Goal: Task Accomplishment & Management: Manage account settings

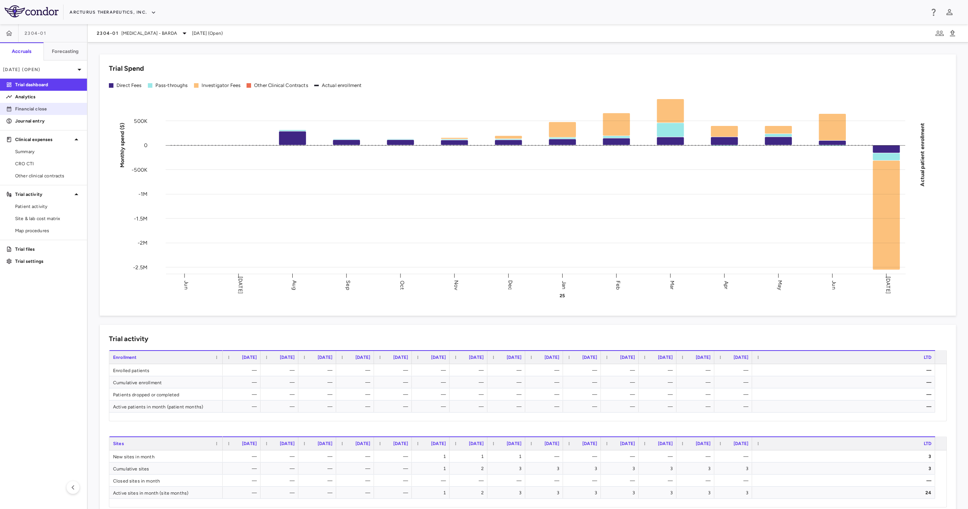
click at [65, 104] on link "Financial close" at bounding box center [43, 108] width 87 height 11
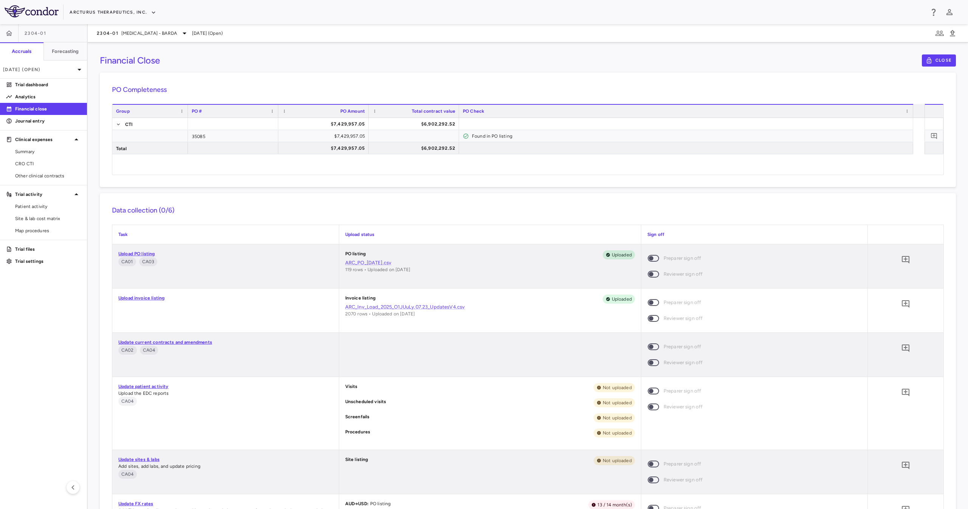
click at [152, 254] on link "Upload invoice listing" at bounding box center [141, 297] width 46 height 5
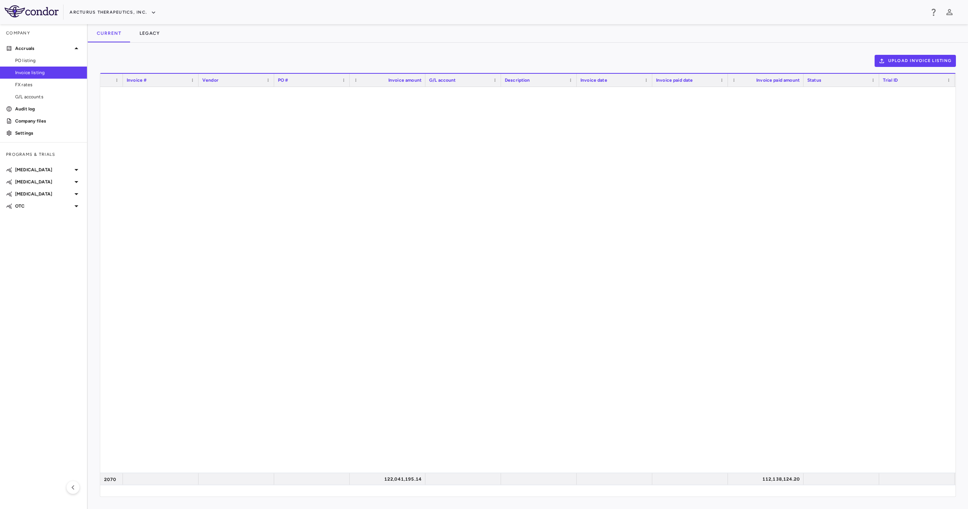
click at [345, 36] on div "Current Legacy" at bounding box center [528, 33] width 880 height 18
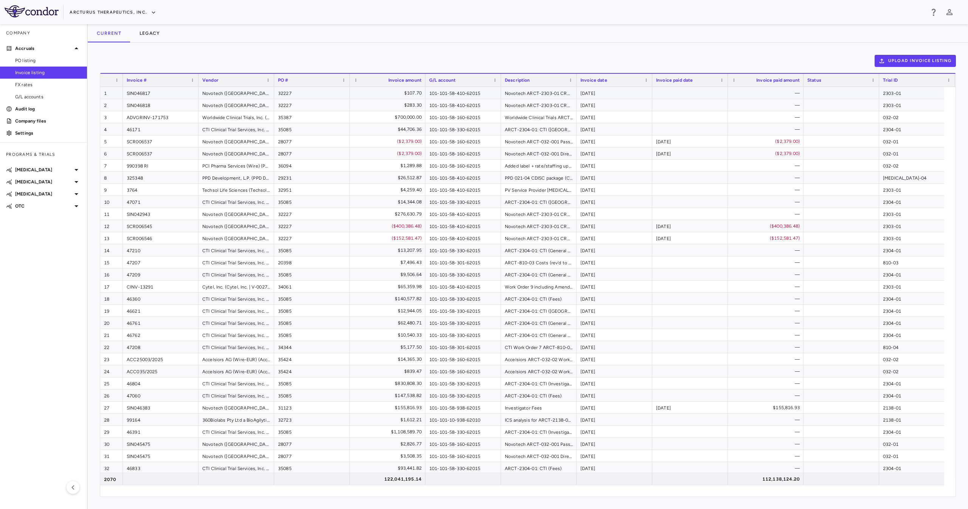
click at [173, 91] on div "SIN046817" at bounding box center [161, 93] width 76 height 12
click at [46, 71] on span "Invoice listing" at bounding box center [48, 72] width 66 height 7
click at [483, 54] on div "Upload invoice listing Drag here to set row groups Drag here to set column labe…" at bounding box center [528, 276] width 880 height 466
click at [483, 59] on button "Upload invoice listing" at bounding box center [915, 61] width 82 height 12
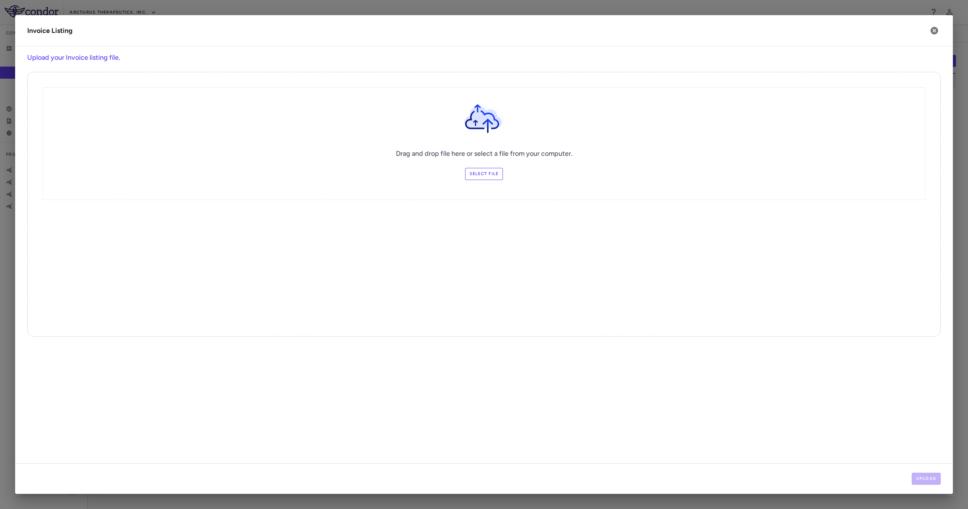
click at [481, 170] on label "Select file" at bounding box center [484, 174] width 38 height 12
click at [0, 0] on input "Select file" at bounding box center [0, 0] width 0 height 0
click at [483, 254] on button "Upload" at bounding box center [925, 478] width 29 height 12
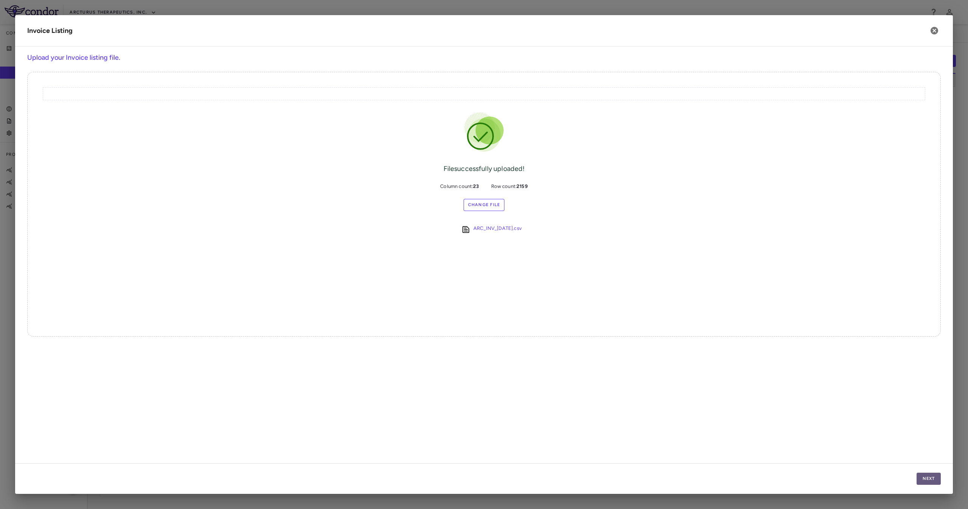
click at [483, 254] on button "Next" at bounding box center [928, 478] width 24 height 12
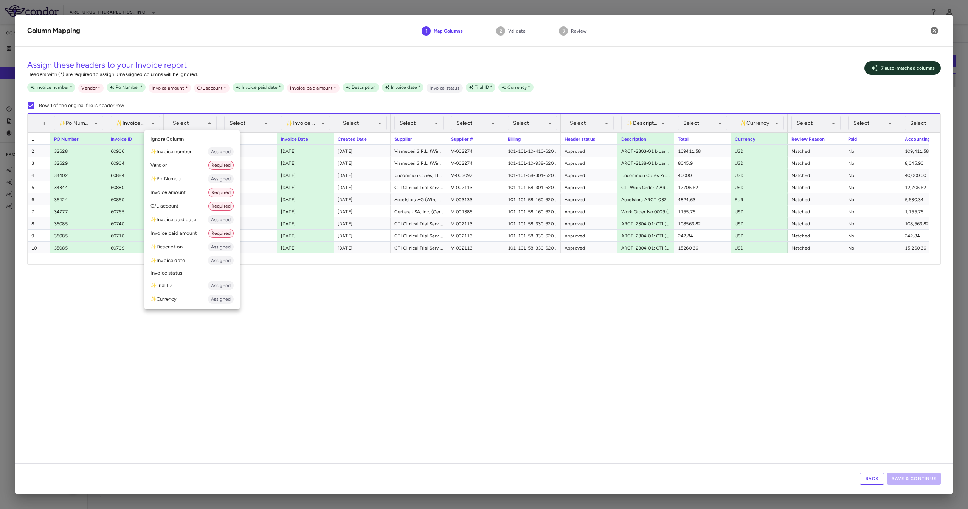
click at [194, 151] on li "✨ Invoice number Assigned" at bounding box center [191, 152] width 95 height 14
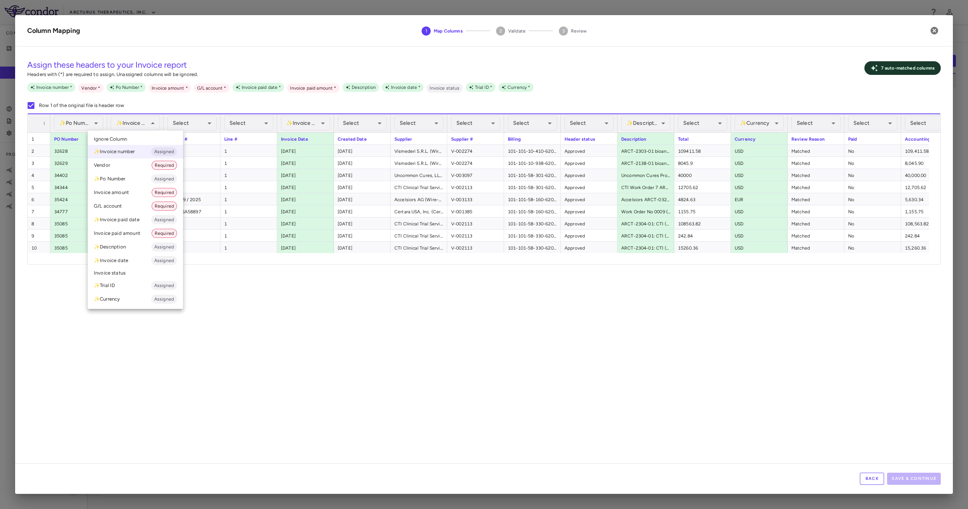
drag, startPoint x: 137, startPoint y: 135, endPoint x: 255, endPoint y: 345, distance: 240.6
click at [141, 135] on li "Ignore Column" at bounding box center [135, 138] width 95 height 11
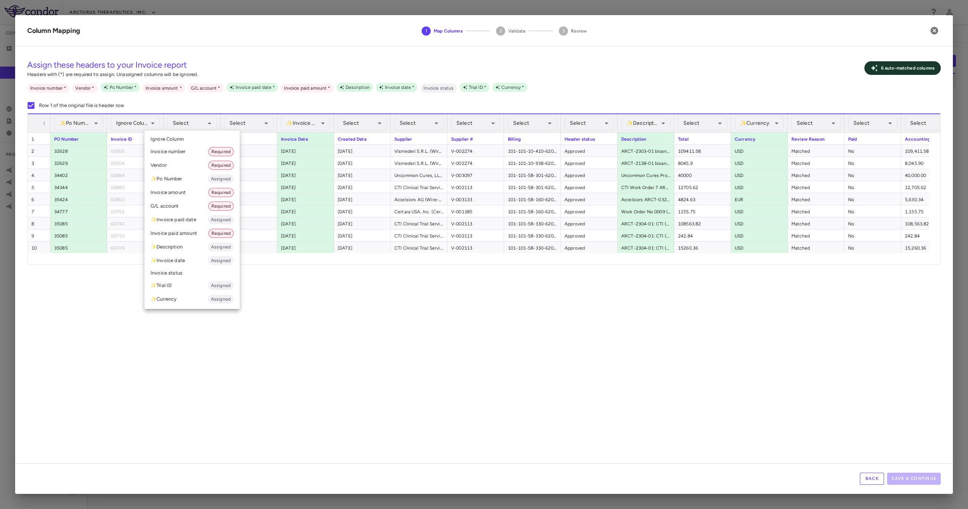
click at [195, 147] on li "Invoice number Required" at bounding box center [191, 152] width 95 height 14
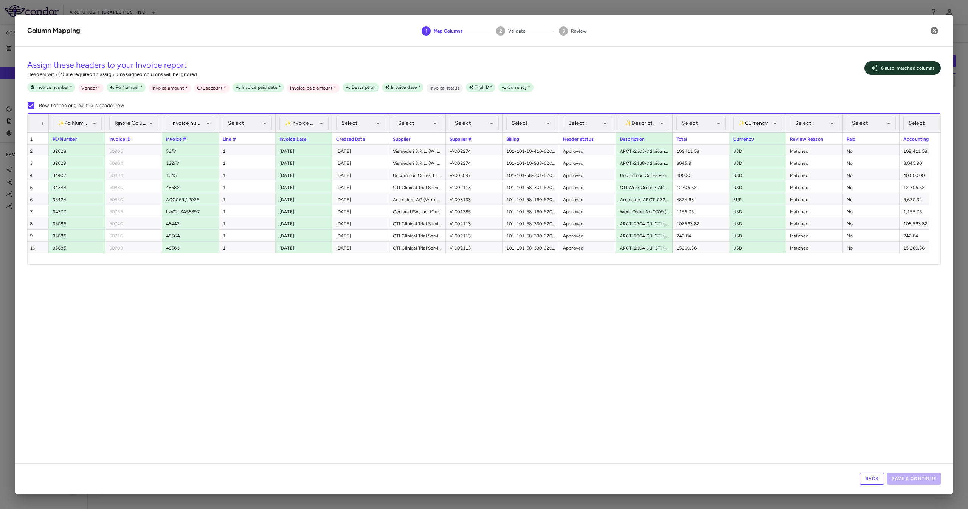
scroll to position [0, 89]
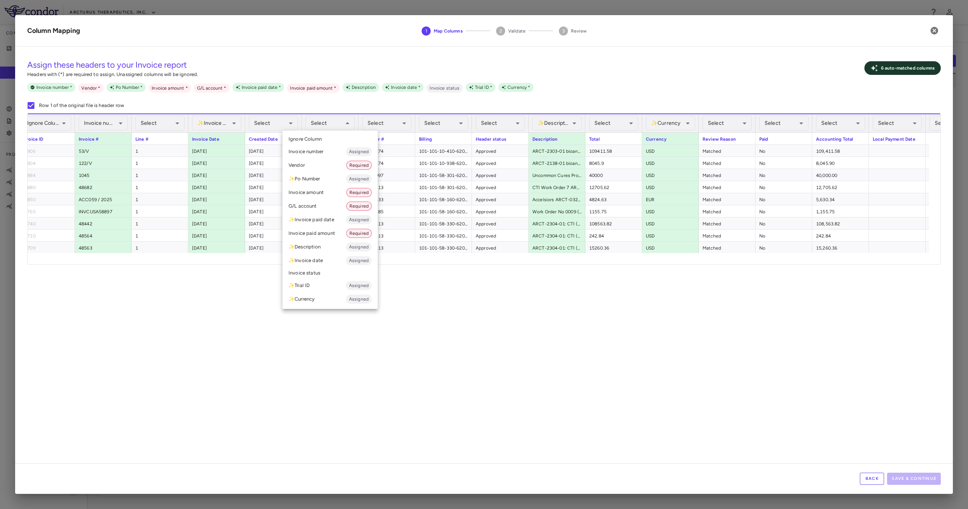
click at [327, 161] on li "Vendor Required" at bounding box center [329, 165] width 95 height 14
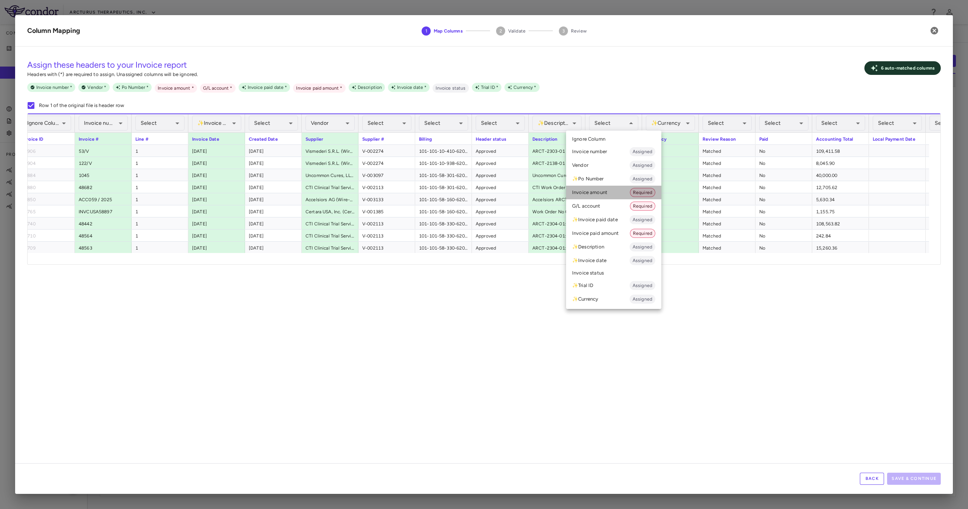
click at [483, 193] on li "Invoice amount Required" at bounding box center [613, 193] width 95 height 14
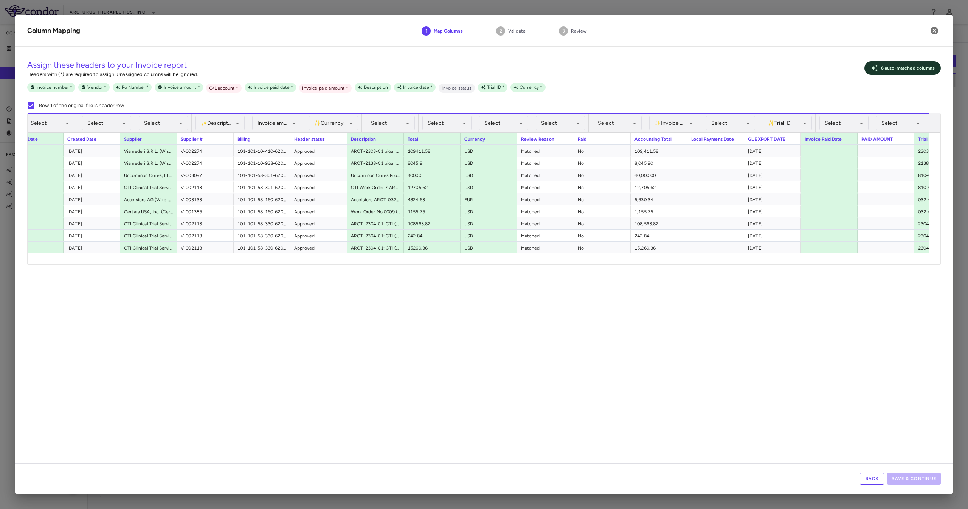
scroll to position [0, 426]
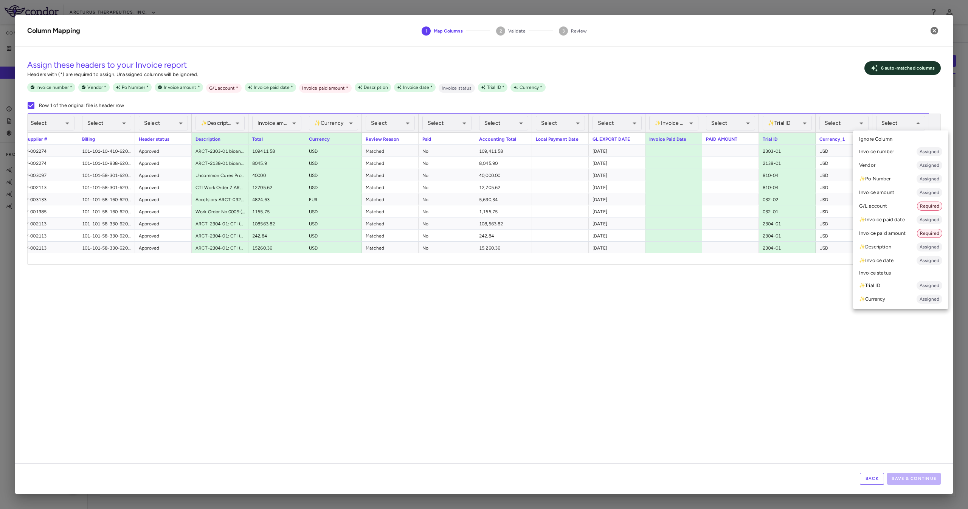
click at [483, 204] on li "G/L account Required" at bounding box center [900, 206] width 95 height 14
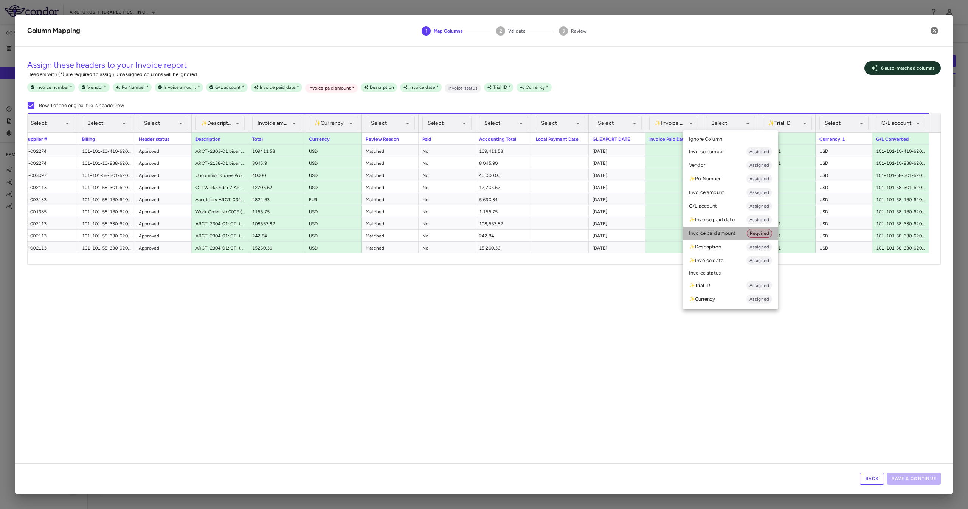
click at [483, 231] on li "Invoice paid amount Required" at bounding box center [730, 233] width 95 height 14
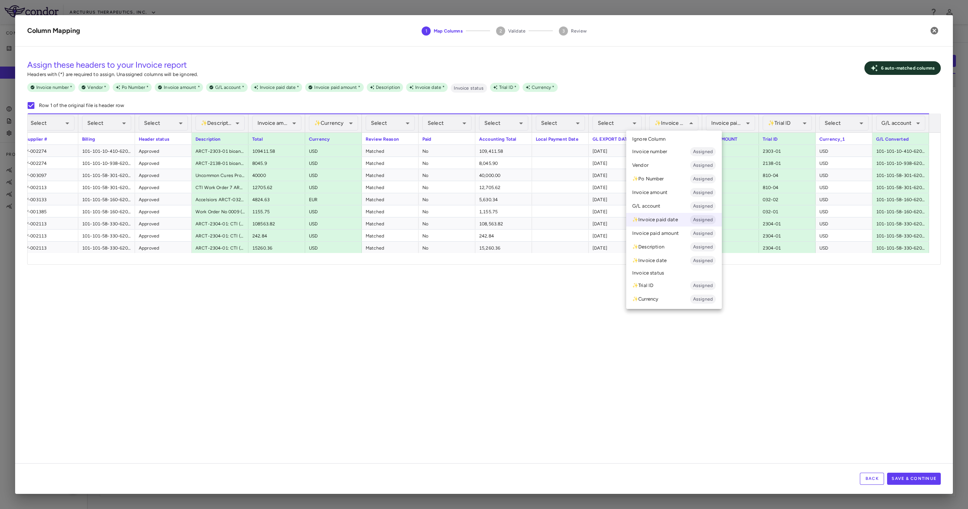
click at [483, 254] on div at bounding box center [484, 254] width 968 height 509
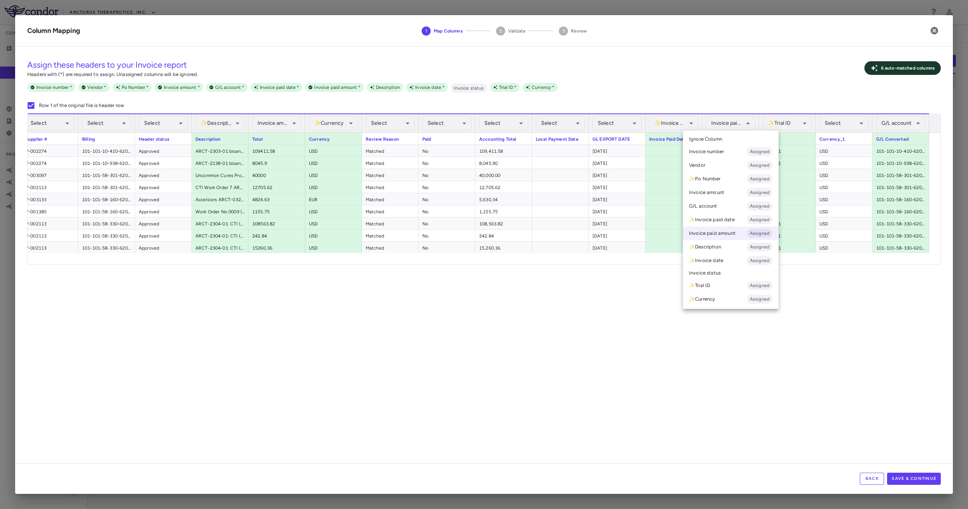
click at [483, 254] on div at bounding box center [484, 254] width 968 height 509
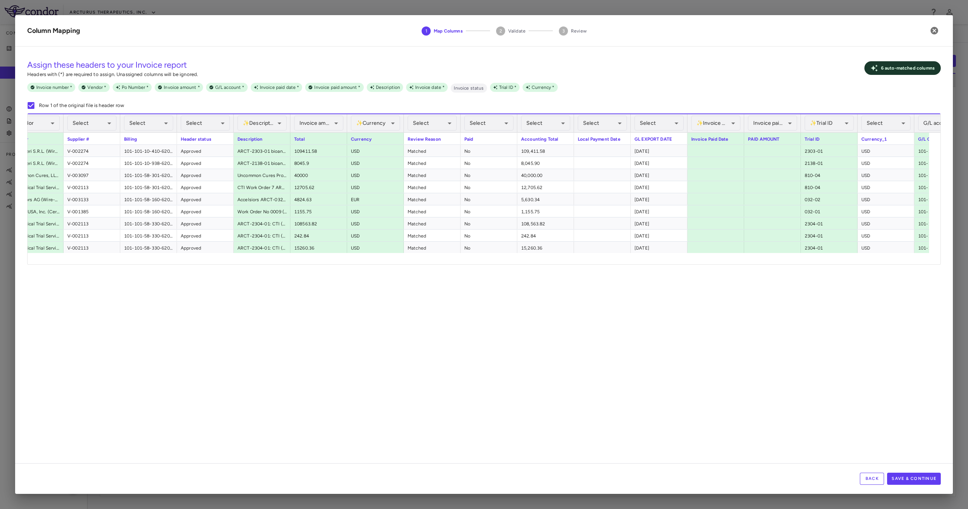
scroll to position [0, 0]
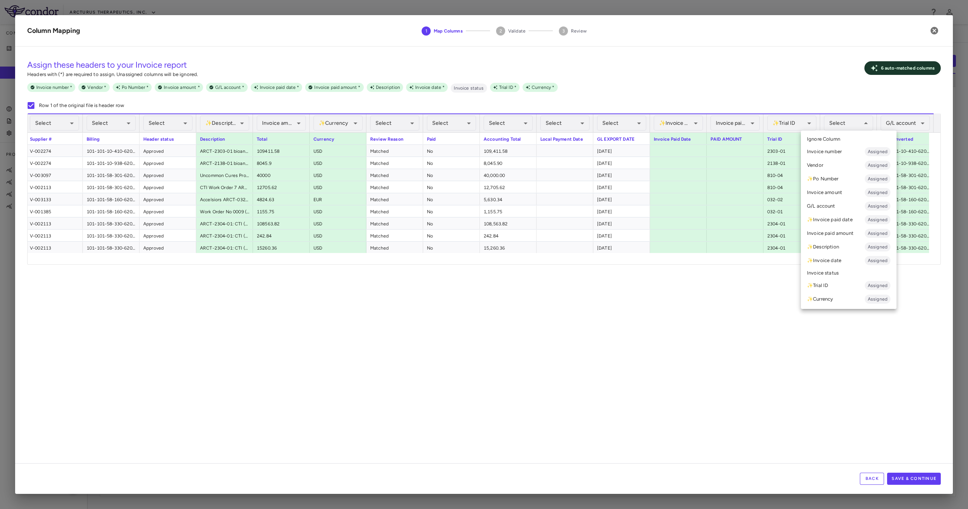
click at [483, 254] on li "✨ Currency Assigned" at bounding box center [849, 299] width 96 height 14
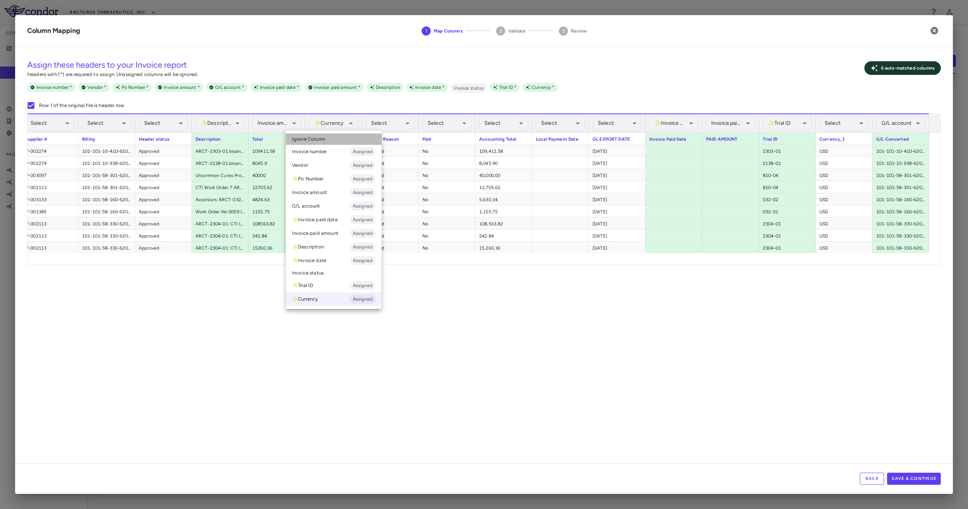
click at [319, 136] on span "Ignore Column" at bounding box center [308, 139] width 33 height 7
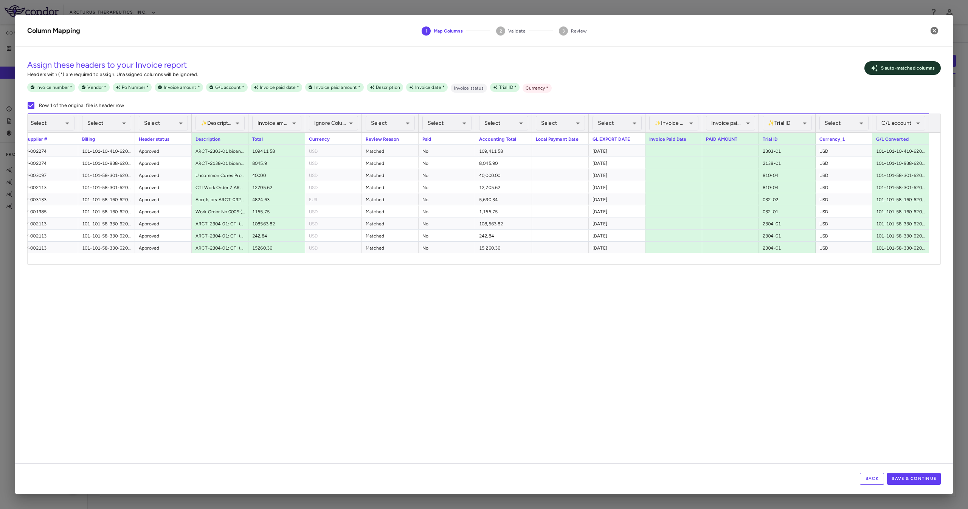
click at [483, 115] on div "Select ​" at bounding box center [843, 123] width 49 height 18
click at [483, 133] on div "Currency_1" at bounding box center [843, 139] width 57 height 12
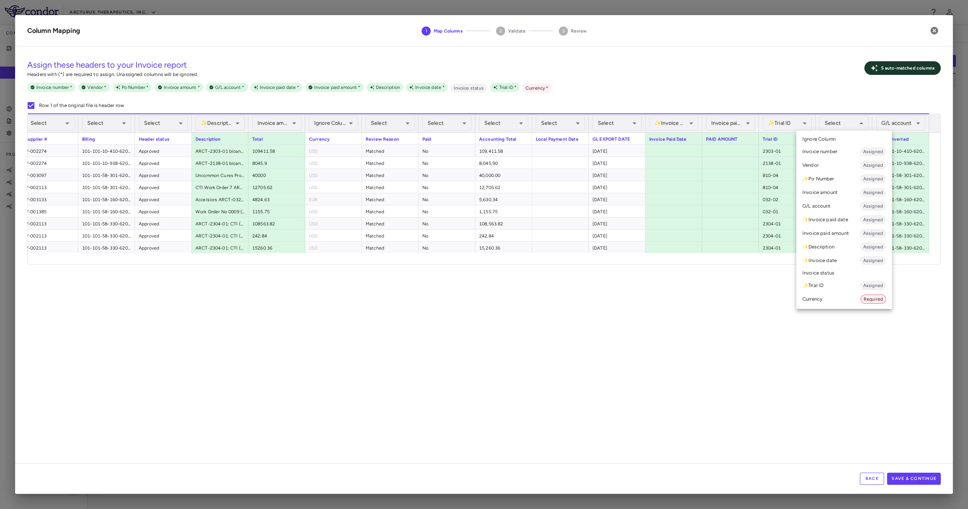
click at [483, 254] on li "Currency Required" at bounding box center [844, 299] width 96 height 14
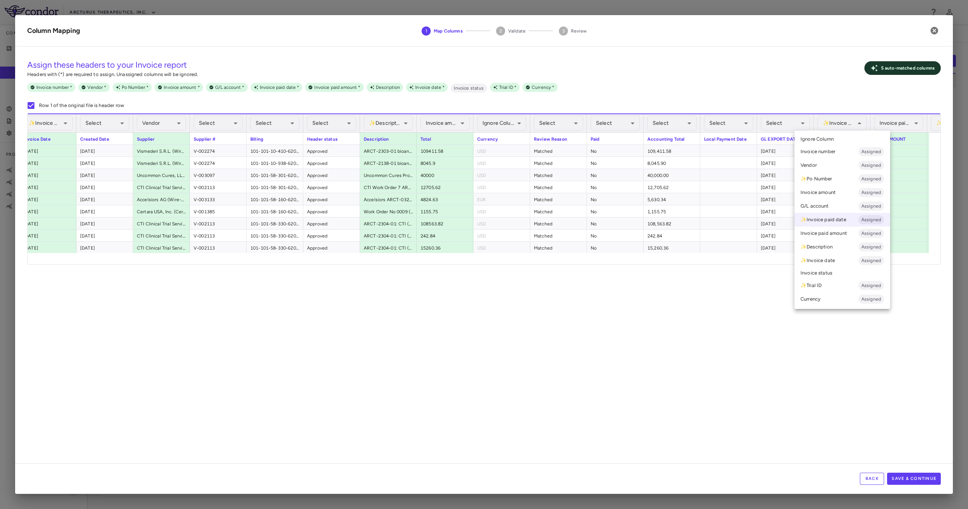
click at [483, 254] on div at bounding box center [484, 254] width 968 height 509
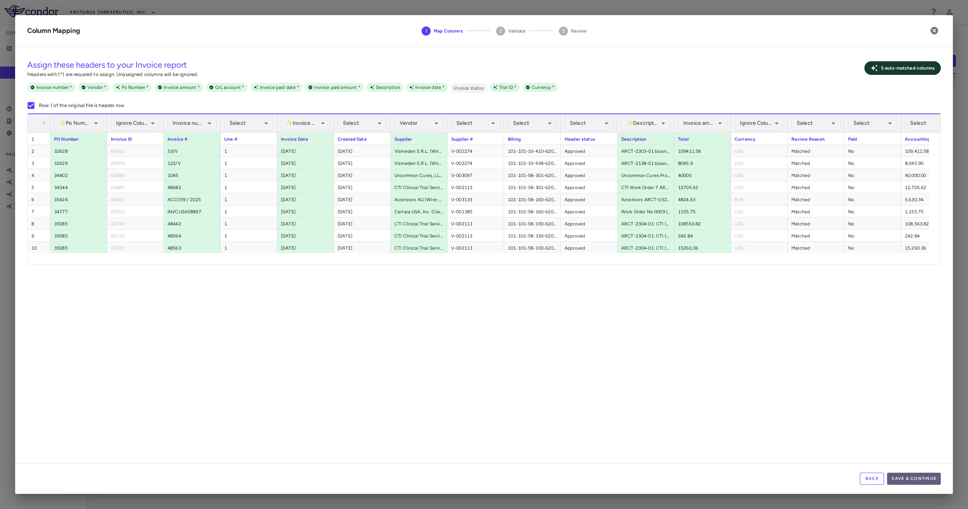
click at [483, 254] on button "Save & Continue" at bounding box center [914, 478] width 54 height 12
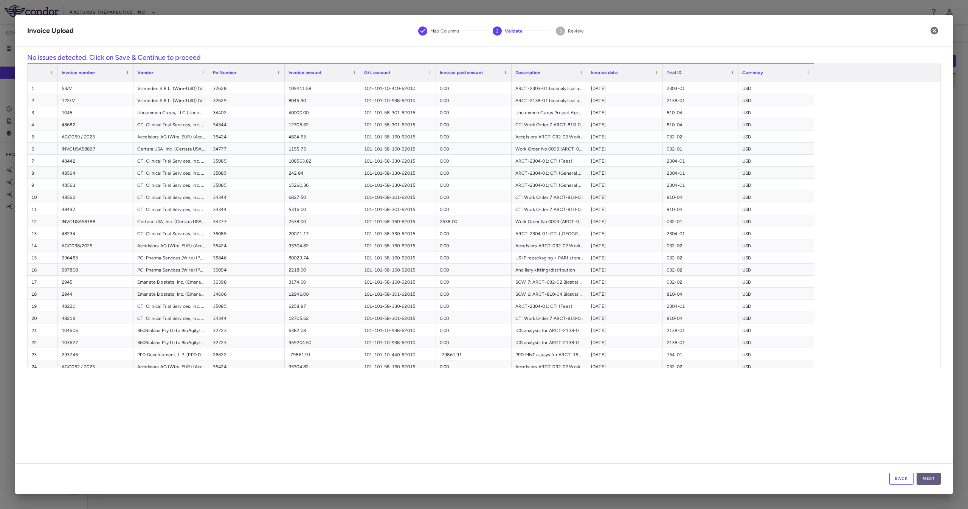
click at [483, 254] on button "Next" at bounding box center [928, 478] width 24 height 12
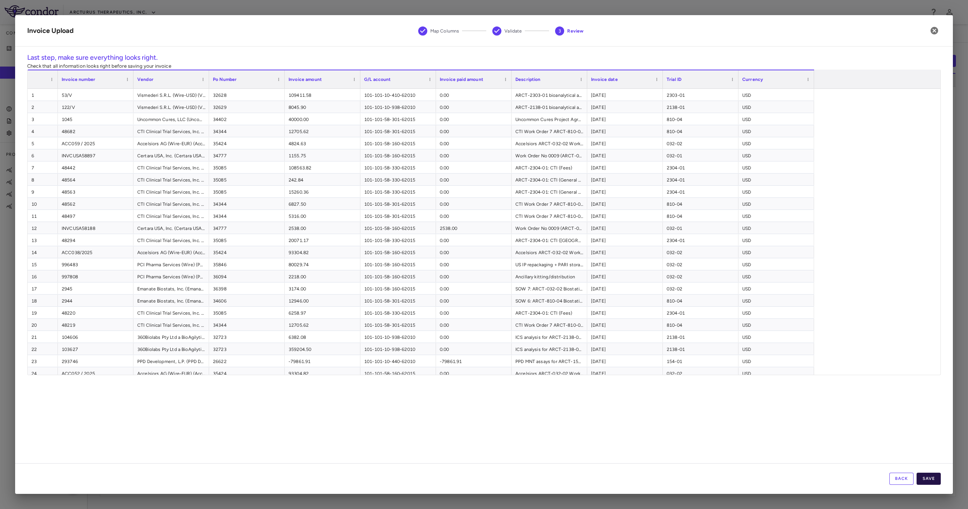
click at [483, 254] on button "Save" at bounding box center [928, 478] width 24 height 12
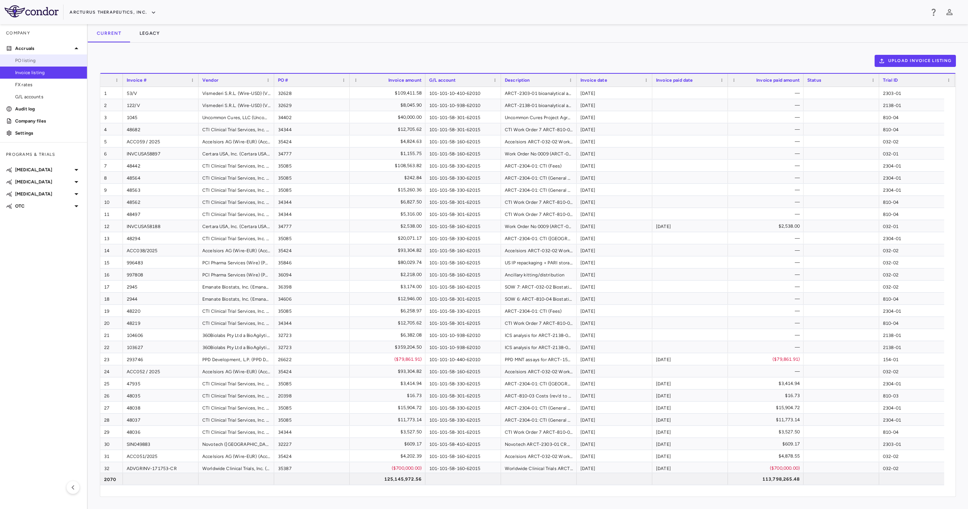
click at [36, 57] on span "PO listing" at bounding box center [48, 60] width 66 height 7
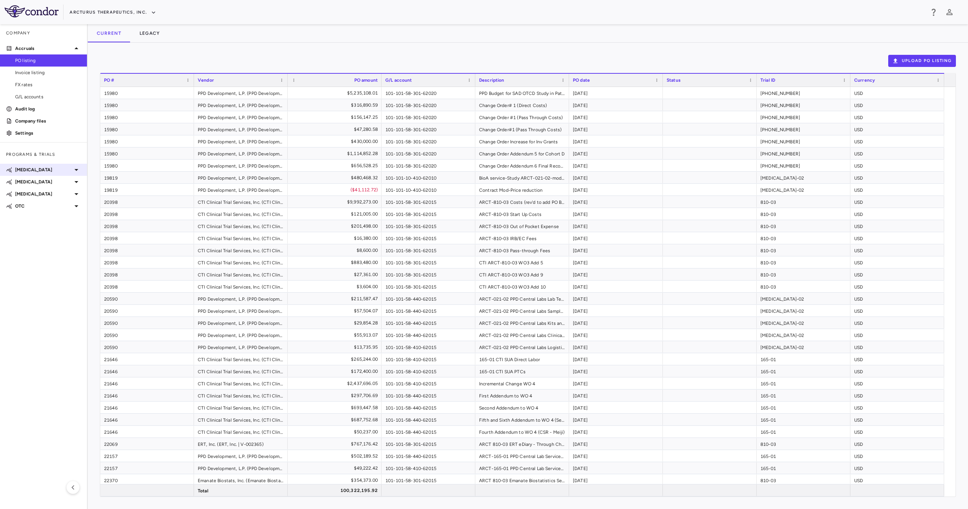
click at [55, 169] on p "[MEDICAL_DATA]" at bounding box center [43, 169] width 57 height 7
click at [71, 208] on p "[MEDICAL_DATA]" at bounding box center [43, 206] width 57 height 7
drag, startPoint x: 68, startPoint y: 246, endPoint x: 69, endPoint y: 251, distance: 4.8
click at [71, 248] on aside "Company Accruals PO listing Invoice listing FX rates G/L accounts Audit log Com…" at bounding box center [44, 266] width 88 height 485
click at [65, 241] on p "[MEDICAL_DATA]" at bounding box center [43, 242] width 57 height 7
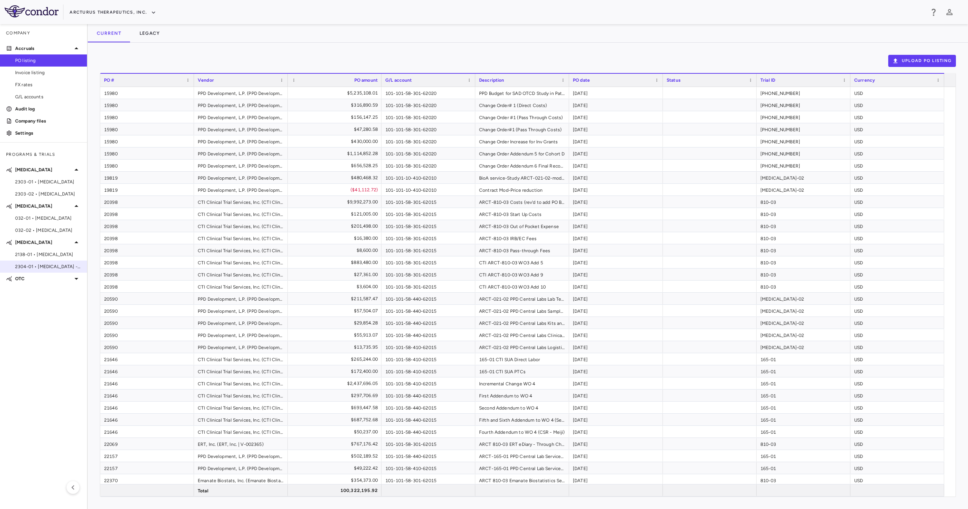
click at [57, 254] on div "2304-01 • [MEDICAL_DATA] - BARDA" at bounding box center [43, 266] width 87 height 11
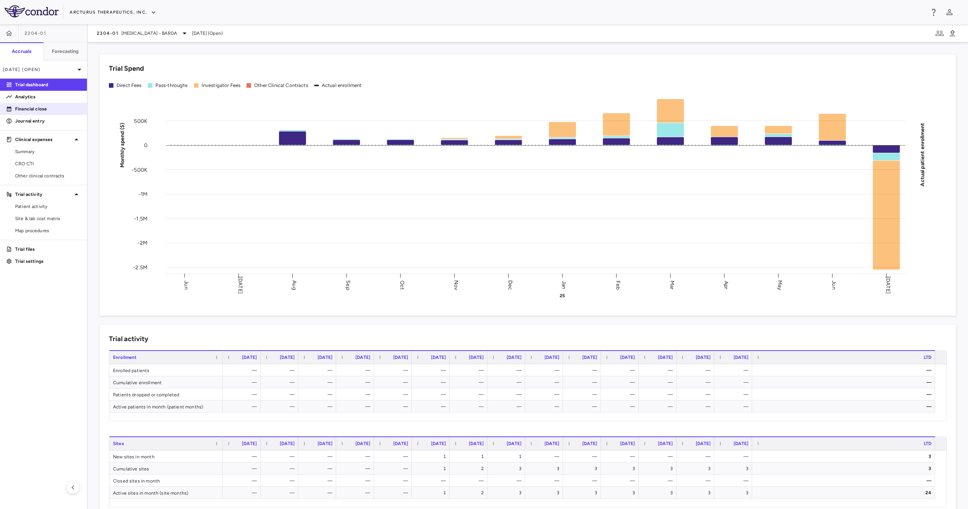
click at [55, 107] on p "Financial close" at bounding box center [48, 108] width 66 height 7
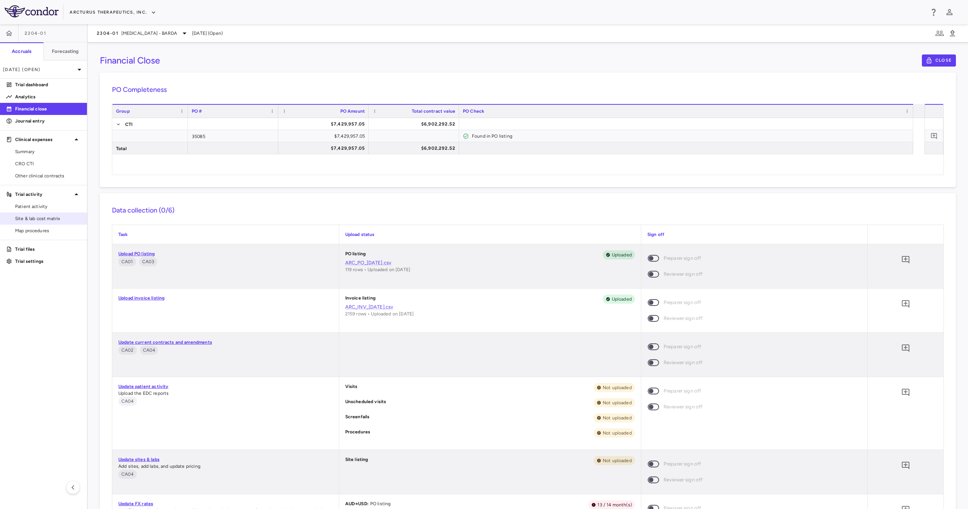
click at [63, 223] on link "Site & lab cost matrix" at bounding box center [43, 218] width 87 height 11
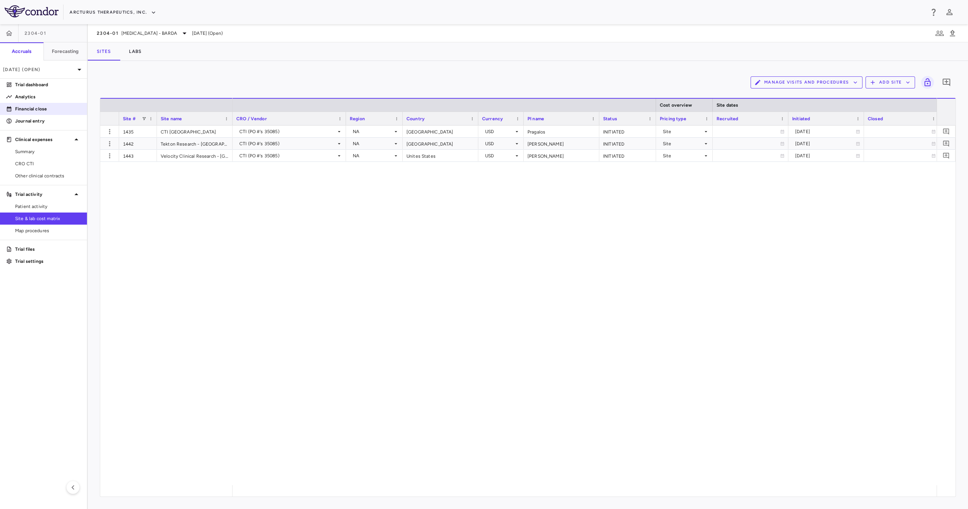
click at [60, 108] on p "Financial close" at bounding box center [48, 108] width 66 height 7
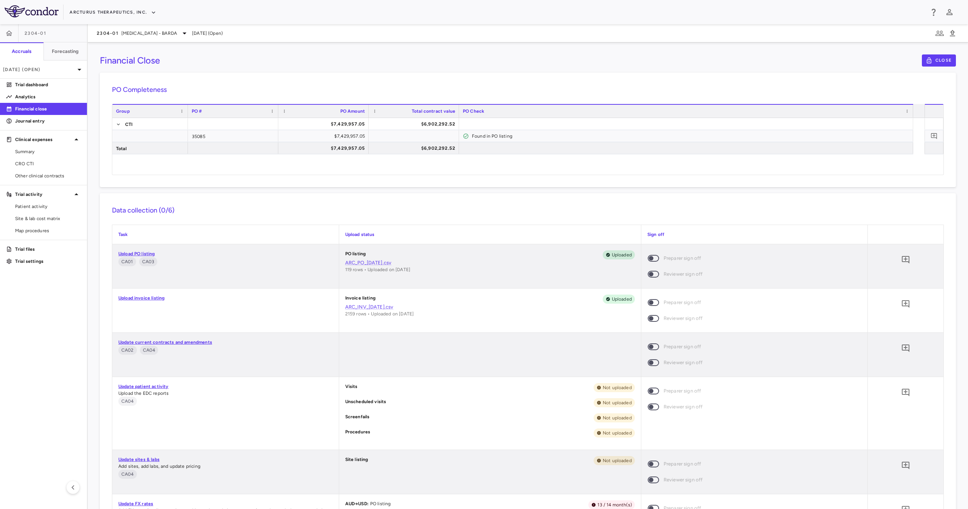
click at [155, 254] on link "Update patient activity" at bounding box center [143, 386] width 50 height 5
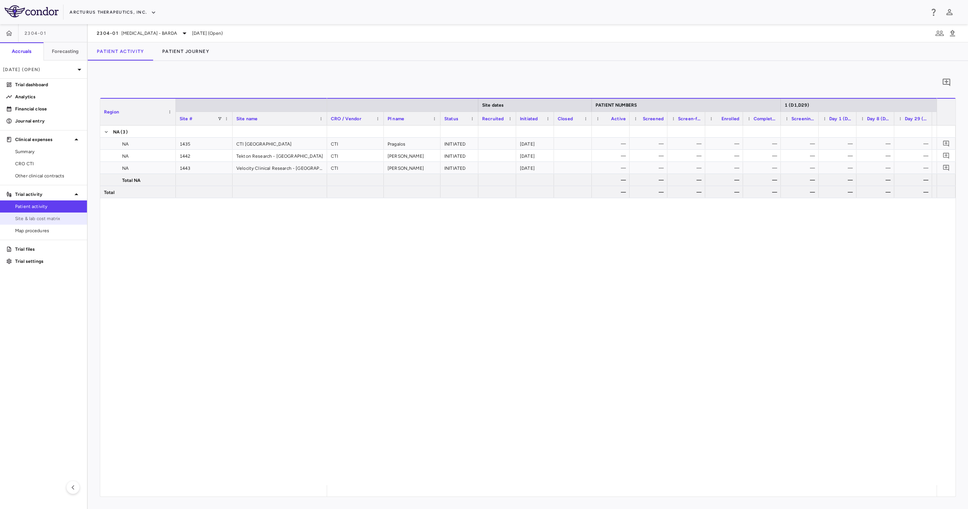
click at [40, 214] on link "Site & lab cost matrix" at bounding box center [43, 218] width 87 height 11
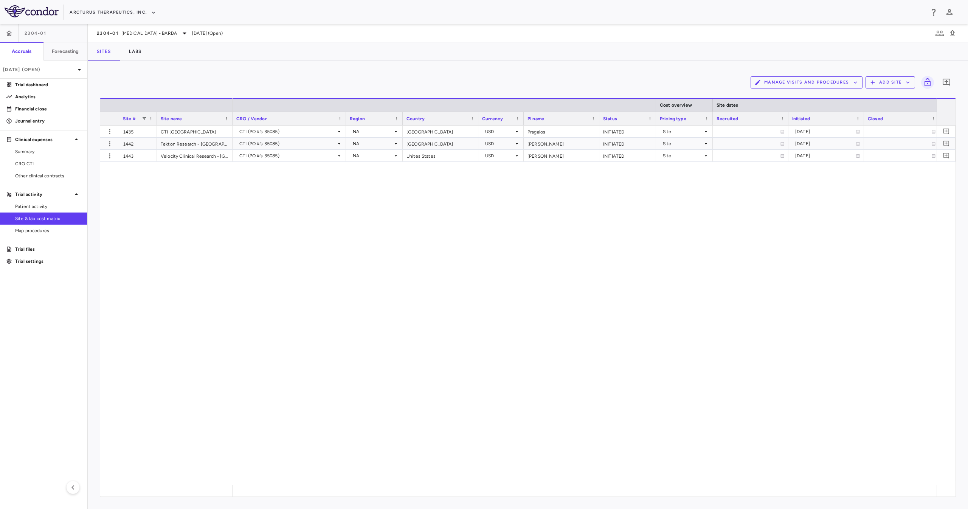
click at [483, 85] on button "Manage Visits and Procedures" at bounding box center [806, 82] width 112 height 12
click at [483, 77] on div at bounding box center [484, 254] width 968 height 509
click at [483, 82] on button "Add Site" at bounding box center [890, 82] width 50 height 12
click at [483, 76] on div at bounding box center [484, 254] width 968 height 509
click at [483, 84] on button "Manage Visits and Procedures" at bounding box center [806, 82] width 112 height 12
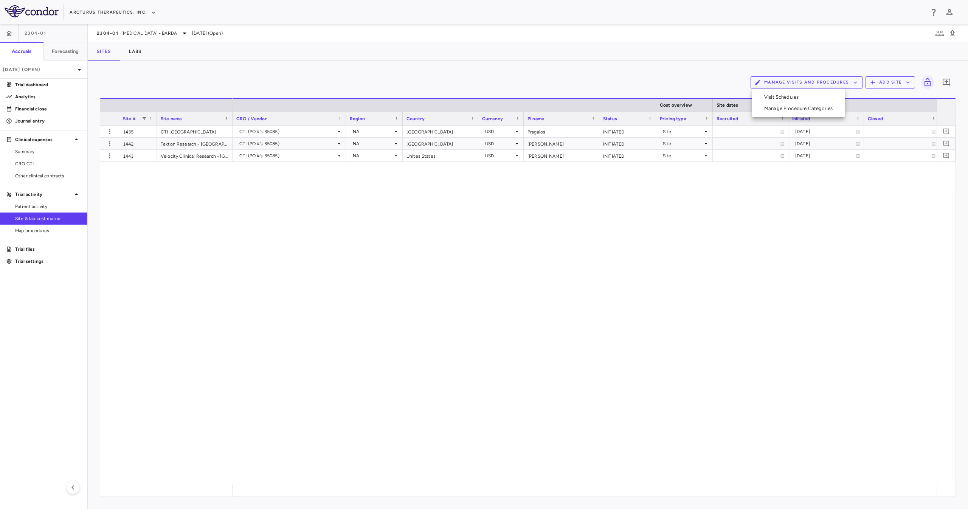
click at [129, 225] on div at bounding box center [484, 254] width 968 height 509
click at [43, 207] on span "Patient activity" at bounding box center [48, 206] width 66 height 7
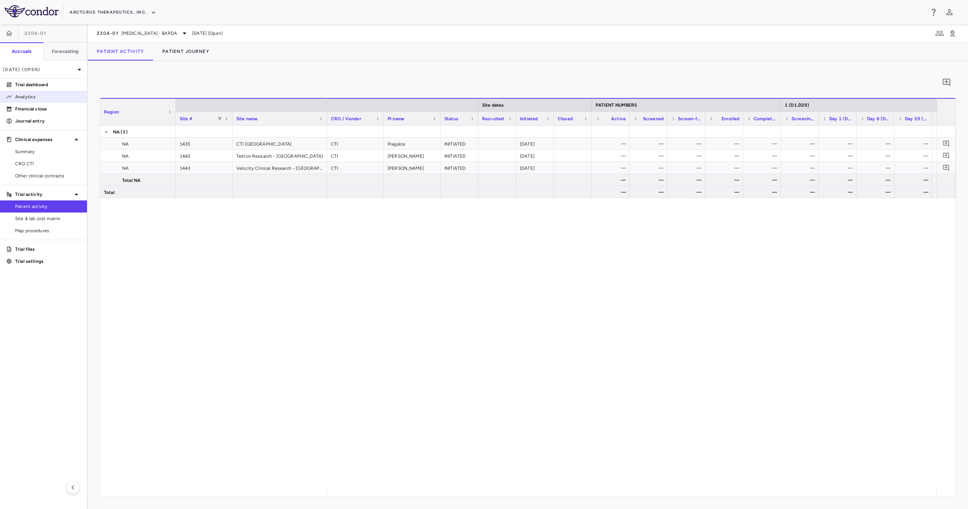
click at [48, 102] on link "Analytics" at bounding box center [43, 96] width 87 height 11
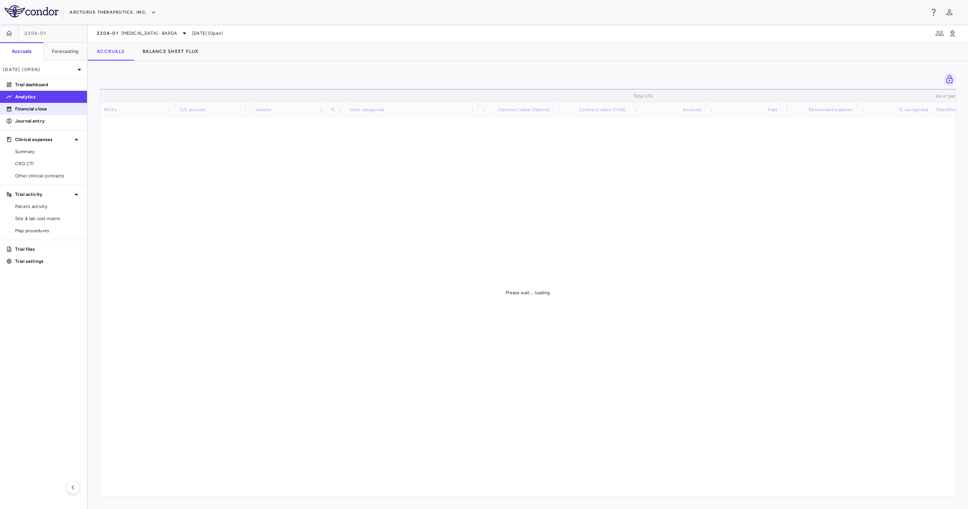
click at [48, 106] on p "Financial close" at bounding box center [48, 108] width 66 height 7
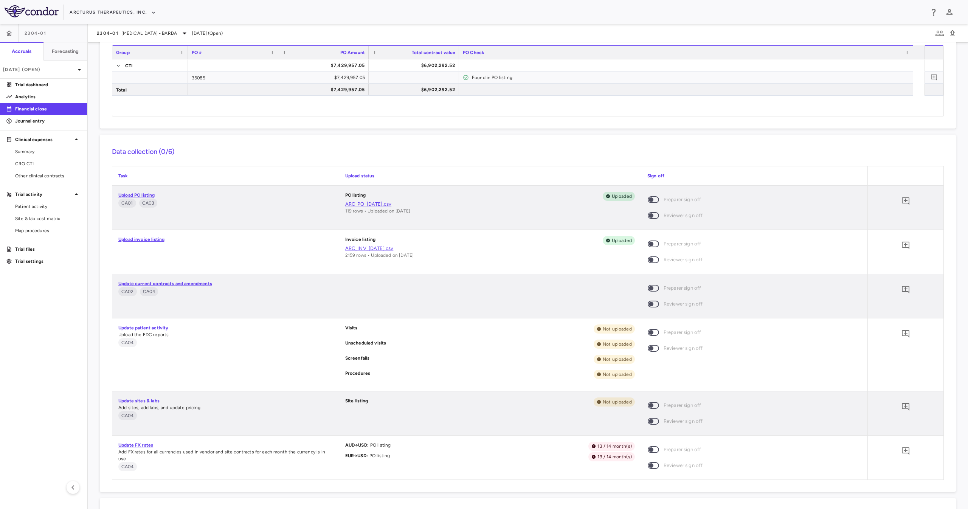
scroll to position [76, 0]
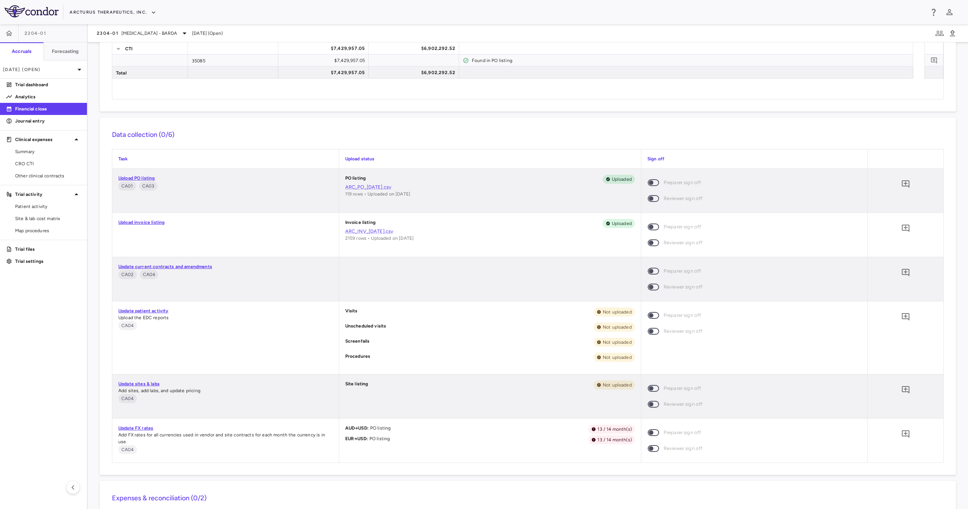
click at [146, 254] on link "Update patient activity" at bounding box center [143, 310] width 50 height 5
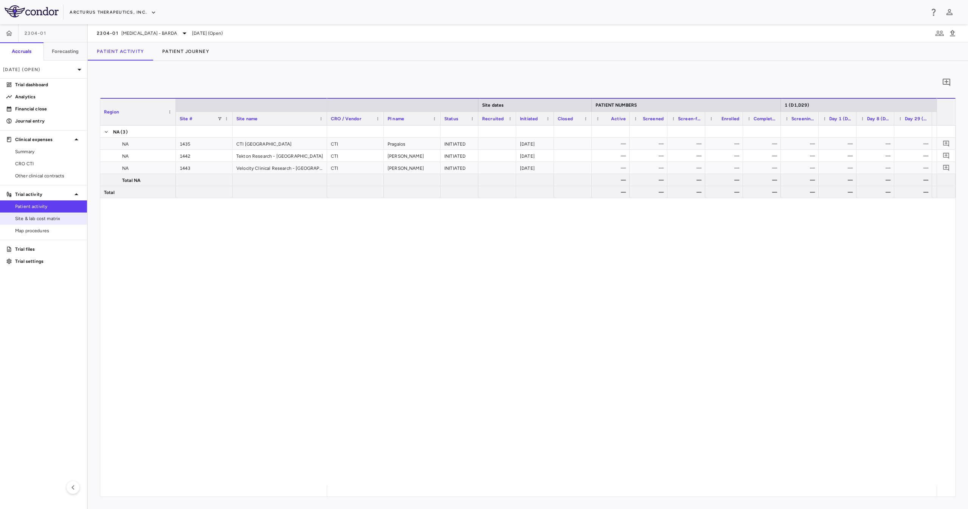
click at [54, 223] on link "Site & lab cost matrix" at bounding box center [43, 218] width 87 height 11
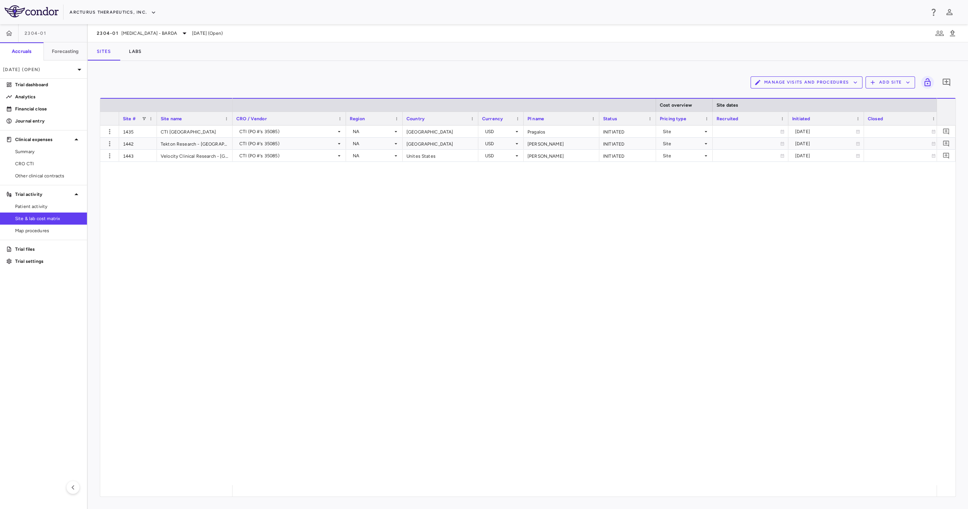
click at [483, 90] on div "Manage Visits and Procedures Add Site 0" at bounding box center [528, 82] width 856 height 19
click at [483, 83] on button "Manage Visits and Procedures" at bounding box center [806, 82] width 112 height 12
click at [483, 98] on li "Visit Schedules" at bounding box center [798, 96] width 81 height 11
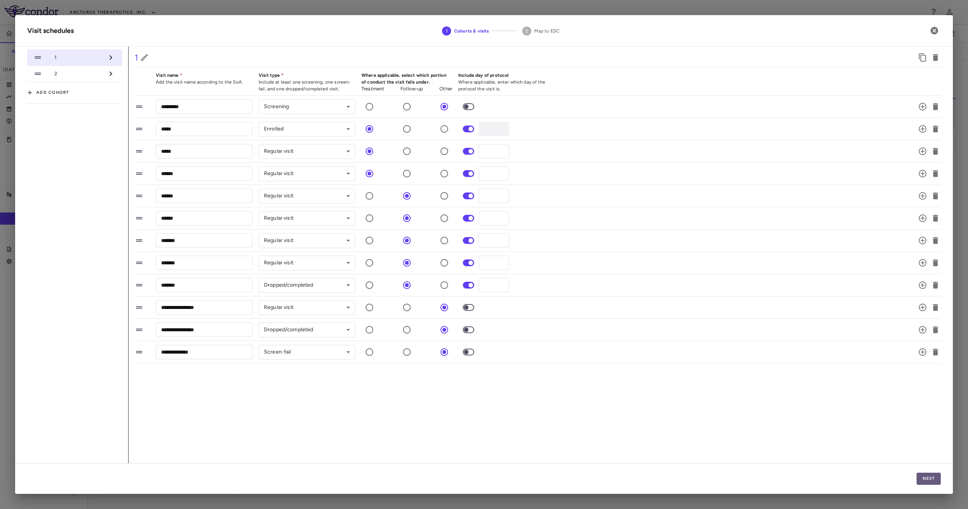
click at [483, 254] on button "Next" at bounding box center [928, 478] width 24 height 12
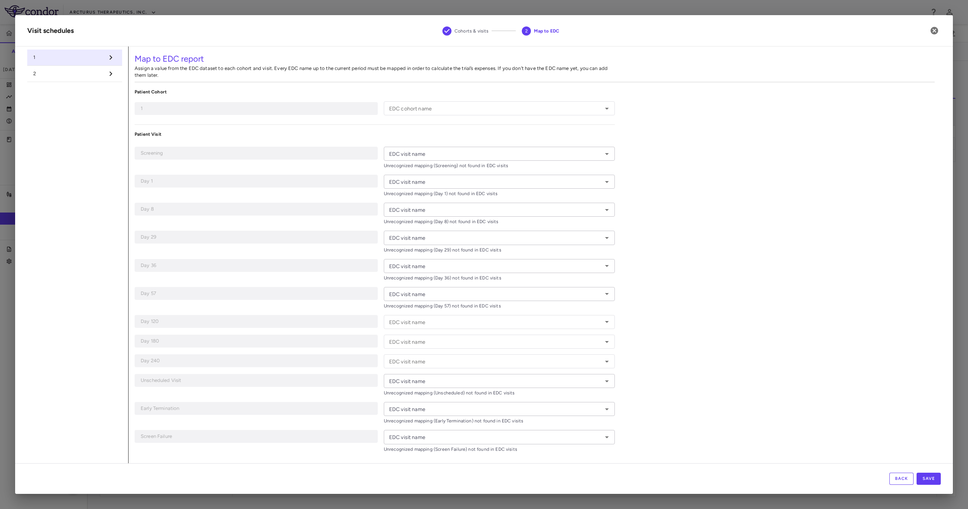
click at [191, 68] on p "Assign a value from the EDC dataset to each cohort and visit. Every EDC name up…" at bounding box center [375, 72] width 480 height 14
drag, startPoint x: 190, startPoint y: 67, endPoint x: 196, endPoint y: 76, distance: 10.1
click at [196, 76] on p "Assign a value from the EDC dataset to each cohort and visit. Every EDC name up…" at bounding box center [375, 72] width 480 height 14
click at [483, 91] on div "Map to EDC report Assign a value from the EDC dataset to each cohort and visit.…" at bounding box center [535, 255] width 812 height 418
click at [483, 29] on icon "button" at bounding box center [933, 30] width 9 height 9
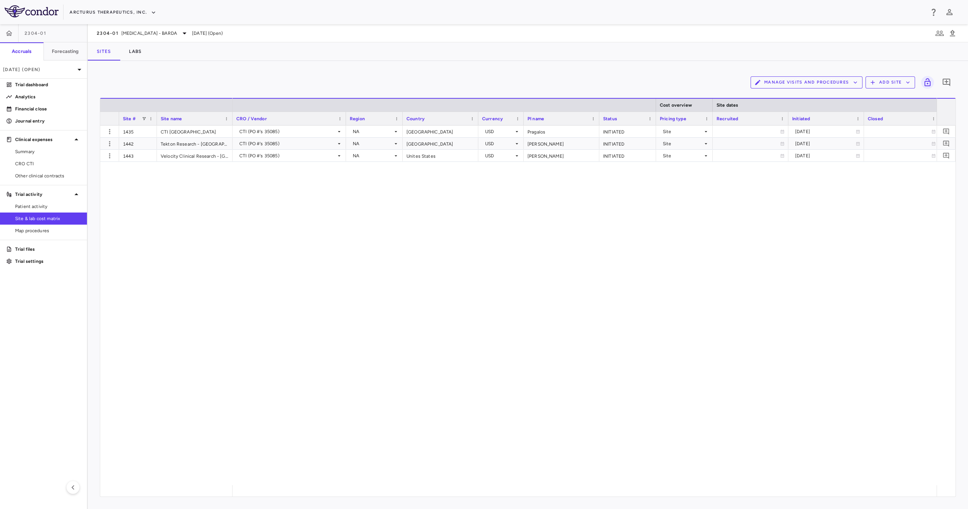
click at [483, 84] on button "Add Site" at bounding box center [890, 82] width 50 height 12
click at [483, 39] on div at bounding box center [484, 254] width 968 height 509
click at [483, 35] on icon "button" at bounding box center [939, 33] width 9 height 9
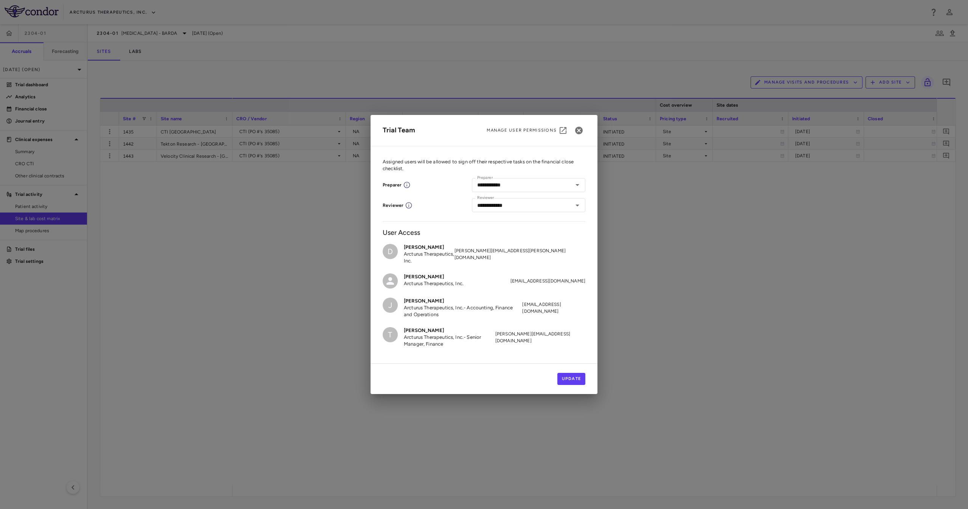
click at [483, 254] on div "**********" at bounding box center [484, 254] width 968 height 509
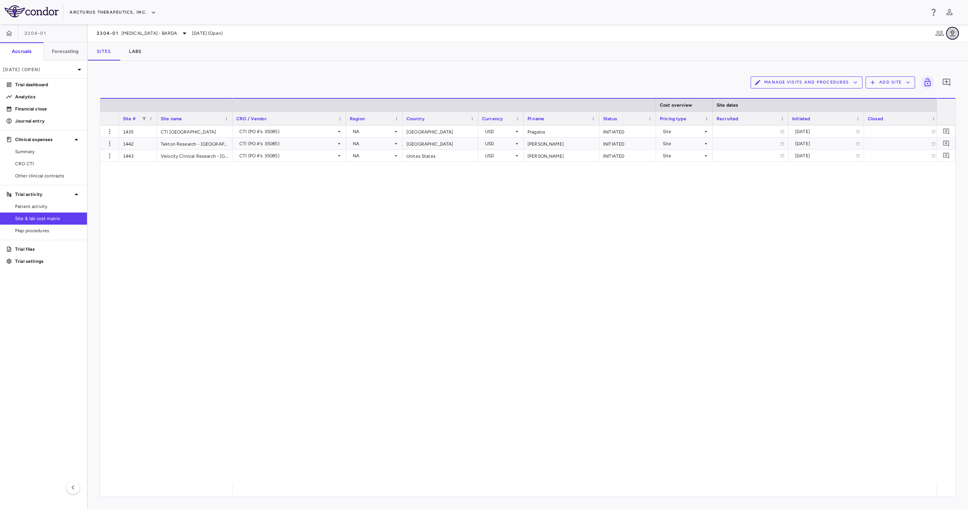
click at [483, 34] on icon "button" at bounding box center [952, 33] width 9 height 9
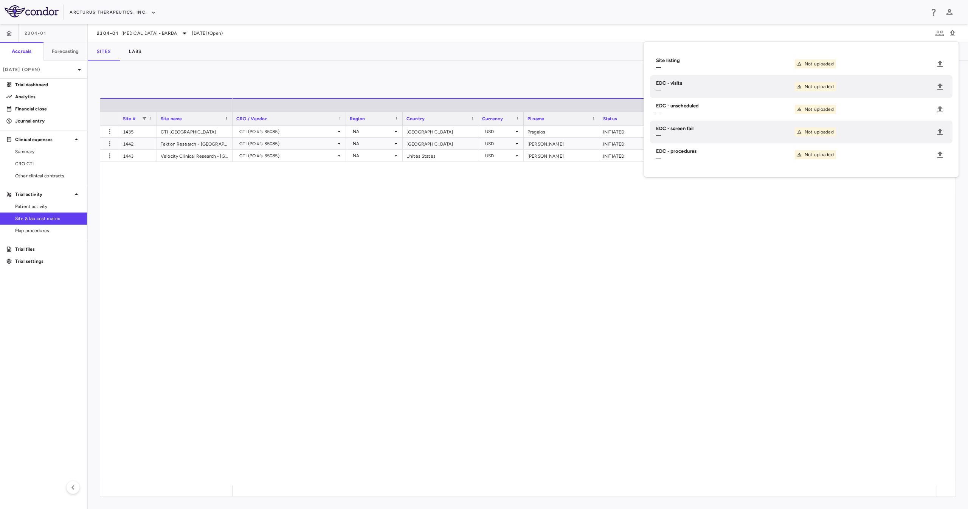
drag, startPoint x: 706, startPoint y: 283, endPoint x: 699, endPoint y: 275, distance: 10.7
click at [483, 254] on div "CTI (PO #'s 35085) NA [GEOGRAPHIC_DATA] USD [GEOGRAPHIC_DATA] INITIATED Site [D…" at bounding box center [584, 304] width 704 height 359
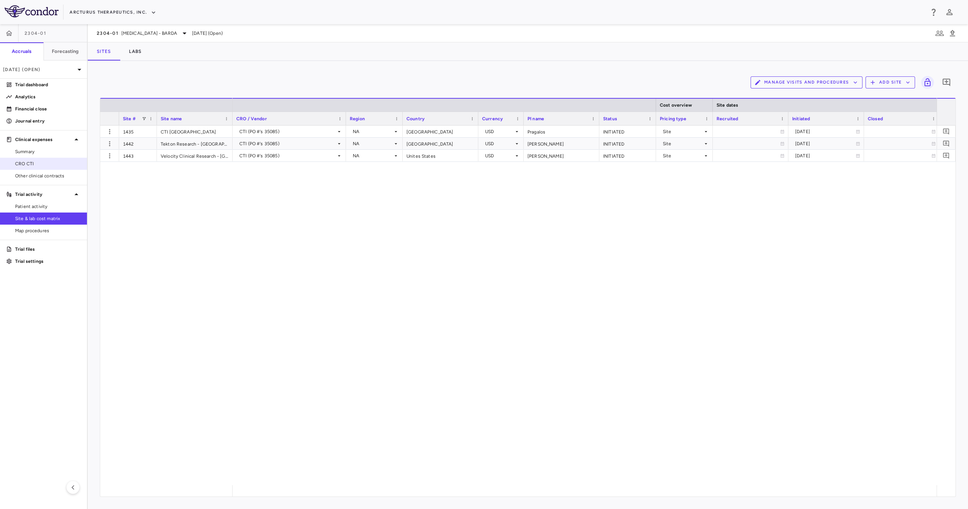
click at [48, 163] on span "CRO CTI" at bounding box center [48, 163] width 66 height 7
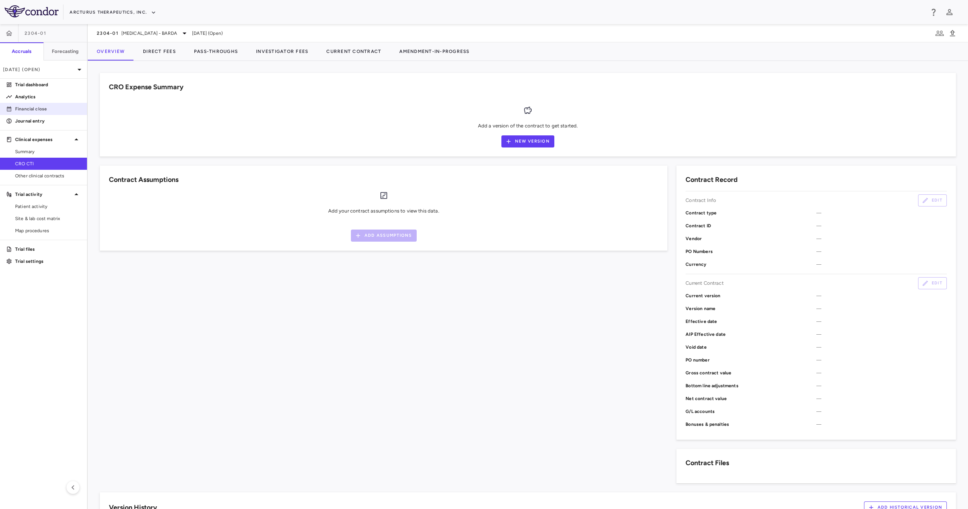
click at [48, 109] on p "Financial close" at bounding box center [48, 108] width 66 height 7
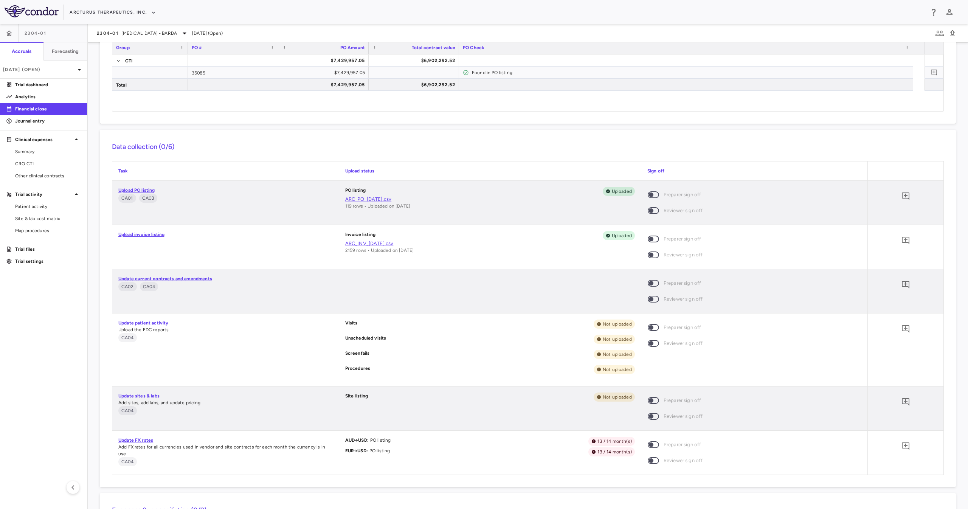
scroll to position [76, 0]
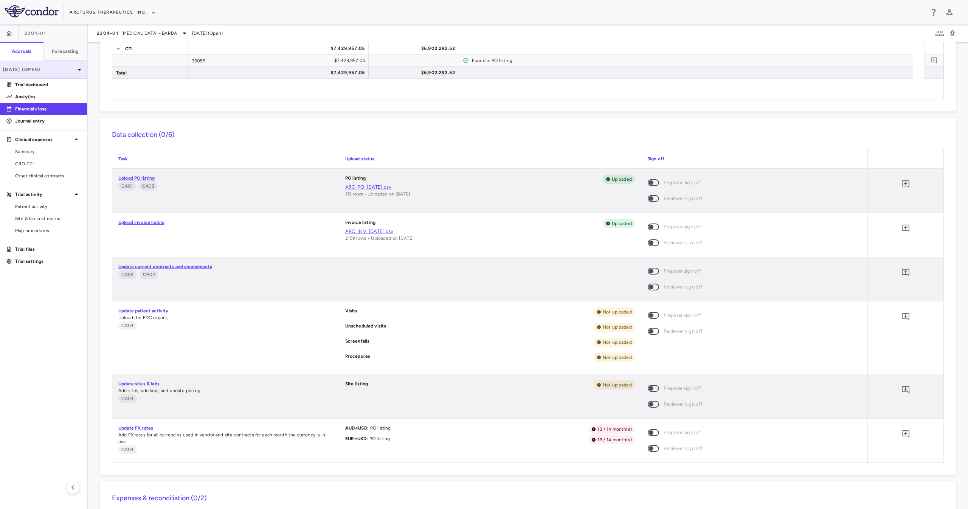
click at [34, 71] on p "[DATE] (Open)" at bounding box center [39, 69] width 72 height 7
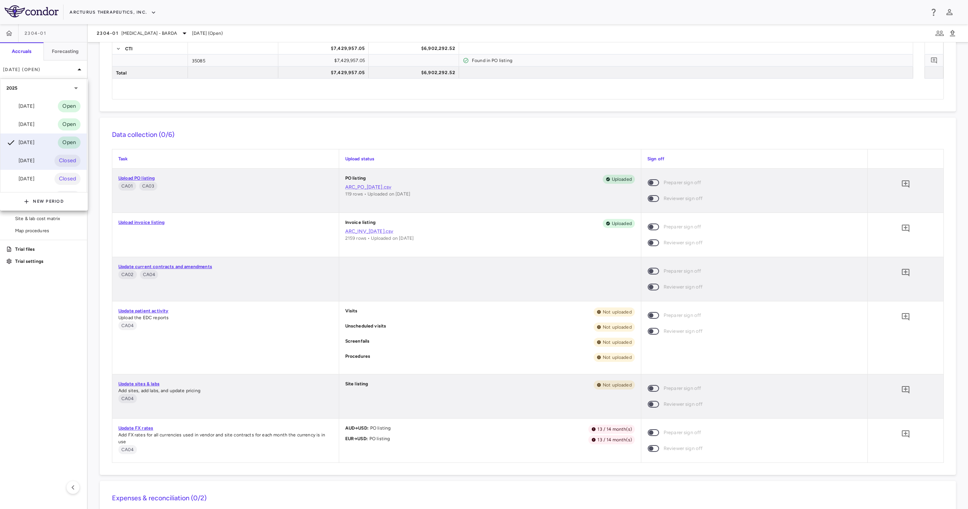
click at [48, 158] on div "Jun 2025 Closed" at bounding box center [43, 161] width 86 height 18
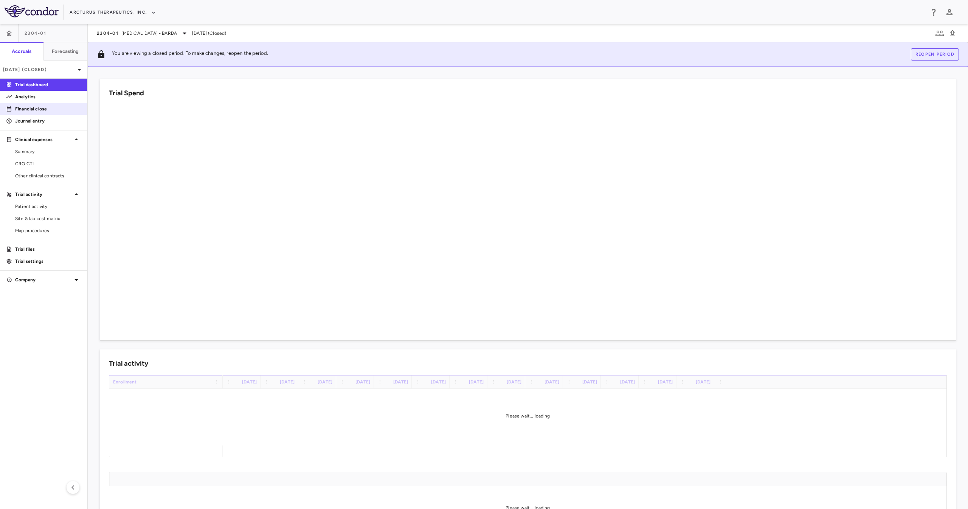
click at [59, 112] on p "Financial close" at bounding box center [48, 108] width 66 height 7
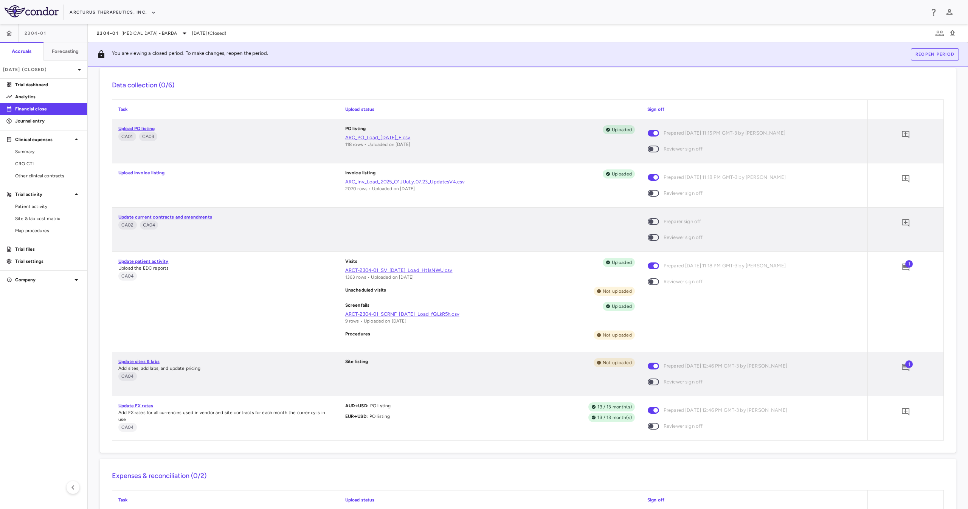
scroll to position [151, 0]
click at [384, 254] on link "ARCT-2304-01_SCRNF_15Jul2025_Load_fQLkR5h.csv" at bounding box center [490, 312] width 290 height 7
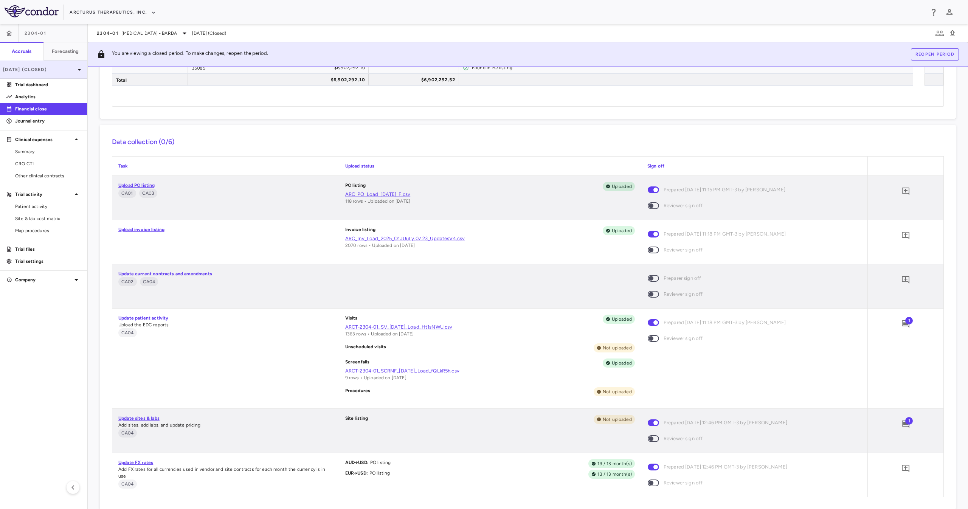
scroll to position [76, 0]
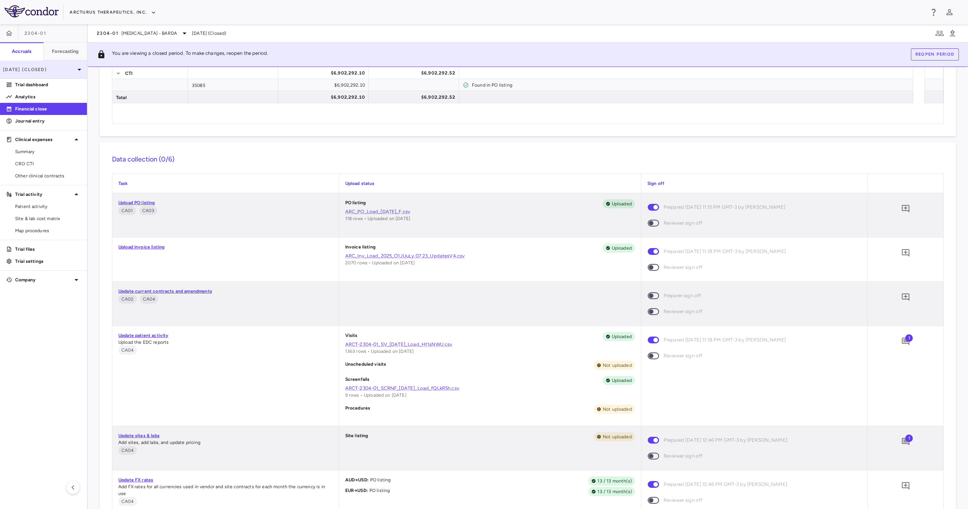
click at [28, 71] on p "Jun 2025 (Closed)" at bounding box center [39, 69] width 72 height 7
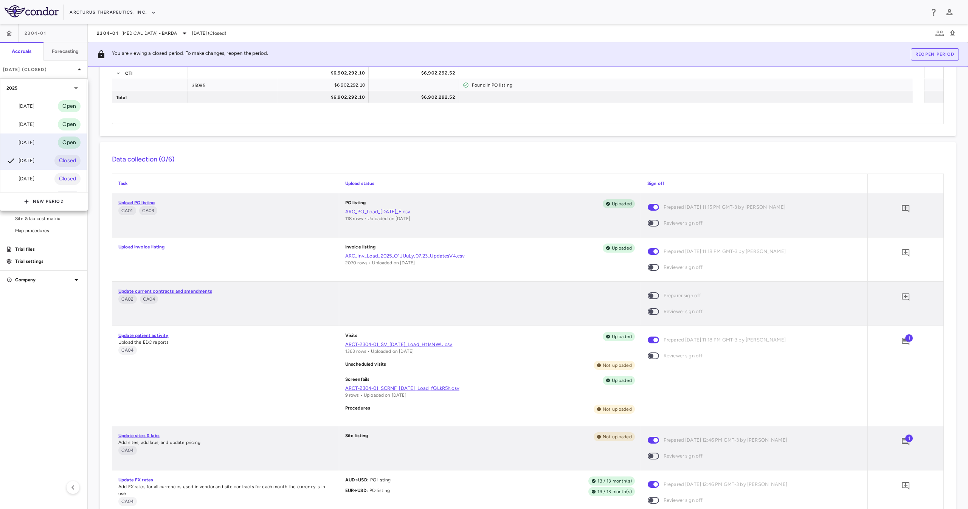
click at [56, 135] on div "Jul 2025 Open" at bounding box center [43, 142] width 86 height 18
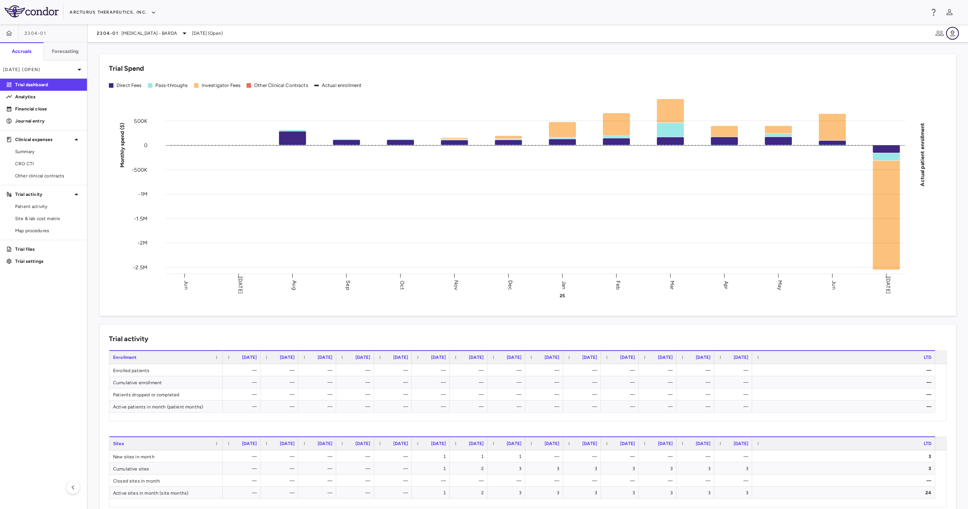
click at [483, 31] on icon "button" at bounding box center [952, 33] width 9 height 9
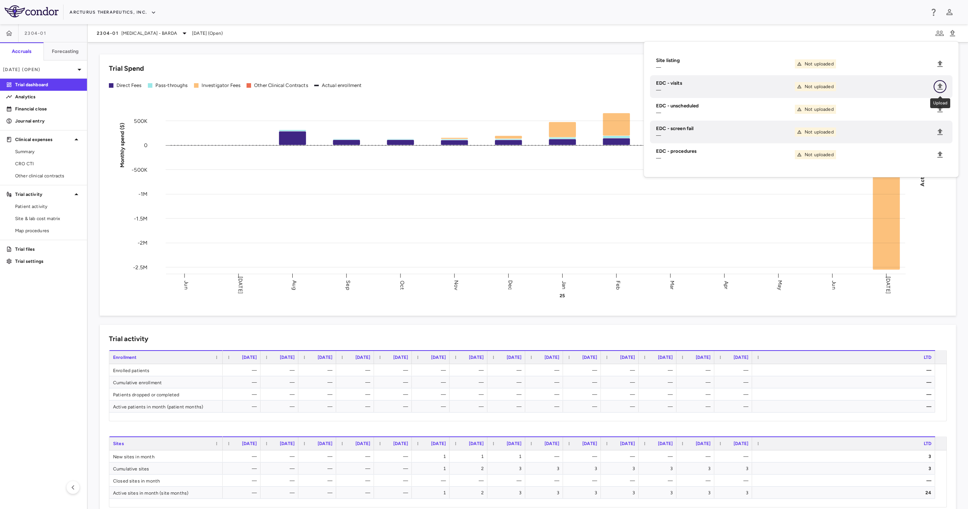
click at [483, 84] on icon "Upload" at bounding box center [939, 86] width 9 height 9
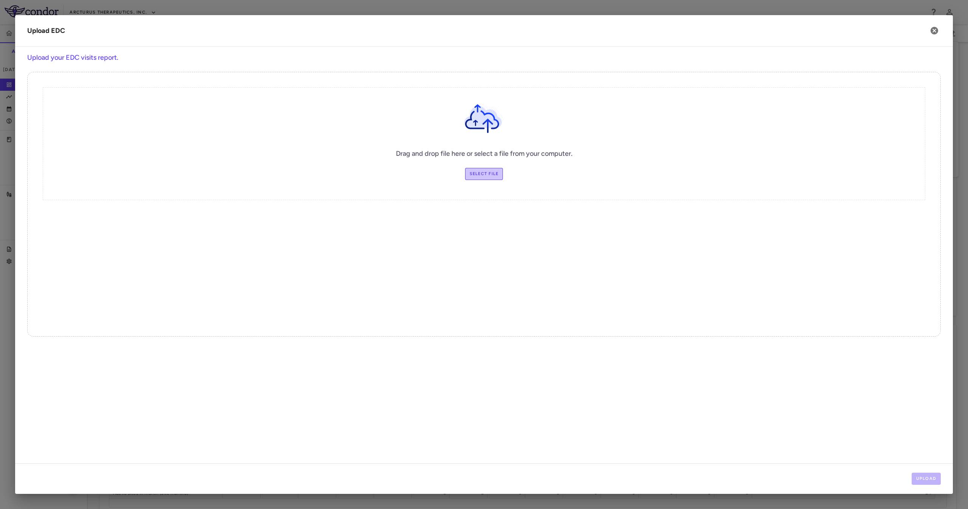
click at [475, 173] on label "Select file" at bounding box center [484, 174] width 38 height 12
click at [0, 0] on input "Select file" at bounding box center [0, 0] width 0 height 0
click at [483, 33] on icon "button" at bounding box center [934, 31] width 8 height 8
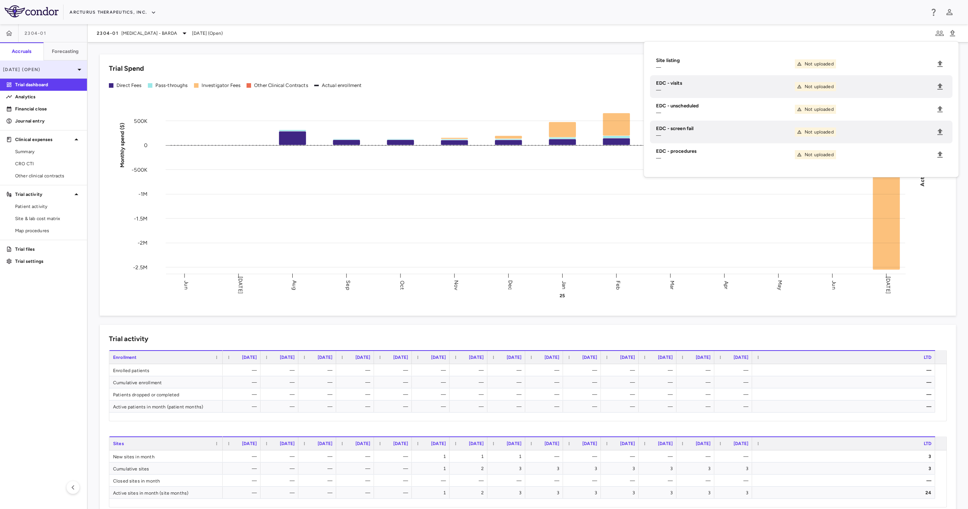
click at [59, 61] on div "[DATE] (Open)" at bounding box center [43, 69] width 87 height 18
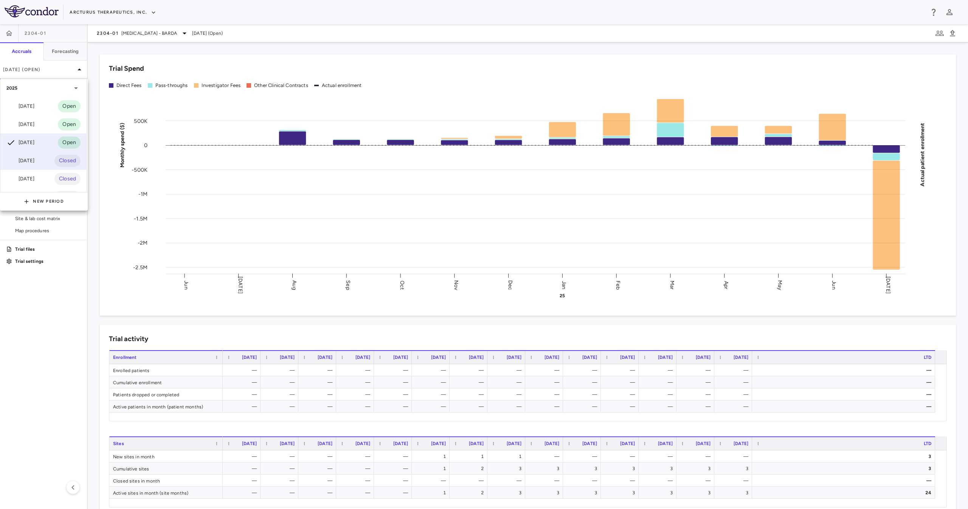
click at [32, 156] on div "[DATE]" at bounding box center [20, 160] width 28 height 9
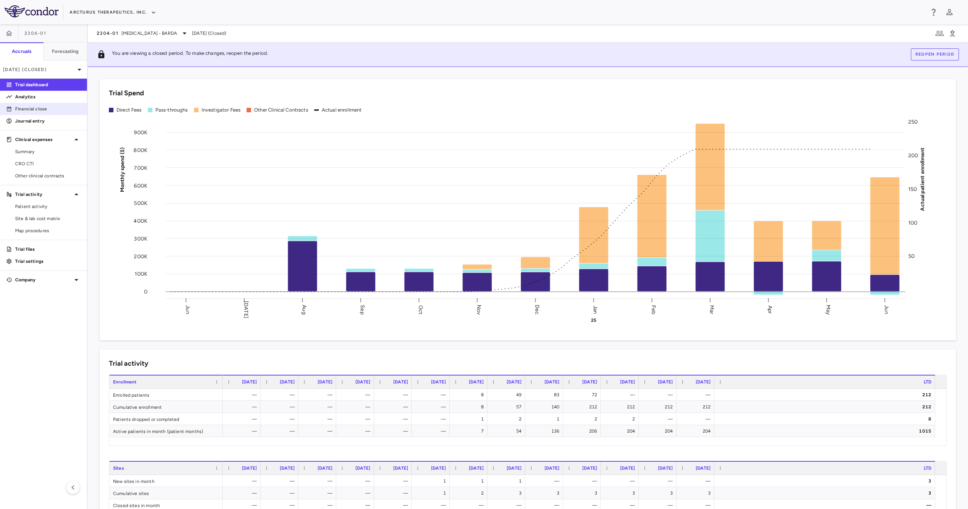
click at [47, 106] on p "Financial close" at bounding box center [48, 108] width 66 height 7
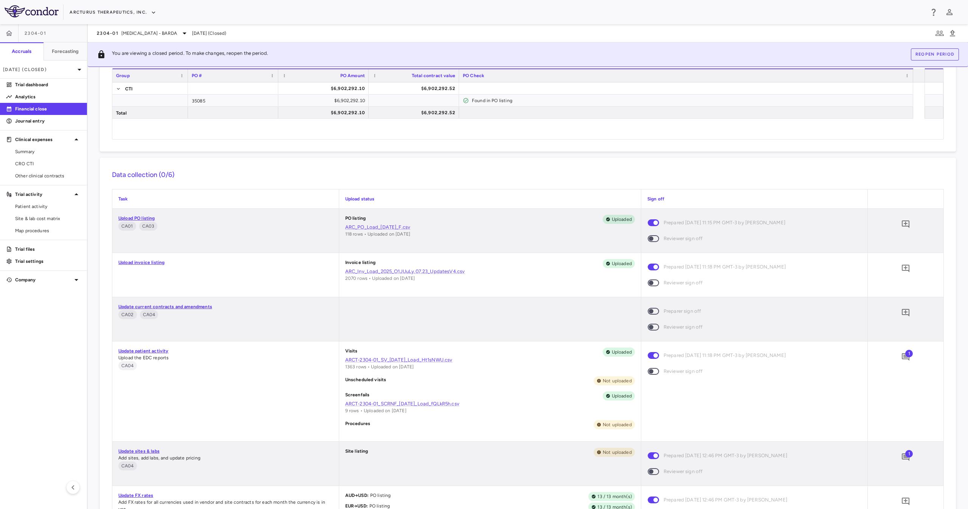
scroll to position [76, 0]
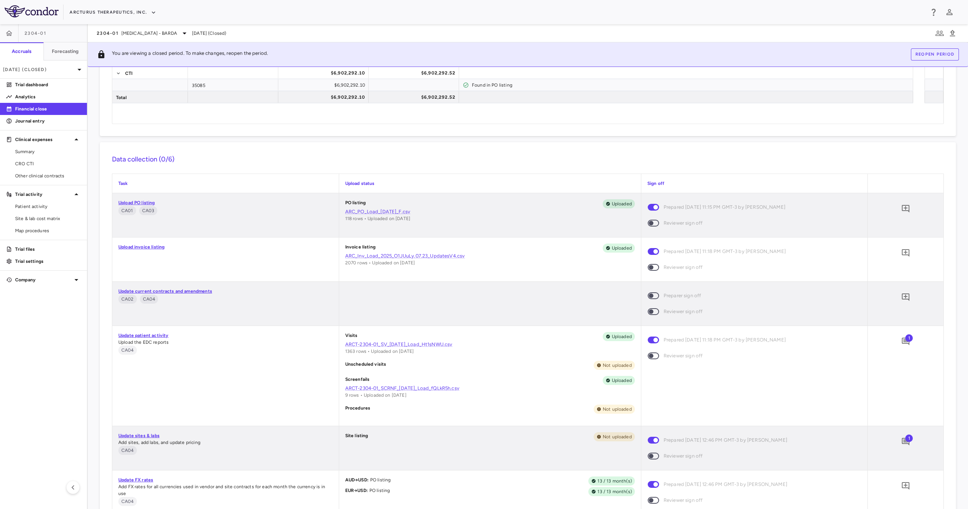
click at [483, 254] on div "Screenfails Uploaded ARCT-2304-01_SCRNF_15Jul2025_Load_fQLkR5h.csv 9 rows • Upl…" at bounding box center [490, 387] width 290 height 23
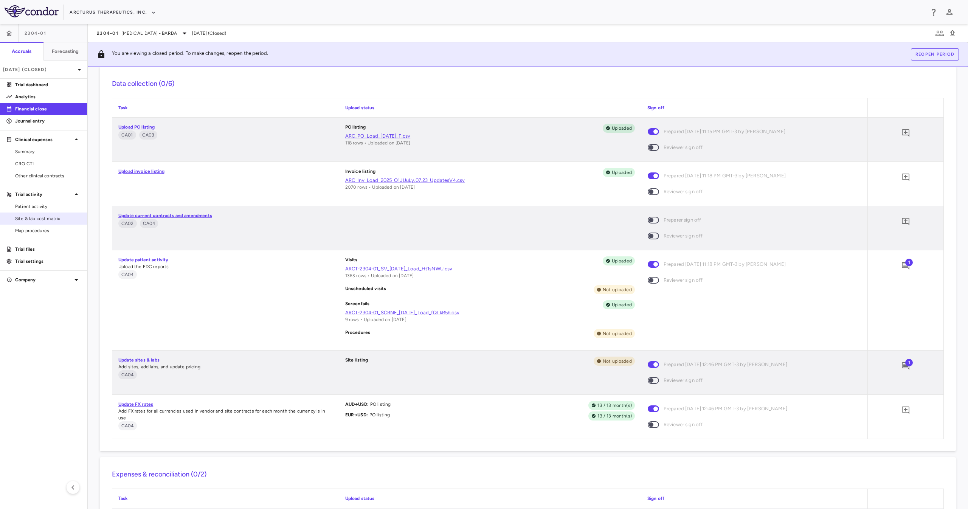
click at [9, 214] on link "Site & lab cost matrix" at bounding box center [43, 218] width 87 height 11
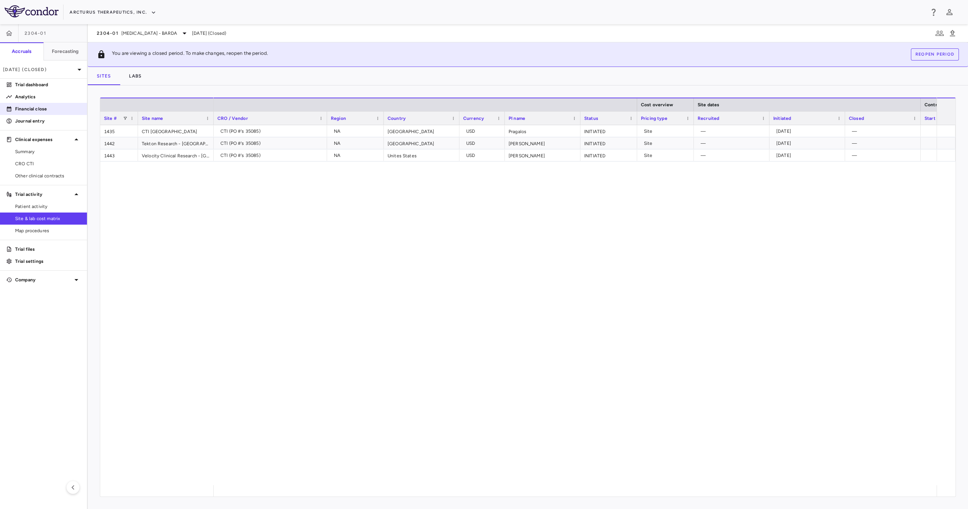
click at [53, 114] on link "Financial close" at bounding box center [43, 108] width 87 height 11
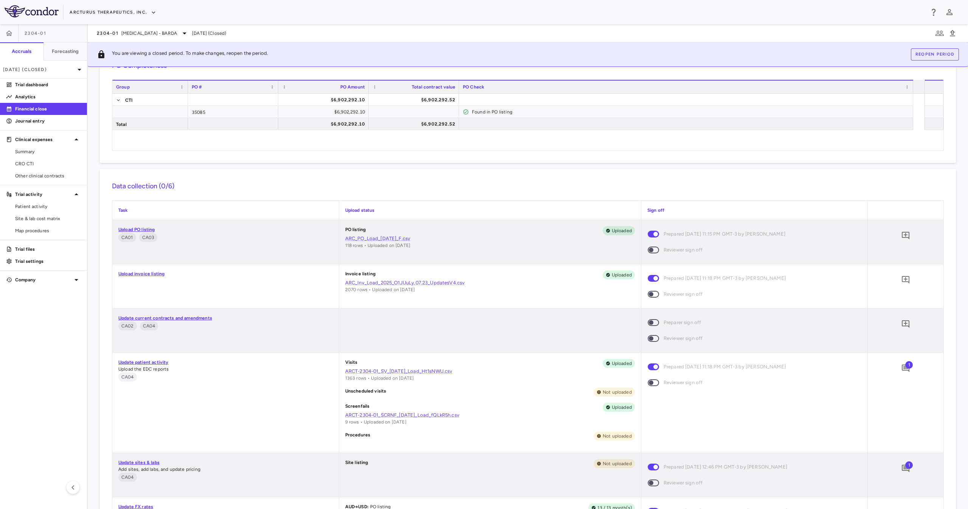
scroll to position [76, 0]
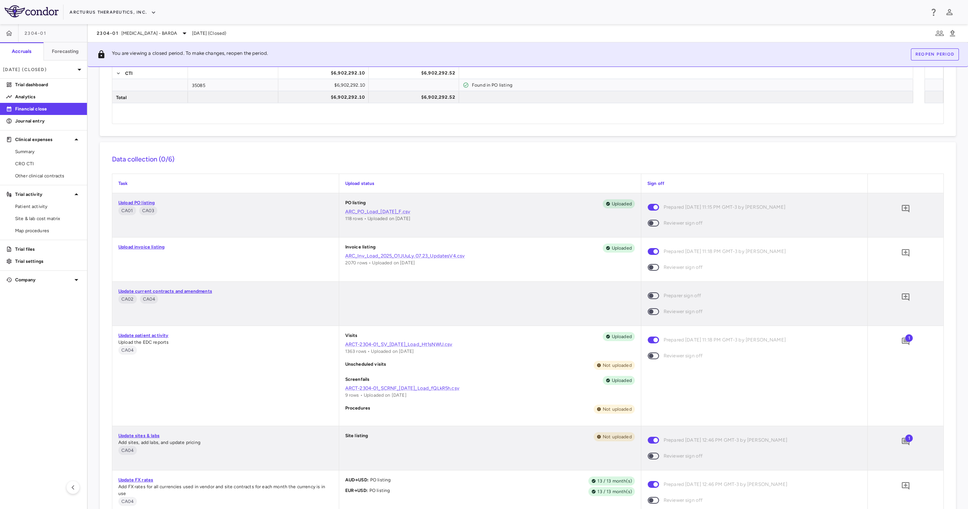
click at [347, 254] on p "Screenfails" at bounding box center [357, 380] width 25 height 9
click at [362, 254] on p "Screenfails" at bounding box center [357, 380] width 25 height 9
click at [370, 254] on p "Unscheduled visits" at bounding box center [365, 365] width 41 height 9
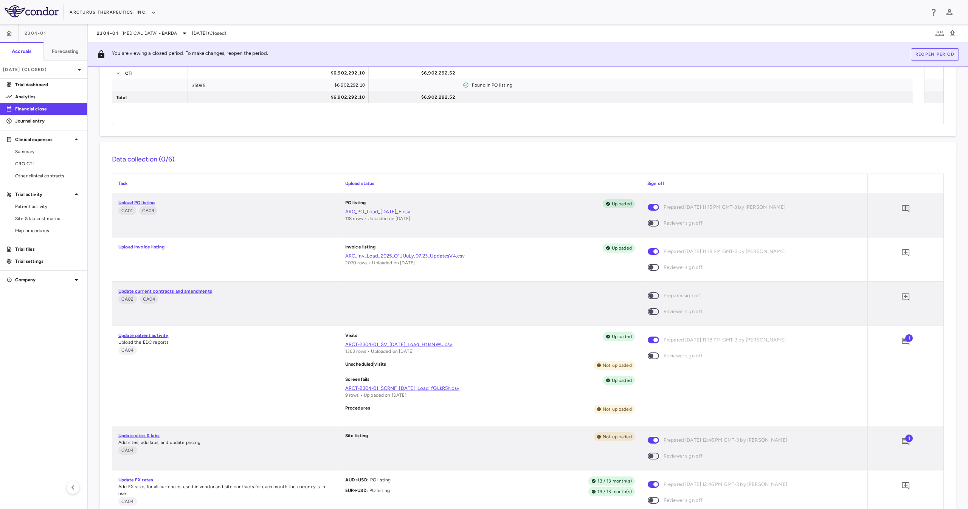
click at [370, 254] on p "Unscheduled visits" at bounding box center [365, 365] width 41 height 9
click at [477, 254] on div "Screenfails Uploaded ARCT-2304-01_SCRNF_15Jul2025_Load_fQLkR5h.csv 9 rows • Upl…" at bounding box center [490, 387] width 290 height 23
drag, startPoint x: 522, startPoint y: 378, endPoint x: 327, endPoint y: 389, distance: 195.4
click at [327, 254] on div "Update patient activity Upload the EDC reports CA04 Visits Uploaded ARCT-2304-0…" at bounding box center [527, 376] width 831 height 100
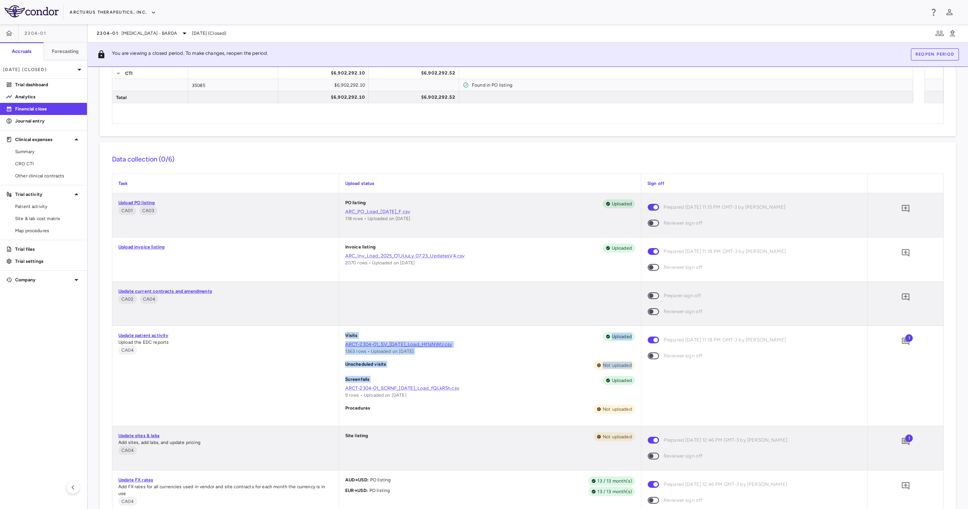
click at [327, 254] on div "Update patient activity Upload the EDC reports CA04" at bounding box center [225, 376] width 226 height 100
drag, startPoint x: 339, startPoint y: 388, endPoint x: 421, endPoint y: 385, distance: 81.3
click at [421, 254] on div "Visits Uploaded ARCT-2304-01_SV_15Jul2025_Load_Ht1sNWU.csv 1363 rows • Uploaded…" at bounding box center [490, 376] width 302 height 100
copy link "ARCT-2304-01_SCRNF_15Jul2025"
drag, startPoint x: 527, startPoint y: 509, endPoint x: 521, endPoint y: 508, distance: 6.3
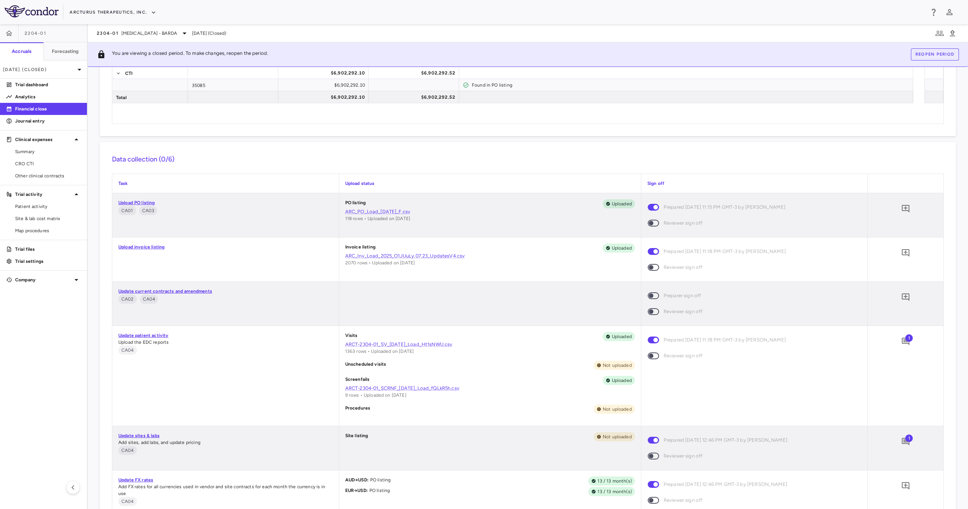
click at [483, 254] on html "Skip to sidebar Skip to main content Arcturus Therapeutics, Inc. 2304-01 Accrua…" at bounding box center [484, 254] width 968 height 509
click at [58, 164] on span "CRO CTI" at bounding box center [48, 163] width 66 height 7
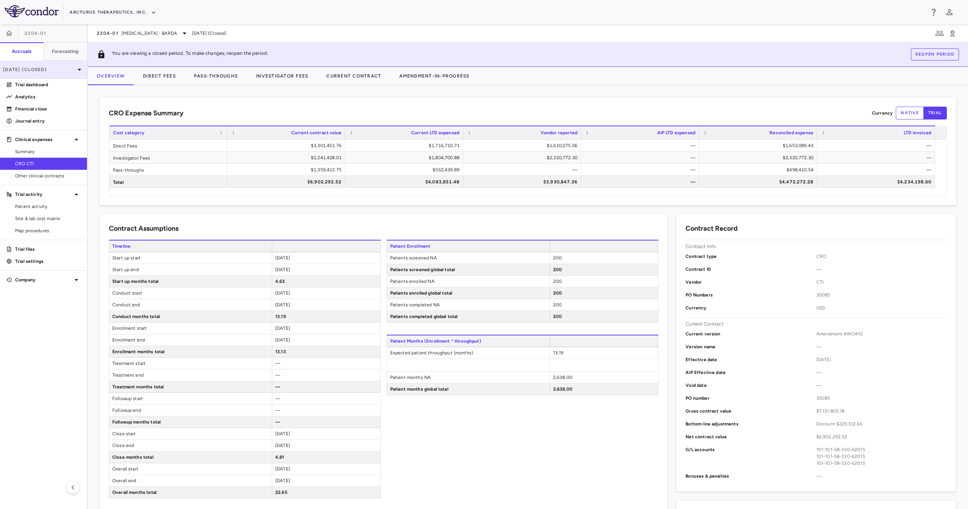
click at [67, 73] on div "Jun 2025 (Closed)" at bounding box center [43, 69] width 87 height 18
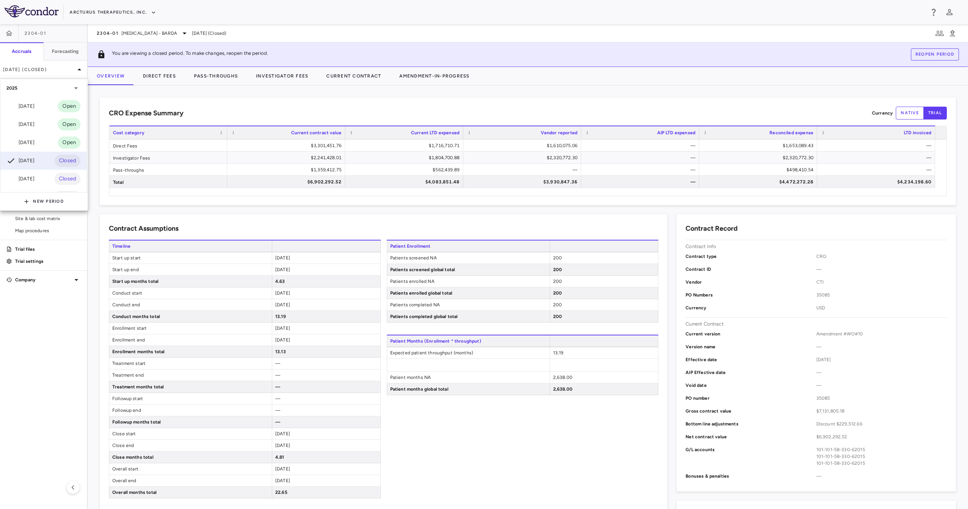
click at [93, 254] on div at bounding box center [484, 254] width 968 height 509
click at [67, 110] on p "Financial close" at bounding box center [48, 108] width 66 height 7
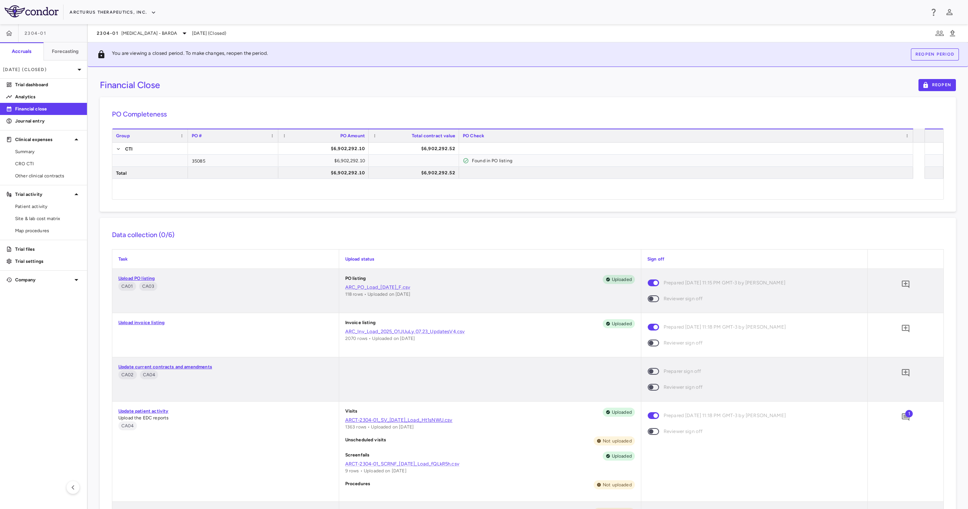
click at [373, 254] on span "1363 rows • Uploaded on 07/15/2025" at bounding box center [379, 426] width 69 height 5
click at [366, 254] on link "ARCT-2304-01_SV_15Jul2025_Load_Ht1sNWU.csv" at bounding box center [490, 420] width 290 height 7
drag, startPoint x: 338, startPoint y: 415, endPoint x: 364, endPoint y: 426, distance: 28.3
click at [374, 254] on div "Visits Uploaded ARCT-2304-01_SV_15Jul2025_Load_Ht1sNWU.csv 1363 rows • Uploaded…" at bounding box center [490, 451] width 302 height 100
click at [327, 254] on div "CA04" at bounding box center [225, 425] width 214 height 9
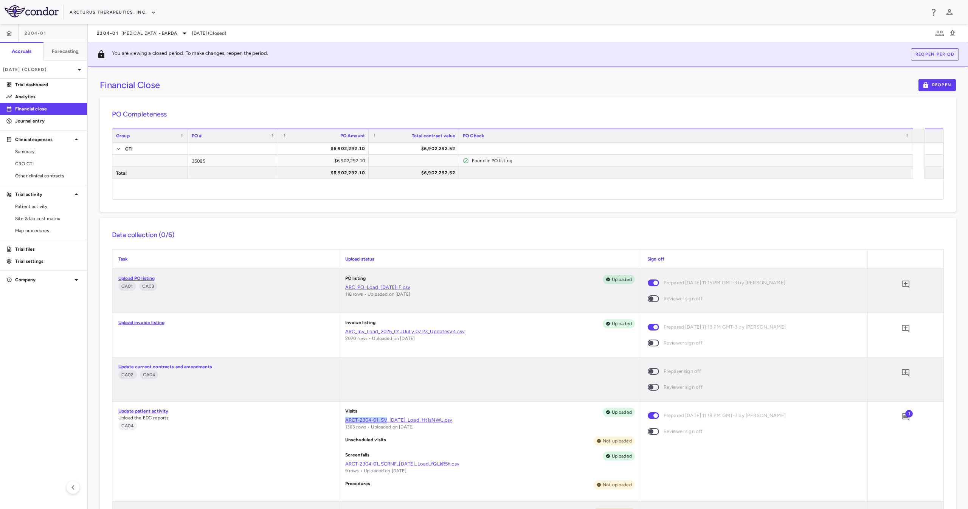
drag, startPoint x: 339, startPoint y: 421, endPoint x: 384, endPoint y: 418, distance: 44.7
click at [384, 254] on div "Visits Uploaded ARCT-2304-01_SV_15Jul2025_Load_Ht1sNWU.csv 1363 rows • Uploaded…" at bounding box center [490, 451] width 302 height 100
copy link "ARCT-2304-01_SV"
click at [457, 254] on div at bounding box center [490, 379] width 302 height 44
click at [43, 74] on div "Jun 2025 (Closed)" at bounding box center [43, 69] width 87 height 18
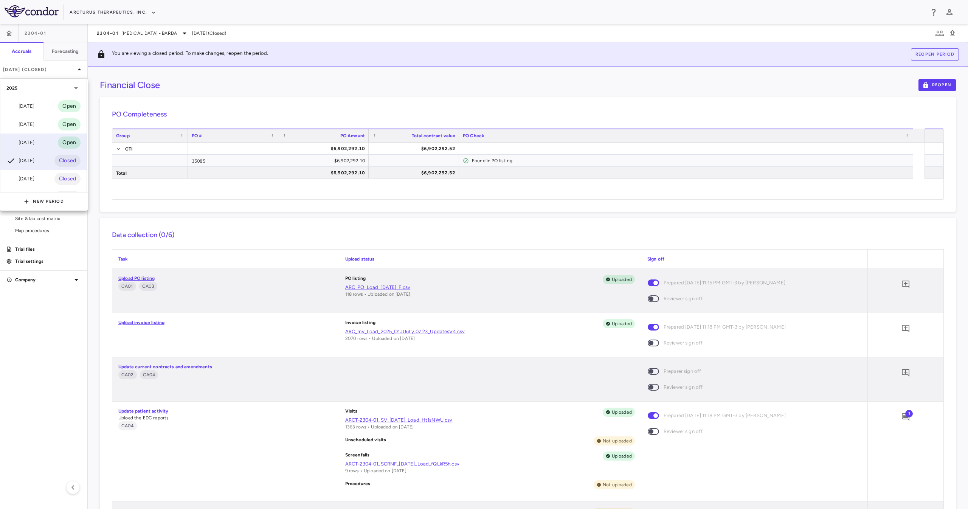
click at [40, 141] on div "Jul 2025 Open" at bounding box center [43, 142] width 86 height 18
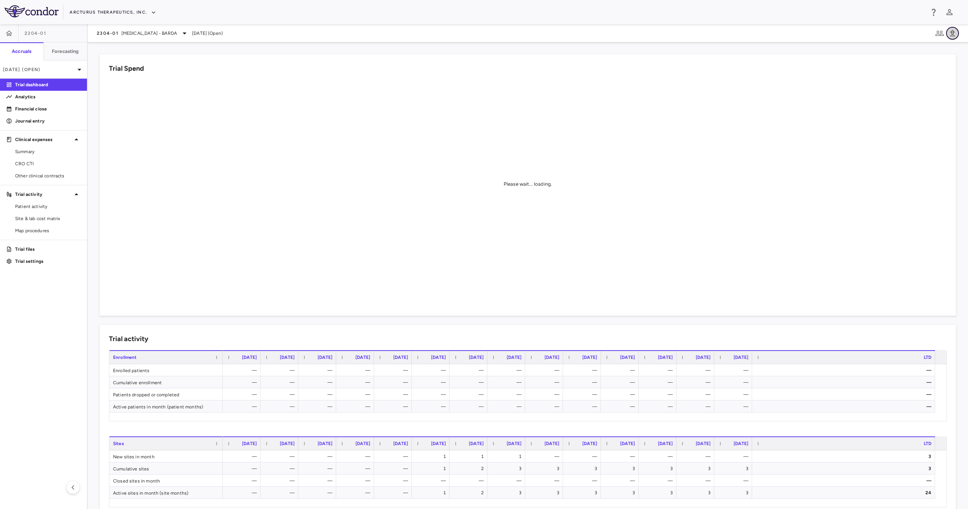
click at [483, 31] on icon "button" at bounding box center [952, 33] width 9 height 9
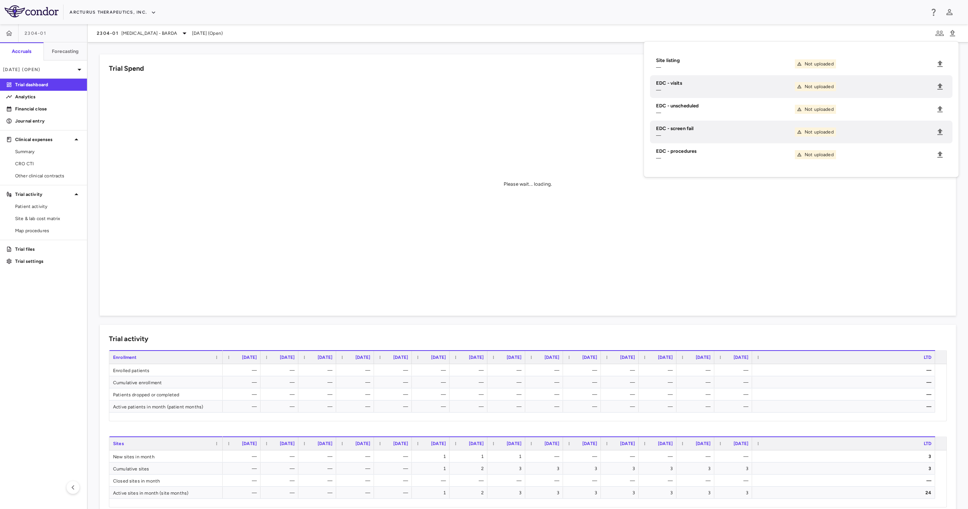
click at [331, 110] on div "Please wait... loading." at bounding box center [528, 184] width 838 height 209
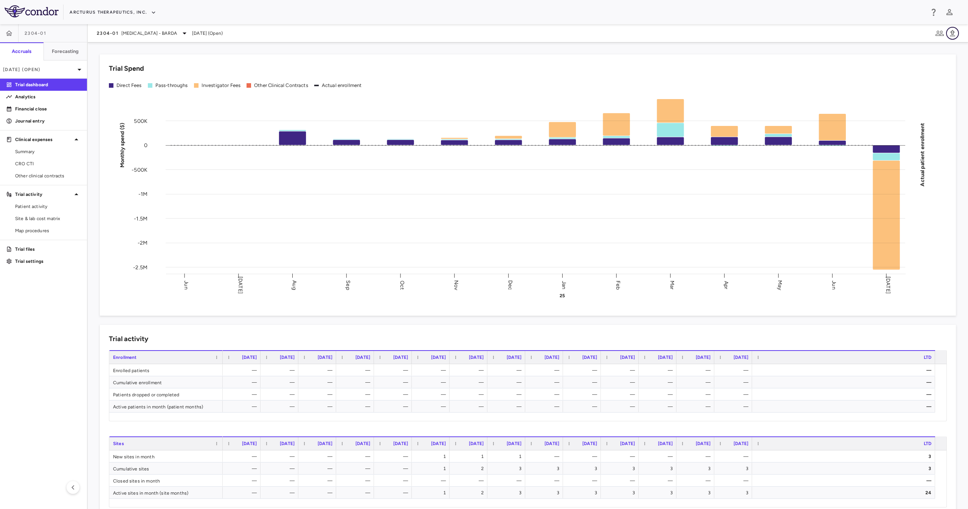
click at [483, 33] on icon "button" at bounding box center [952, 33] width 9 height 9
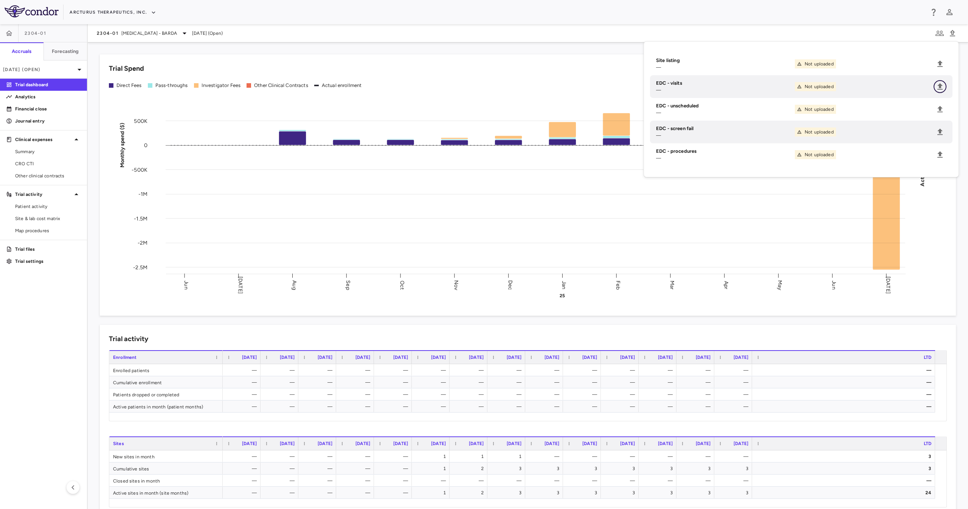
click at [483, 87] on button "Upload" at bounding box center [939, 86] width 13 height 13
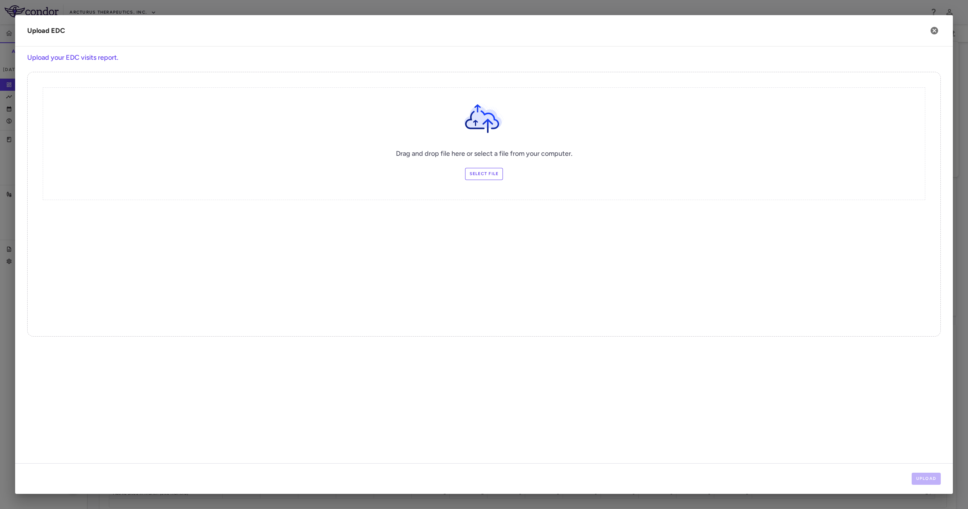
click at [475, 178] on label "Select file" at bounding box center [484, 174] width 38 height 12
click at [0, 0] on input "Select file" at bounding box center [0, 0] width 0 height 0
click at [483, 254] on button "Upload" at bounding box center [925, 478] width 29 height 12
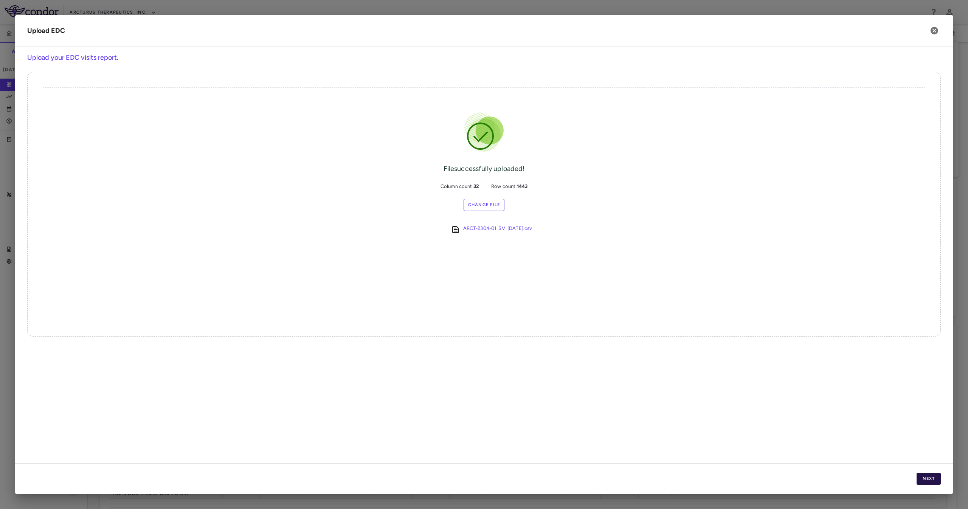
click at [483, 254] on button "Next" at bounding box center [928, 478] width 24 height 12
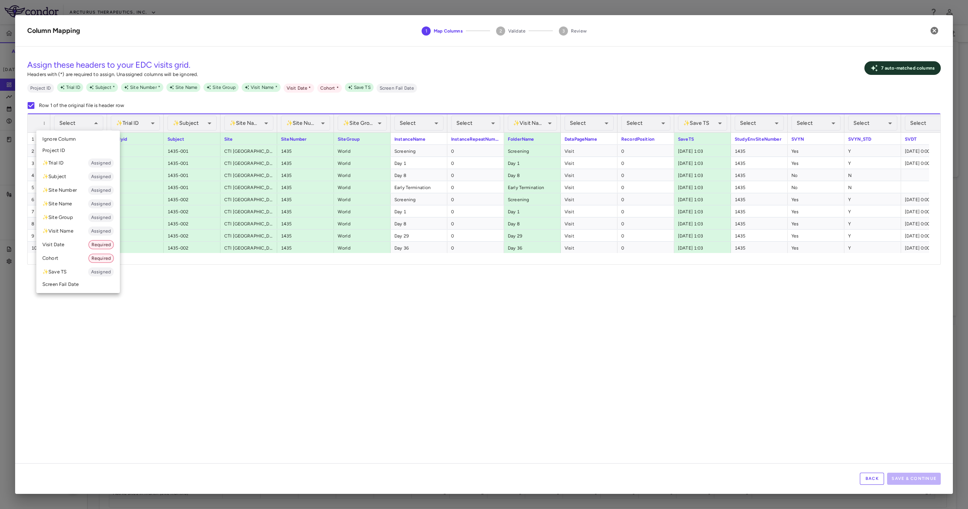
drag, startPoint x: 76, startPoint y: 163, endPoint x: 245, endPoint y: 317, distance: 228.7
click at [245, 254] on div "Select Ignore Column Project ID ✨ Trial ID Assigned ✨ Subject Assigned ✨ Site N…" at bounding box center [484, 254] width 968 height 509
click at [245, 254] on div at bounding box center [484, 254] width 968 height 509
click at [79, 160] on li "✨ Trial ID Assigned" at bounding box center [78, 163] width 84 height 14
click at [78, 166] on li "✨ Trial ID Assigned" at bounding box center [78, 163] width 84 height 14
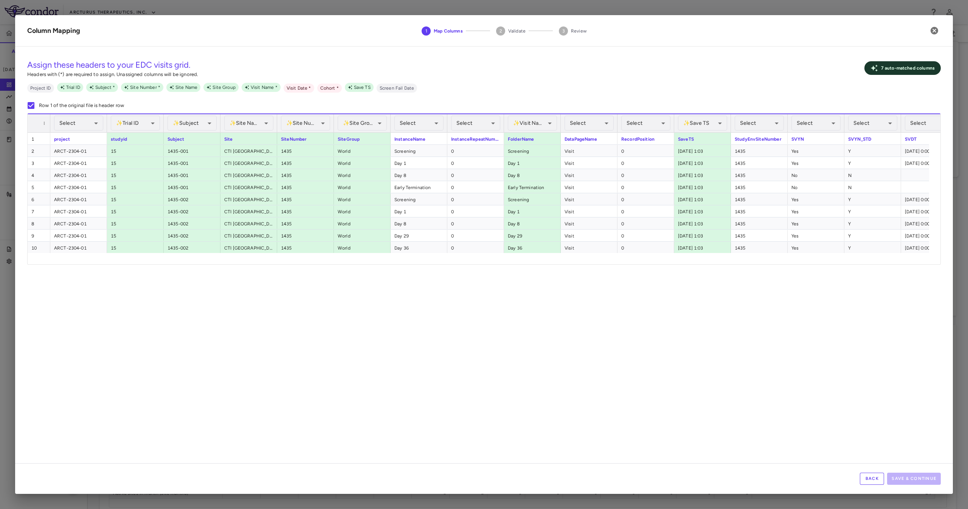
click at [139, 132] on div "✨ Trial ID Assigned ******** ​" at bounding box center [135, 123] width 49 height 18
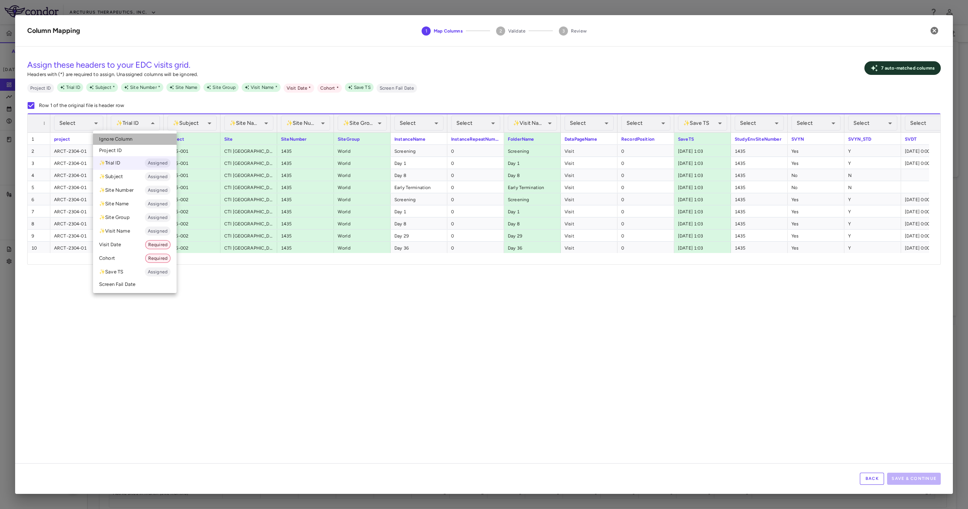
click at [130, 141] on span "Ignore Column" at bounding box center [115, 139] width 33 height 7
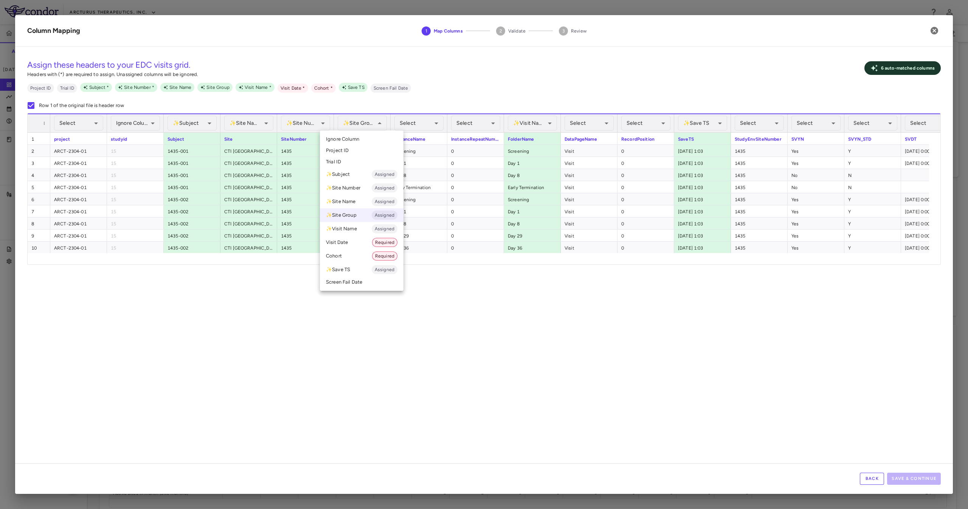
click at [451, 254] on div at bounding box center [484, 254] width 968 height 509
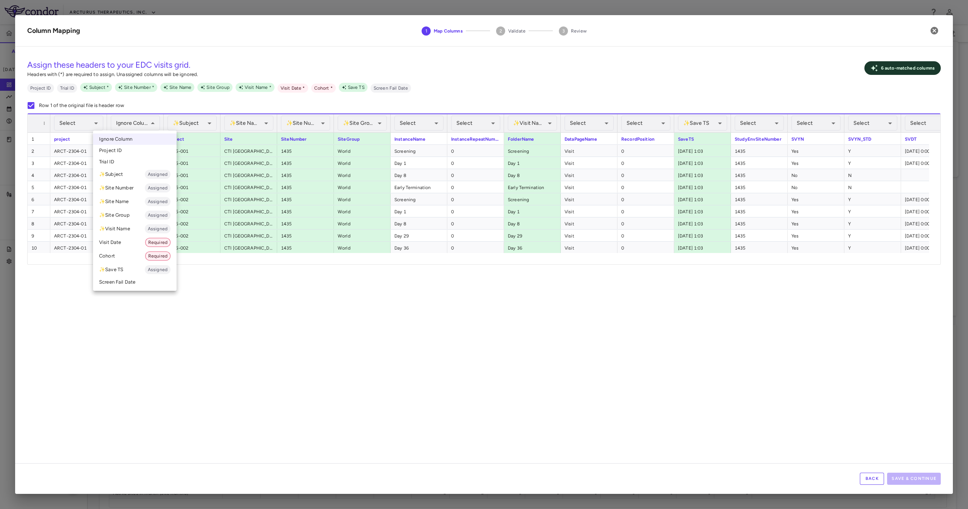
click at [340, 254] on div at bounding box center [484, 254] width 968 height 509
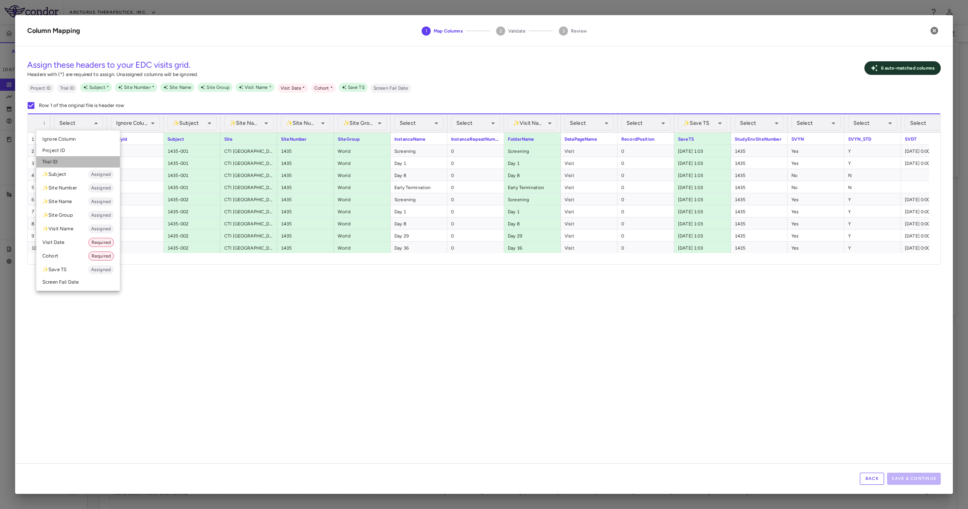
click at [63, 159] on li "Trial ID" at bounding box center [78, 161] width 84 height 11
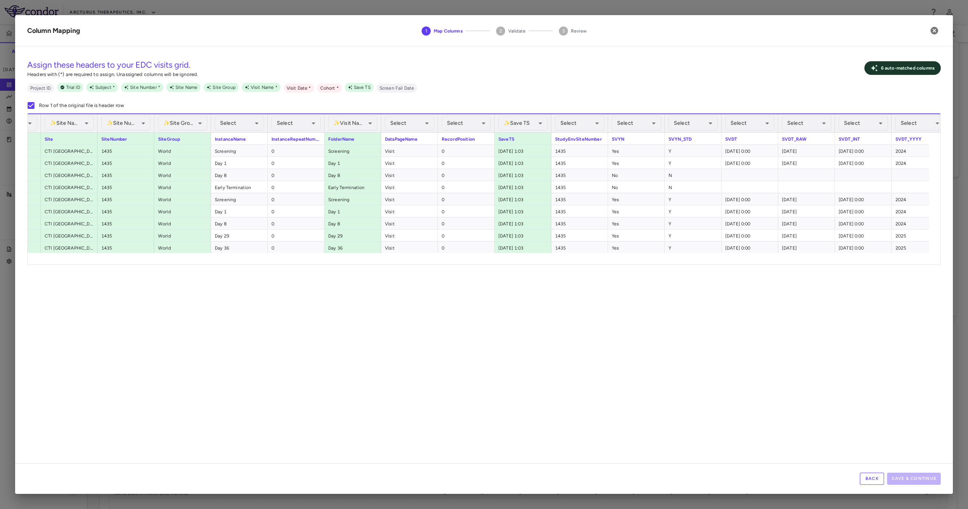
scroll to position [0, 358]
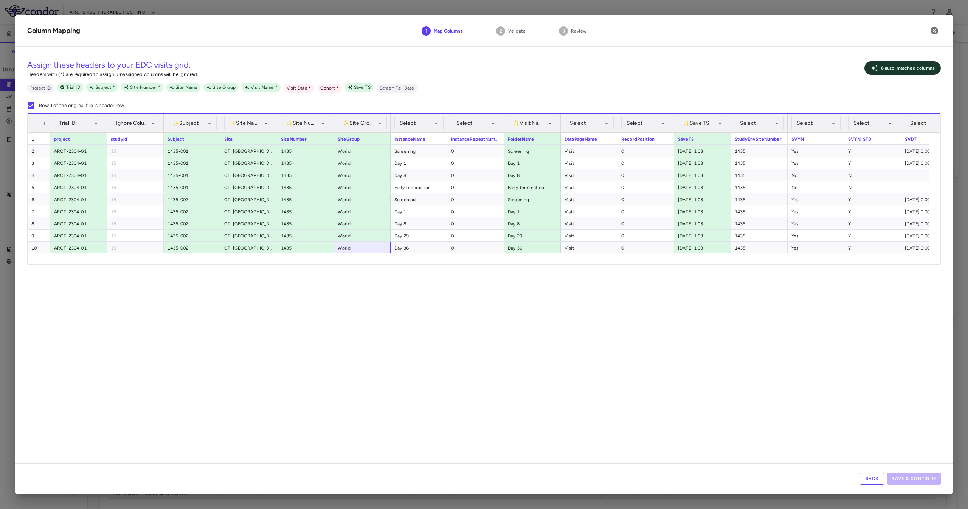
drag, startPoint x: 376, startPoint y: 252, endPoint x: 383, endPoint y: 257, distance: 8.5
click at [383, 254] on div "**********" at bounding box center [484, 188] width 912 height 151
drag, startPoint x: 400, startPoint y: 268, endPoint x: 420, endPoint y: 261, distance: 21.2
click at [427, 254] on div "**********" at bounding box center [483, 258] width 937 height 410
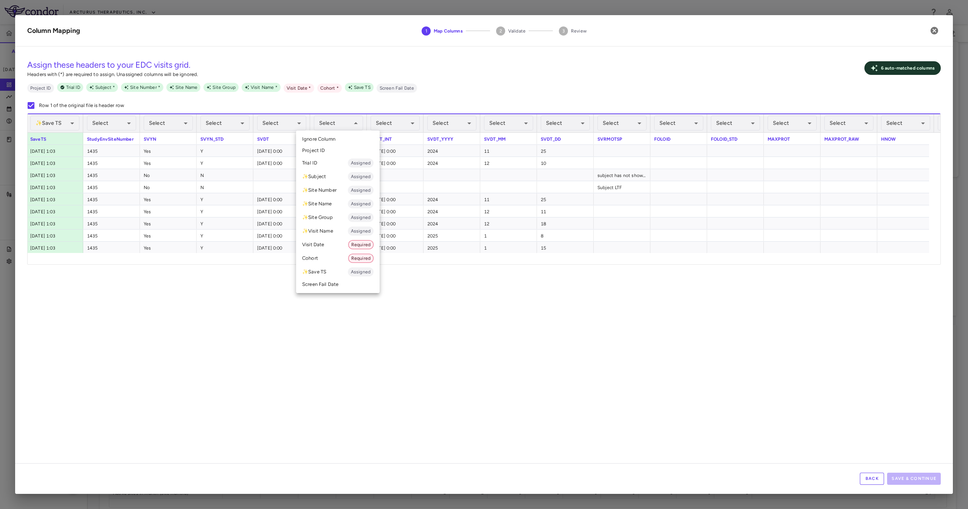
click at [335, 245] on li "Visit Date Required" at bounding box center [338, 245] width 84 height 14
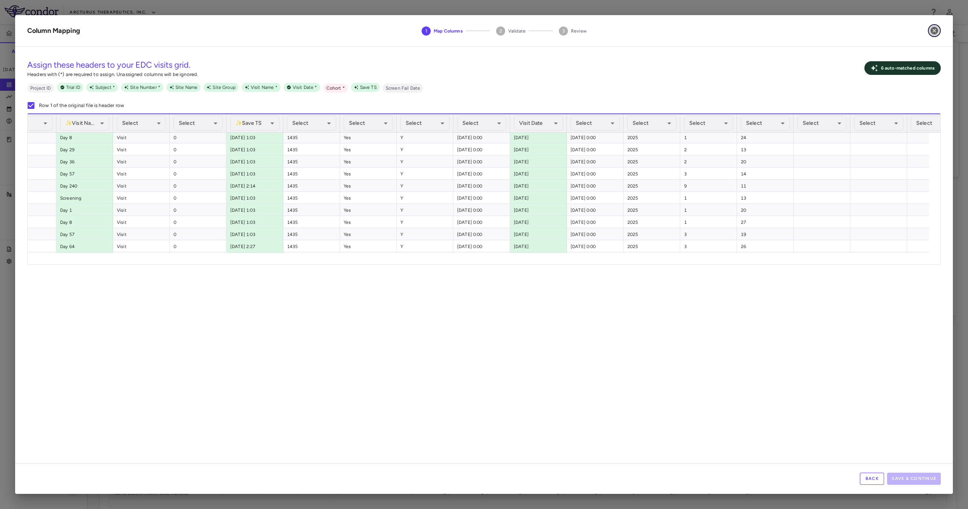
click at [483, 26] on button "button" at bounding box center [934, 30] width 13 height 13
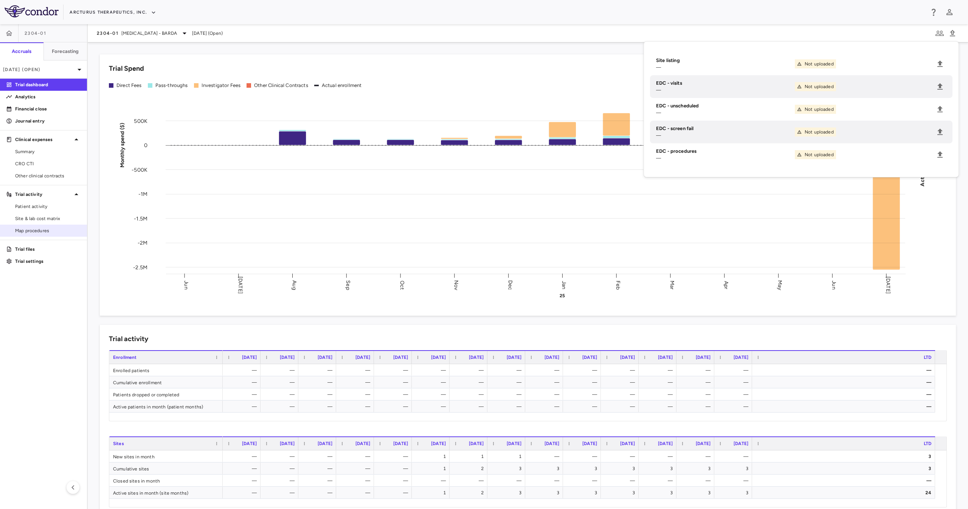
click at [58, 225] on link "Map procedures" at bounding box center [43, 230] width 87 height 11
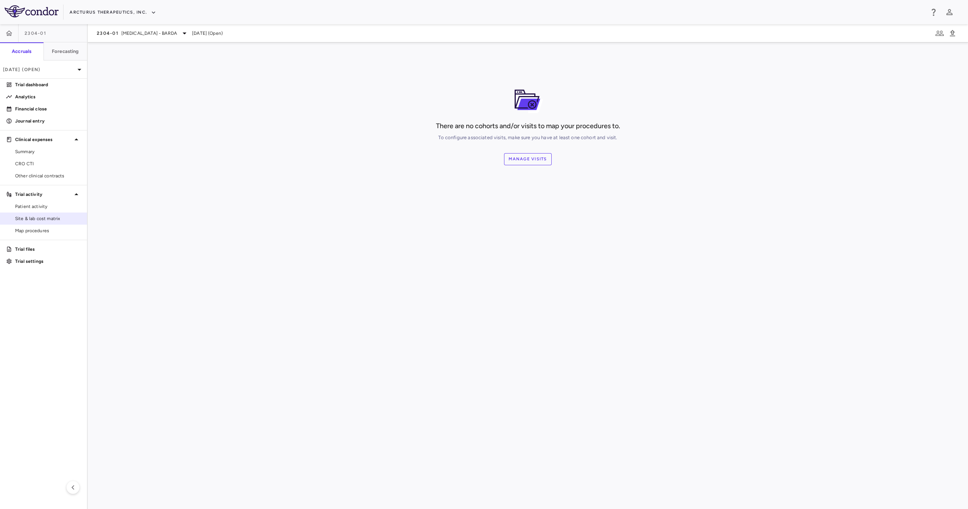
click at [55, 218] on span "Site & lab cost matrix" at bounding box center [48, 218] width 66 height 7
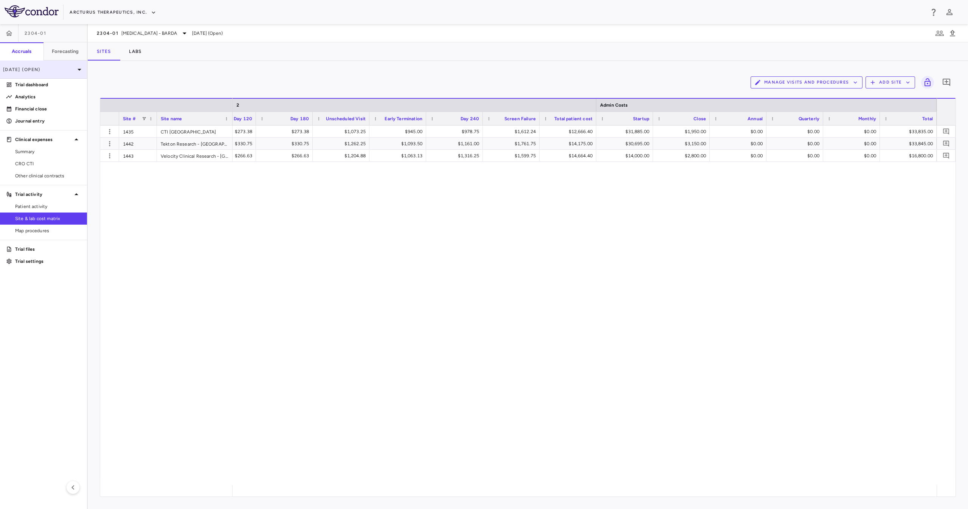
click at [62, 71] on p "[DATE] (Open)" at bounding box center [39, 69] width 72 height 7
click at [146, 204] on div at bounding box center [484, 254] width 968 height 509
click at [483, 83] on button "Manage Visits and Procedures" at bounding box center [806, 82] width 112 height 12
click at [483, 98] on li "Visit Schedules" at bounding box center [798, 96] width 81 height 11
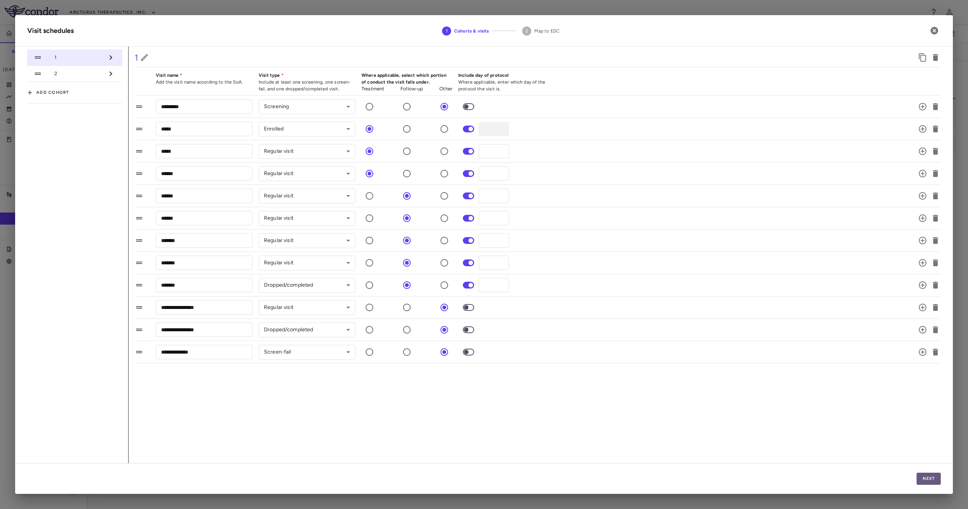
click at [483, 254] on button "Next" at bounding box center [928, 478] width 24 height 12
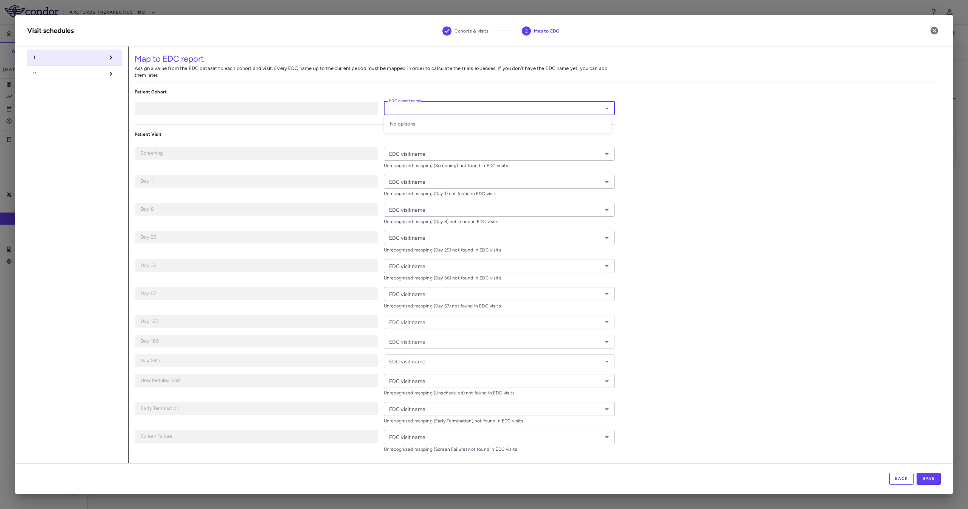
click at [472, 104] on input "EDC cohort name" at bounding box center [493, 108] width 214 height 9
click at [483, 144] on div "Map to EDC report Assign a value from the EDC dataset to each cohort and visit.…" at bounding box center [535, 255] width 812 height 418
click at [58, 70] on span "2" at bounding box center [68, 73] width 71 height 7
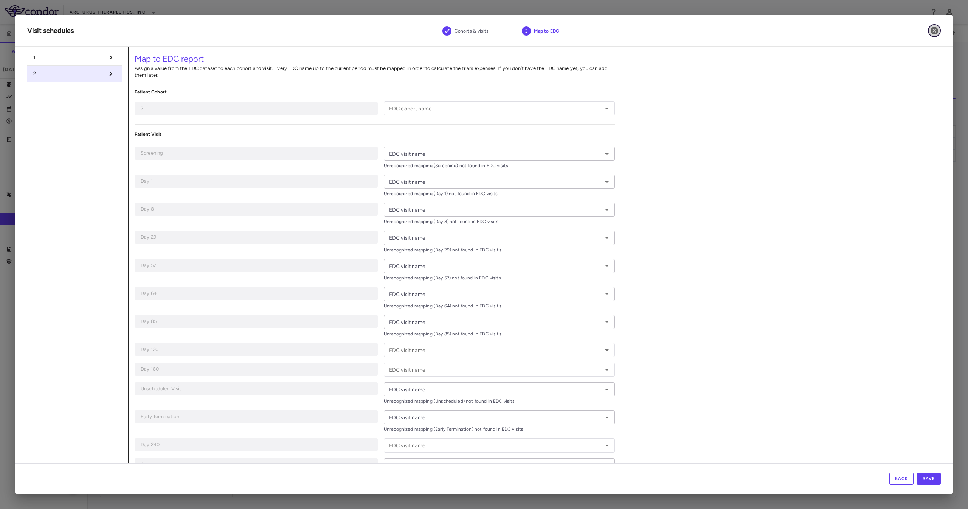
click at [483, 36] on button "button" at bounding box center [934, 30] width 13 height 13
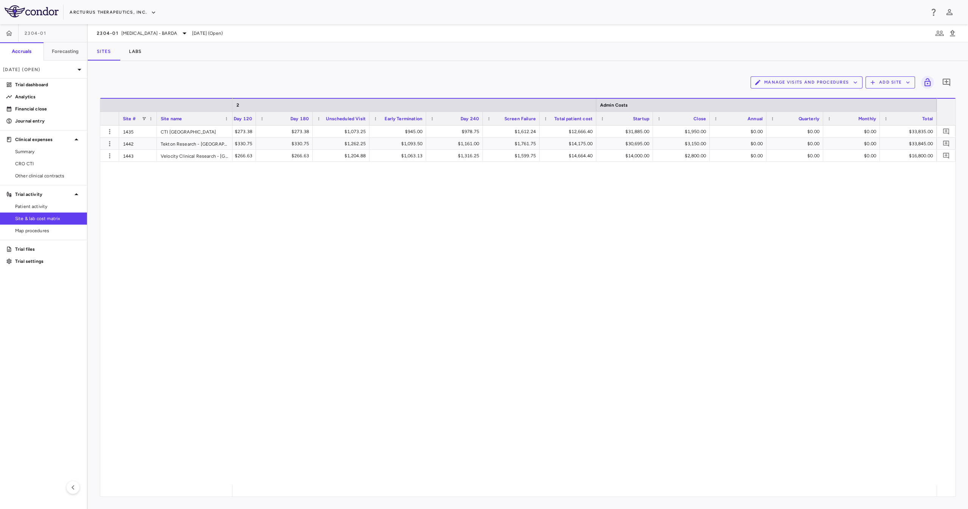
click at [483, 246] on div "$918.00 $273.38 $273.38 $1,073.25 $945.00 $978.75 $1,612.24 $12,666.40 $31,885.…" at bounding box center [584, 304] width 704 height 359
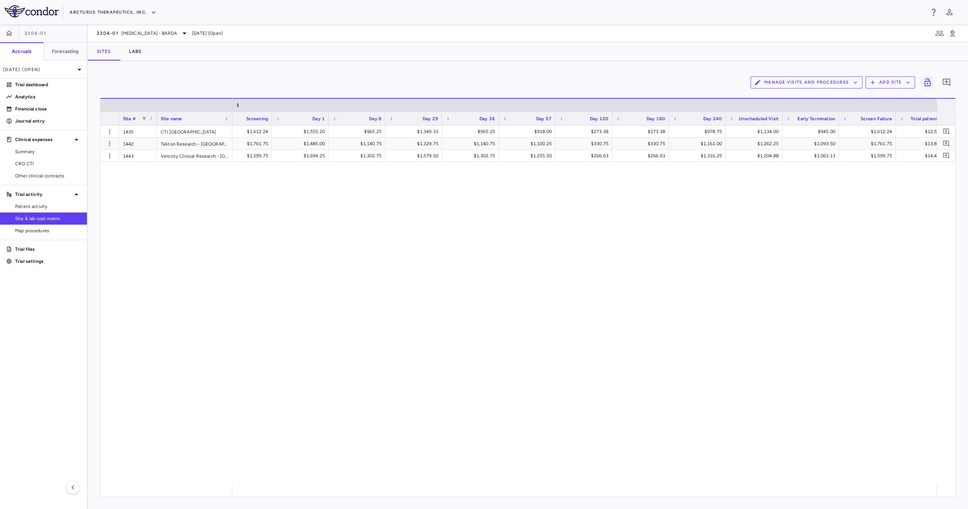
scroll to position [0, 903]
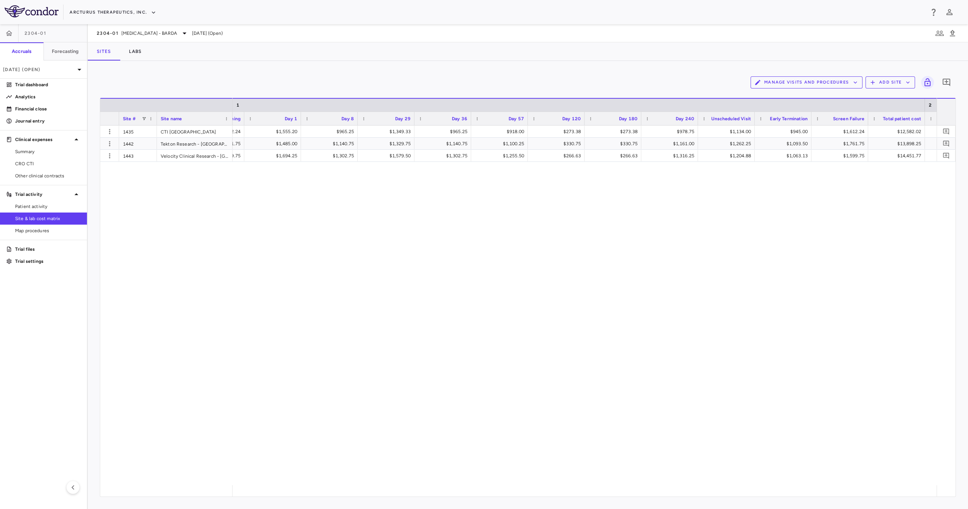
click at [483, 254] on div "$1,555.20 $965.25 $1,349.33 $965.25 $918.00 $273.38 $273.38 $978.75 $1,134.00 $…" at bounding box center [584, 304] width 704 height 359
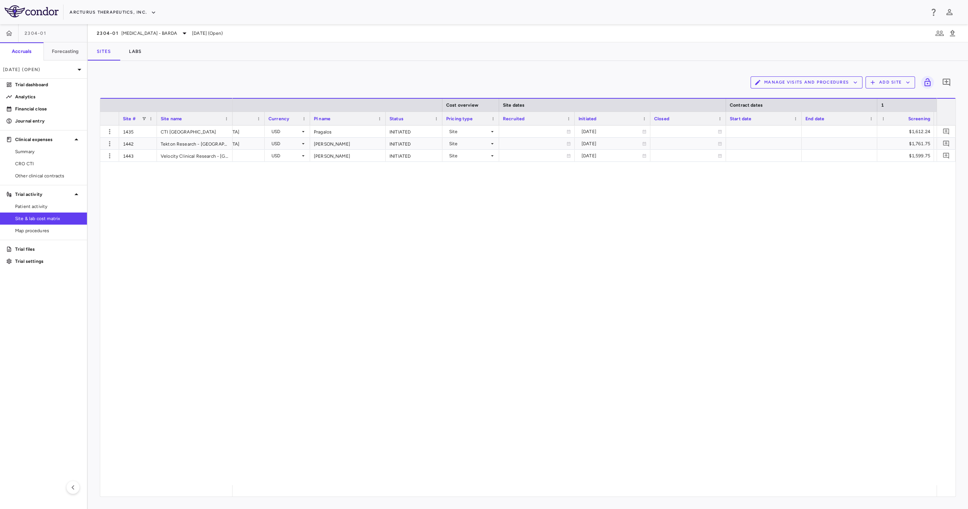
scroll to position [0, 258]
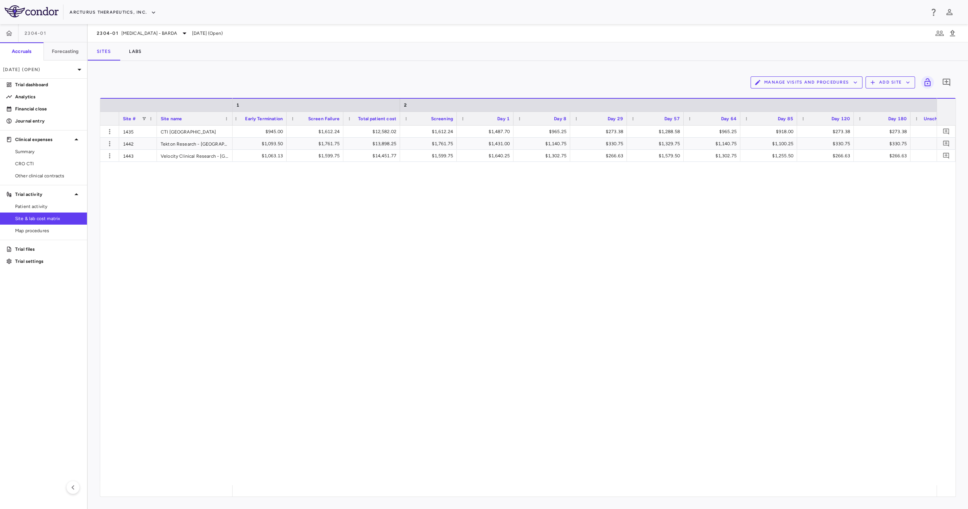
click at [483, 254] on div "$1,134.00 $945.00 $1,612.24 $12,582.02 $1,612.24 $1,487.70 $965.25 $273.38 $1,2…" at bounding box center [584, 304] width 704 height 359
click at [483, 32] on icon "button" at bounding box center [951, 33] width 5 height 6
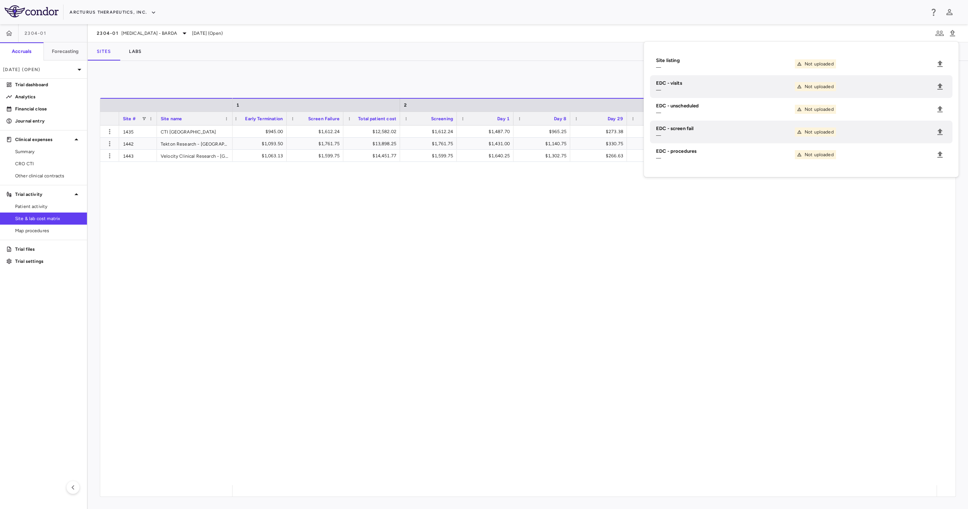
click at [483, 86] on li "EDC - visits — Not uploaded" at bounding box center [801, 86] width 302 height 23
click at [483, 86] on icon "Upload" at bounding box center [939, 86] width 5 height 6
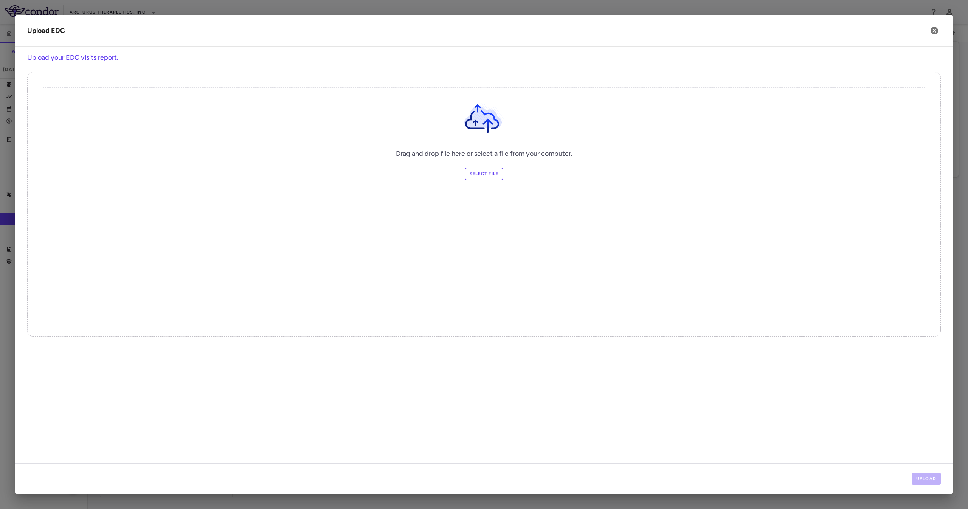
click at [473, 173] on label "Select file" at bounding box center [484, 174] width 38 height 12
click at [0, 0] on input "Select file" at bounding box center [0, 0] width 0 height 0
click at [483, 254] on button "Upload" at bounding box center [925, 478] width 29 height 12
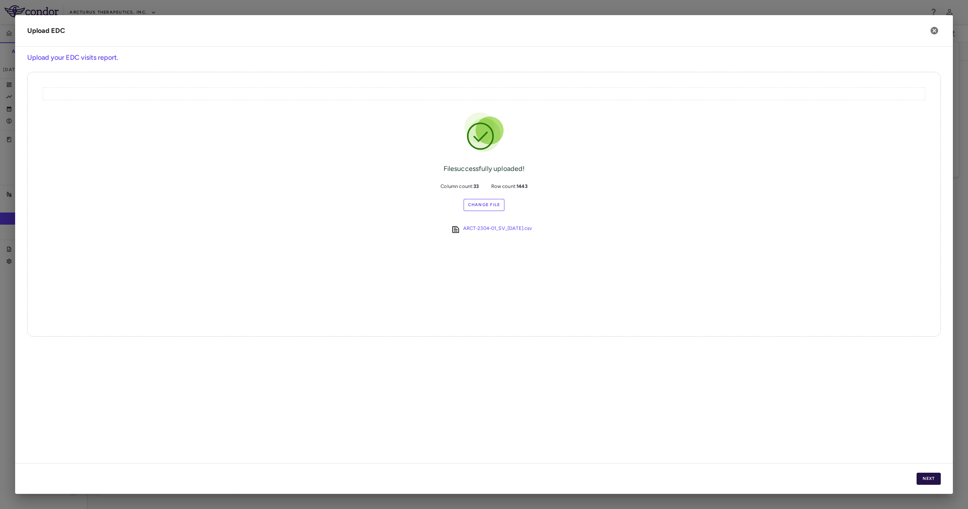
click at [483, 254] on button "Next" at bounding box center [928, 478] width 24 height 12
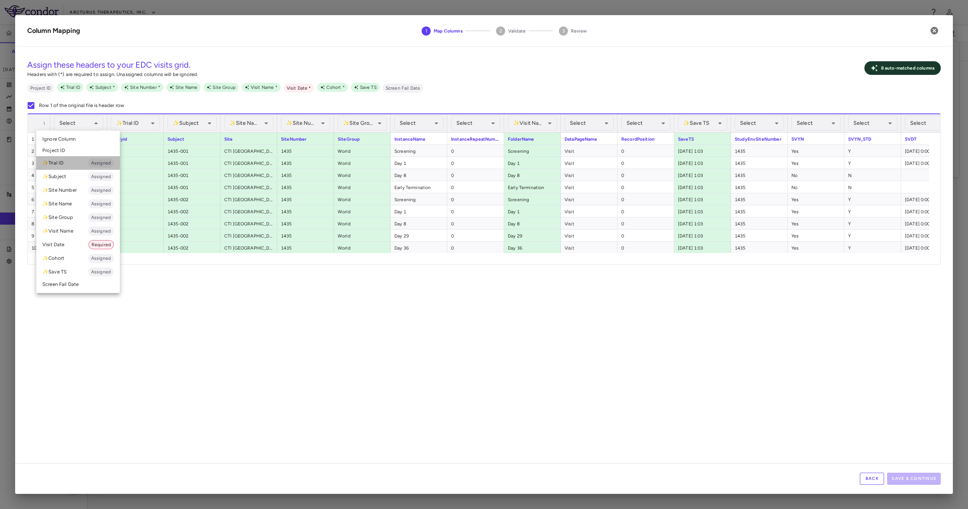
click at [83, 168] on li "✨ Trial ID Assigned" at bounding box center [78, 163] width 84 height 14
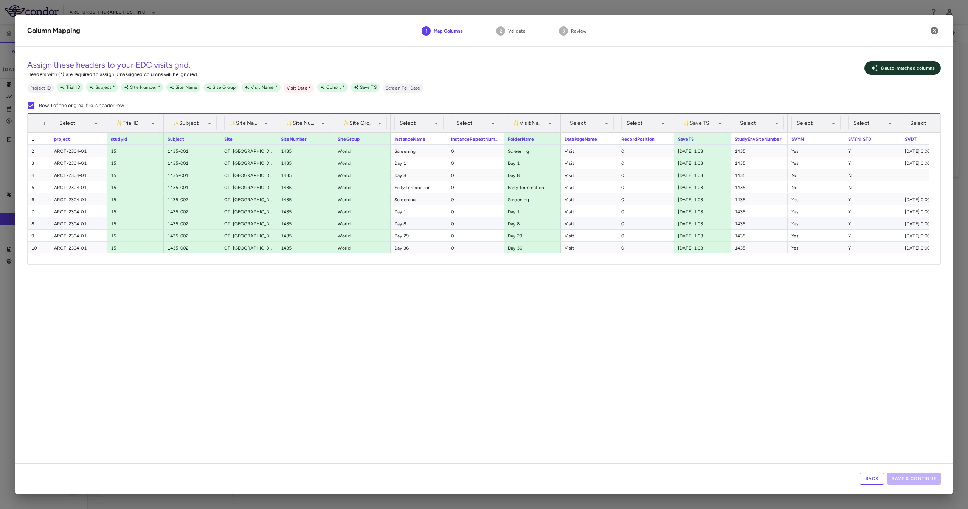
scroll to position [0, 1428]
click at [164, 129] on div "✨ Subject Assigned ******* ​" at bounding box center [192, 122] width 57 height 19
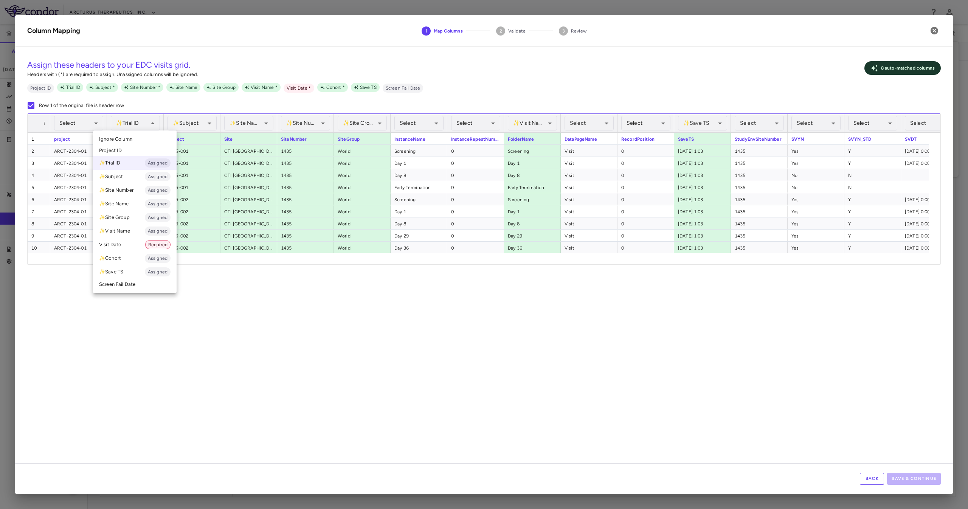
click at [144, 135] on li "Ignore Column" at bounding box center [135, 138] width 84 height 11
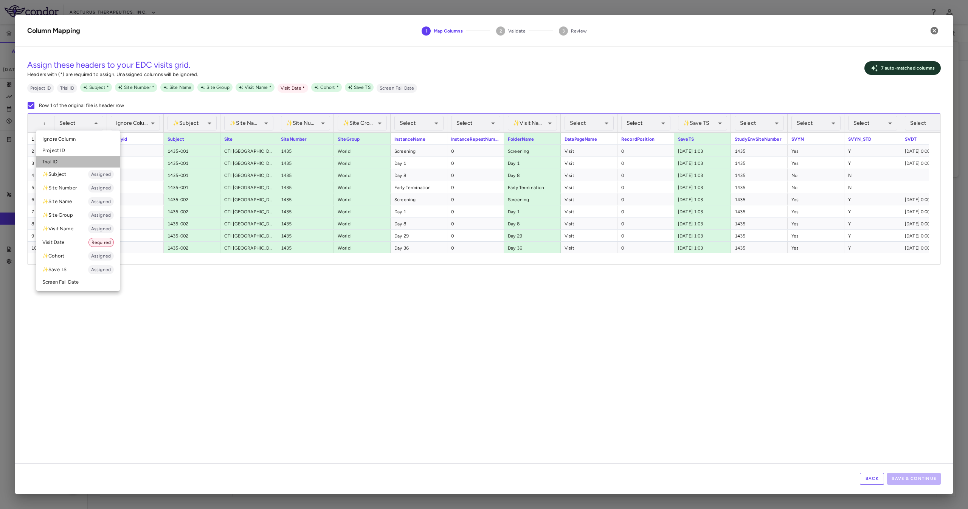
click at [75, 161] on li "Trial ID" at bounding box center [78, 161] width 84 height 11
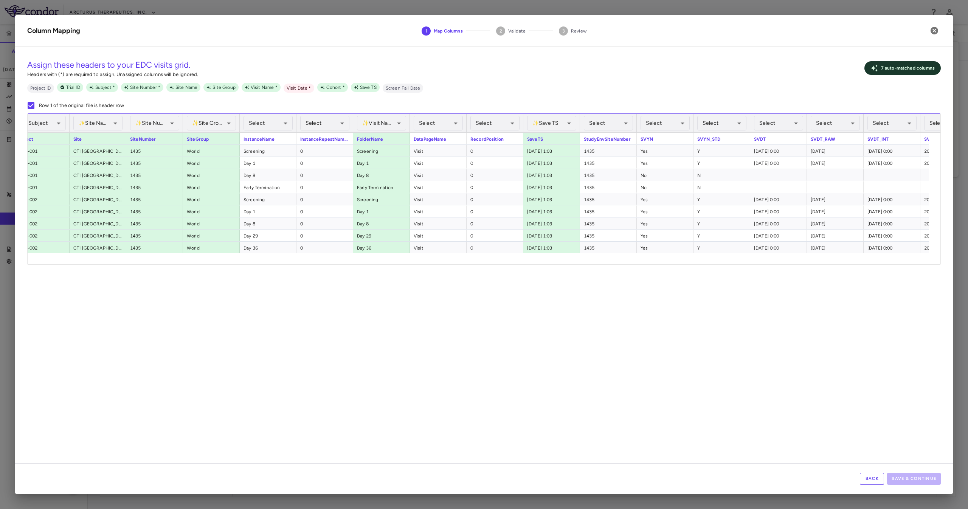
scroll to position [0, 0]
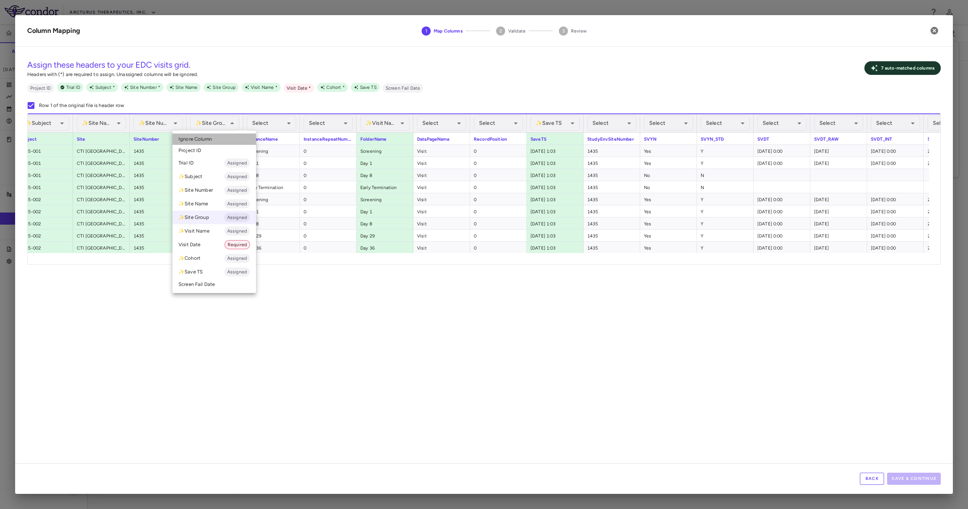
click at [223, 142] on li "Ignore Column" at bounding box center [214, 138] width 84 height 11
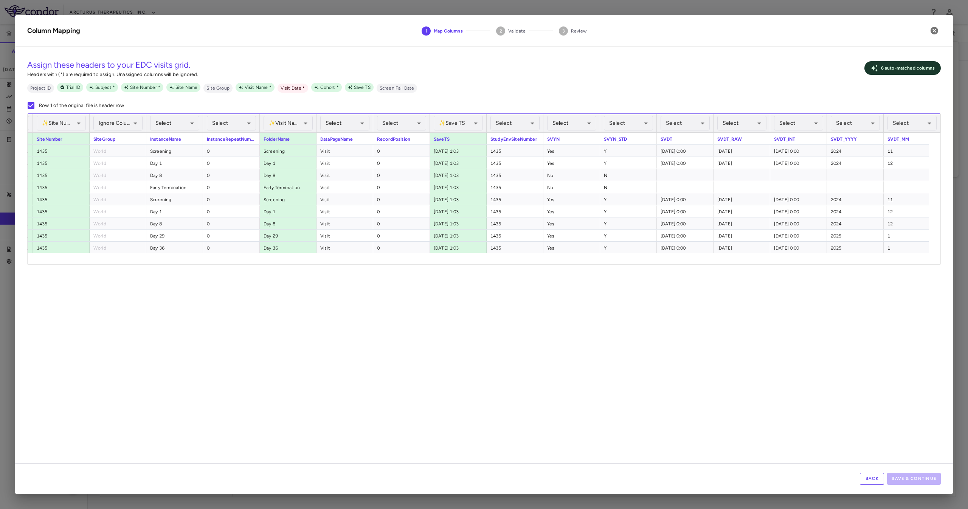
scroll to position [0, 248]
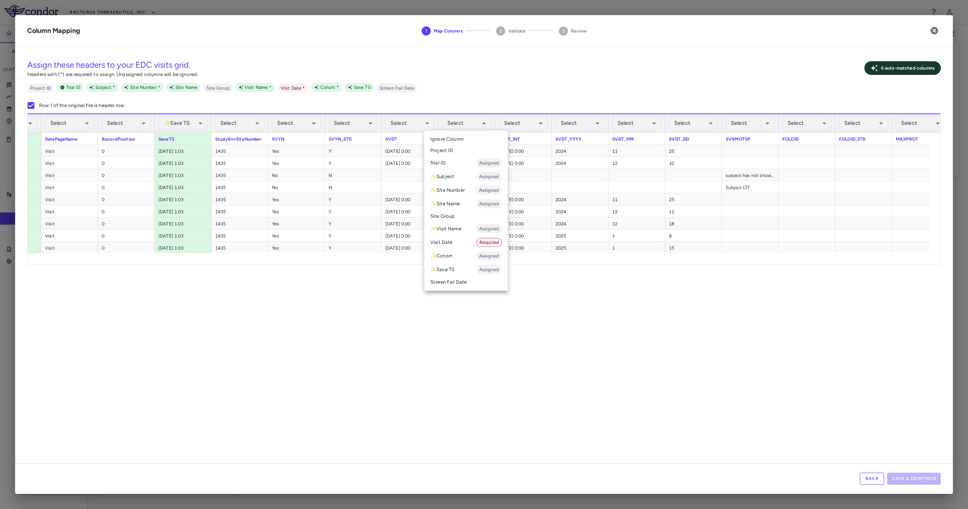
click at [446, 246] on li "Visit Date Required" at bounding box center [466, 242] width 84 height 14
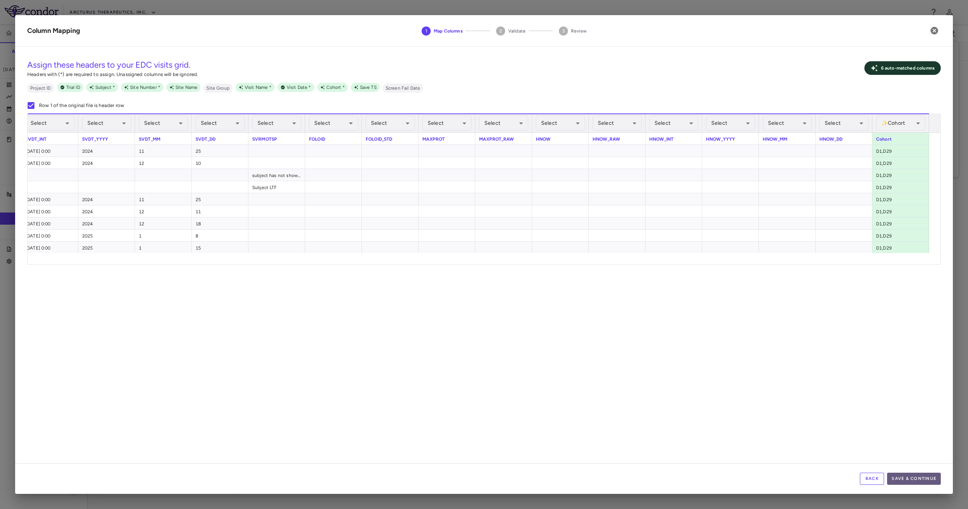
click at [938, 475] on button "Save & Continue" at bounding box center [914, 478] width 54 height 12
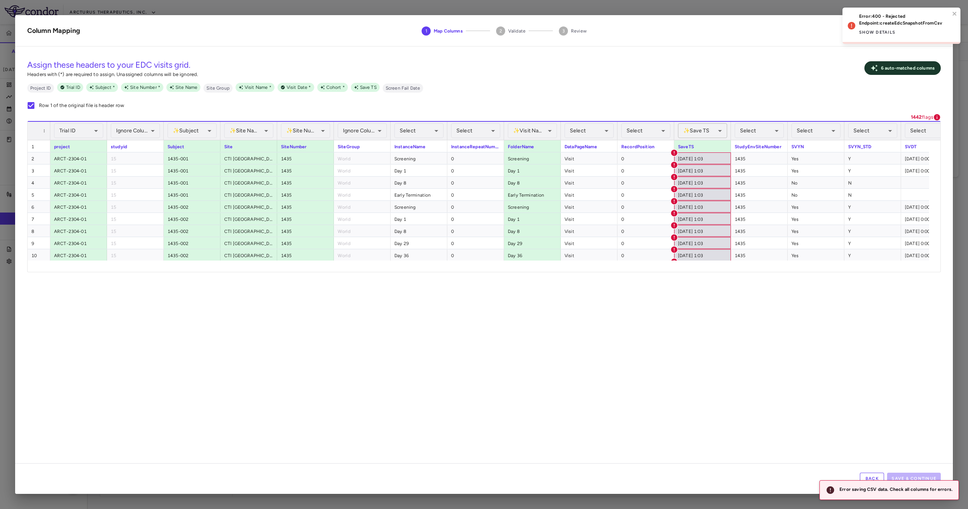
click at [691, 124] on div "✨ Save TS Assigned" at bounding box center [702, 130] width 49 height 15
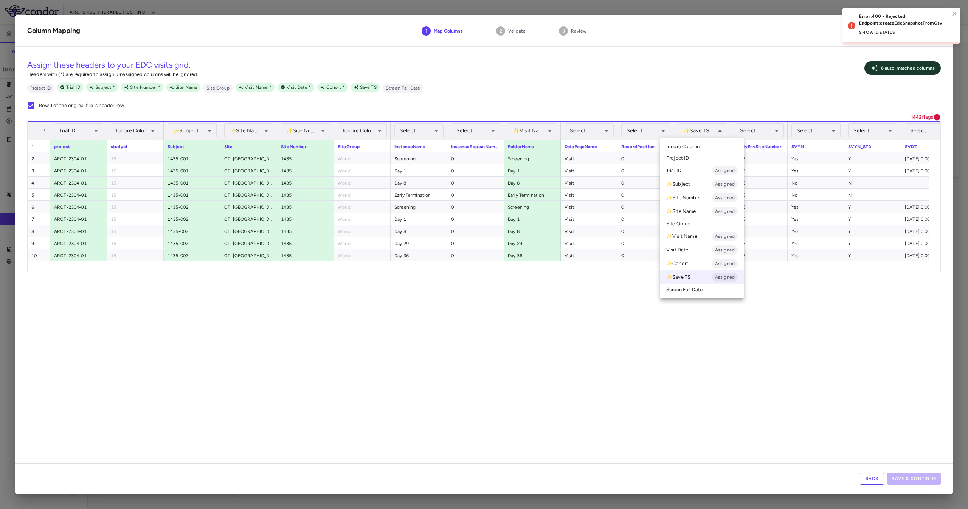
click at [692, 148] on span "Ignore Column" at bounding box center [682, 146] width 33 height 7
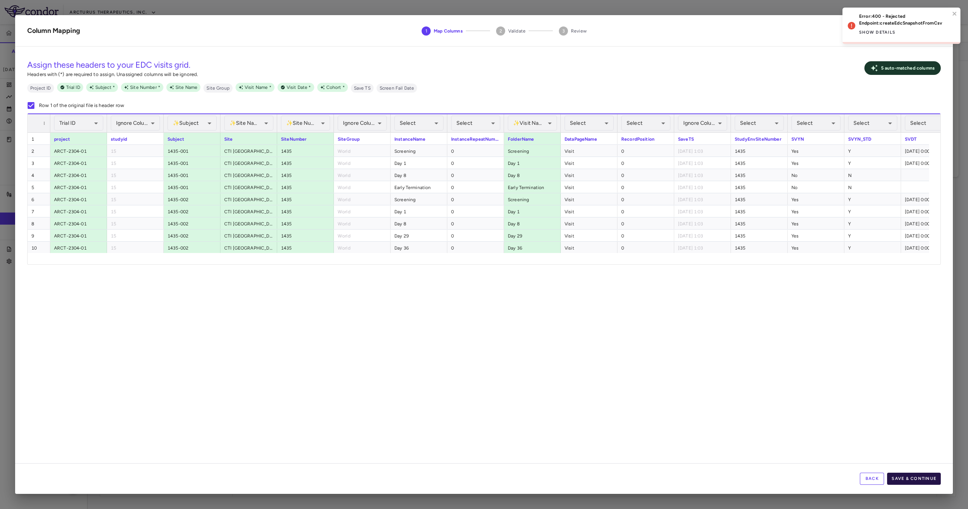
click at [926, 478] on button "Save & Continue" at bounding box center [914, 478] width 54 height 12
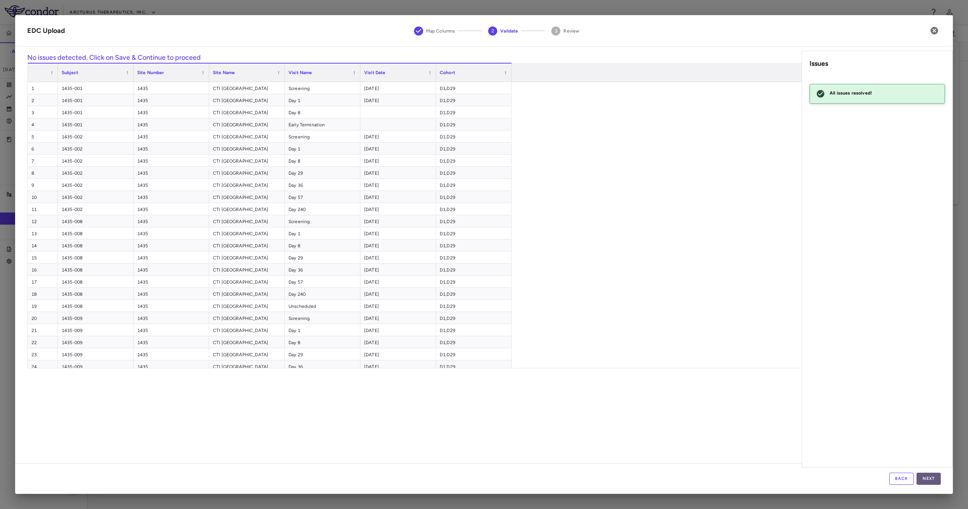
click at [931, 482] on button "Next" at bounding box center [928, 478] width 24 height 12
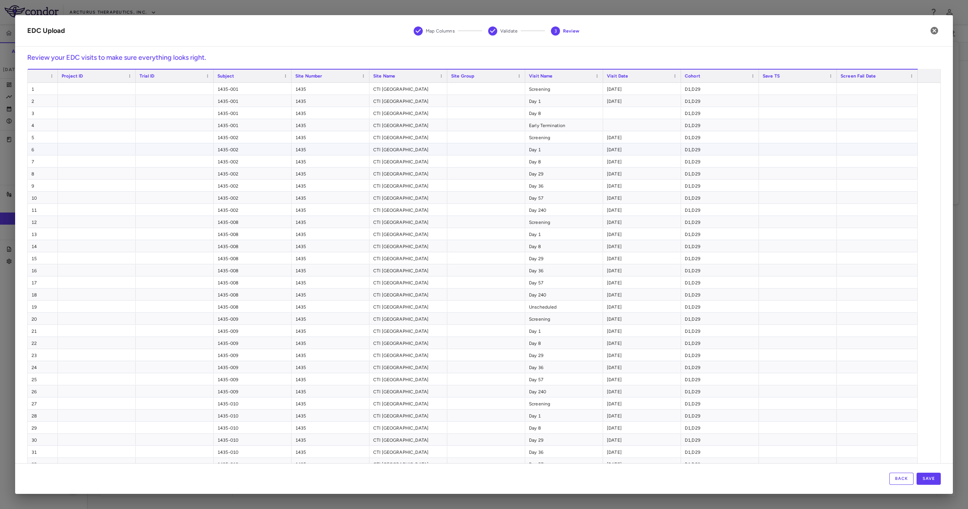
click at [174, 144] on div at bounding box center [175, 149] width 78 height 12
click at [904, 478] on button "Back" at bounding box center [901, 478] width 24 height 12
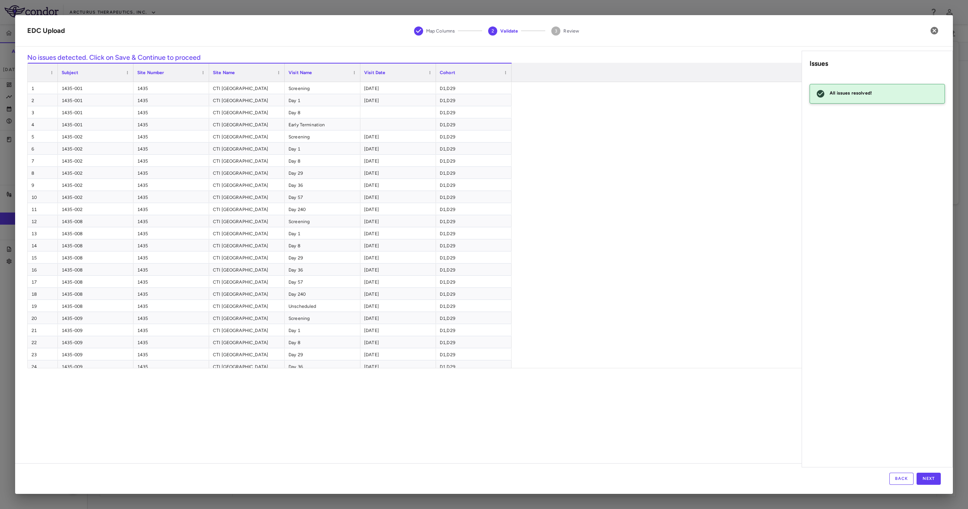
click at [898, 477] on button "Back" at bounding box center [901, 478] width 24 height 12
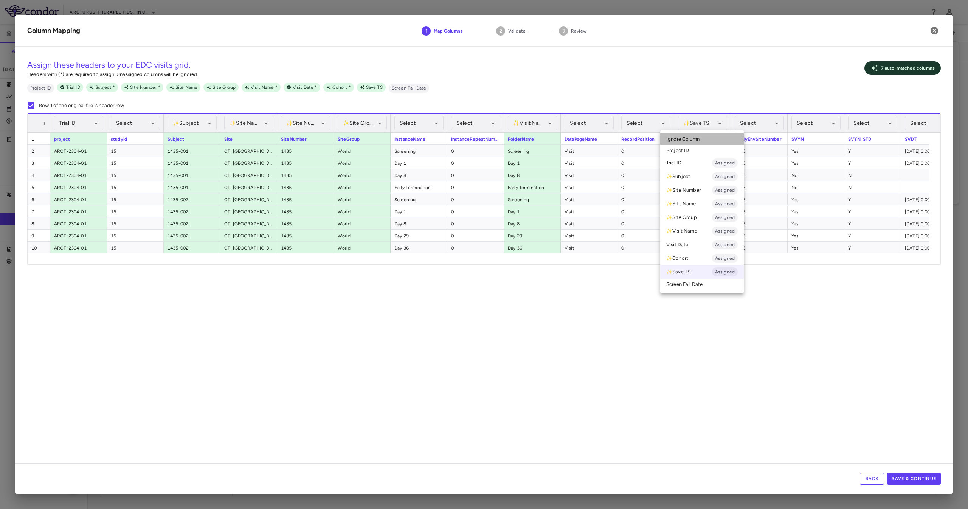
click at [689, 140] on span "Ignore Column" at bounding box center [682, 139] width 33 height 7
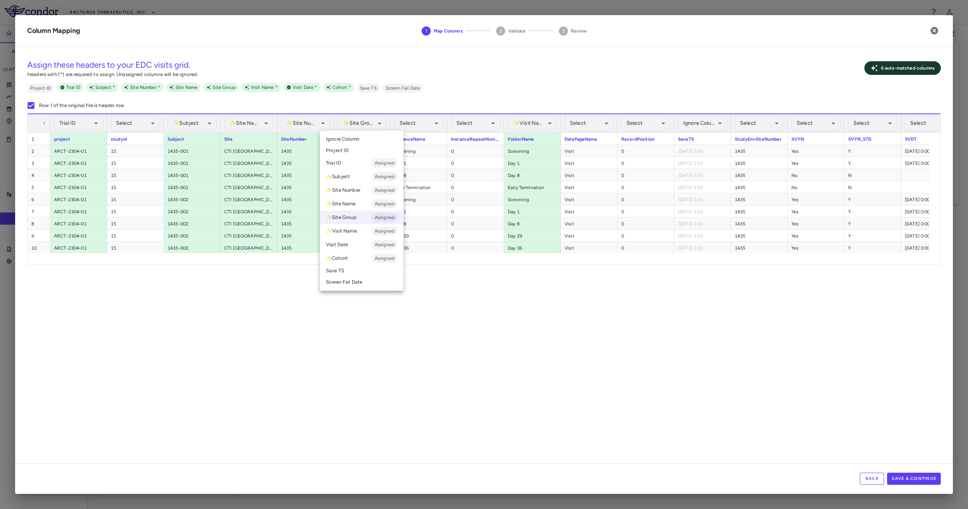
click at [380, 141] on li "Ignore Column" at bounding box center [362, 138] width 84 height 11
drag, startPoint x: 261, startPoint y: 250, endPoint x: 335, endPoint y: 262, distance: 75.1
click at [336, 262] on div "**********" at bounding box center [484, 188] width 912 height 151
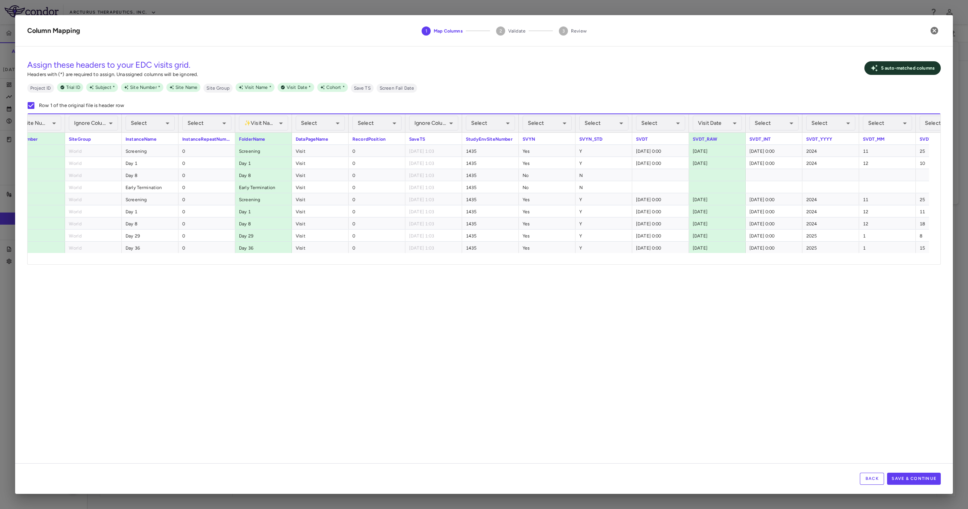
scroll to position [0, 353]
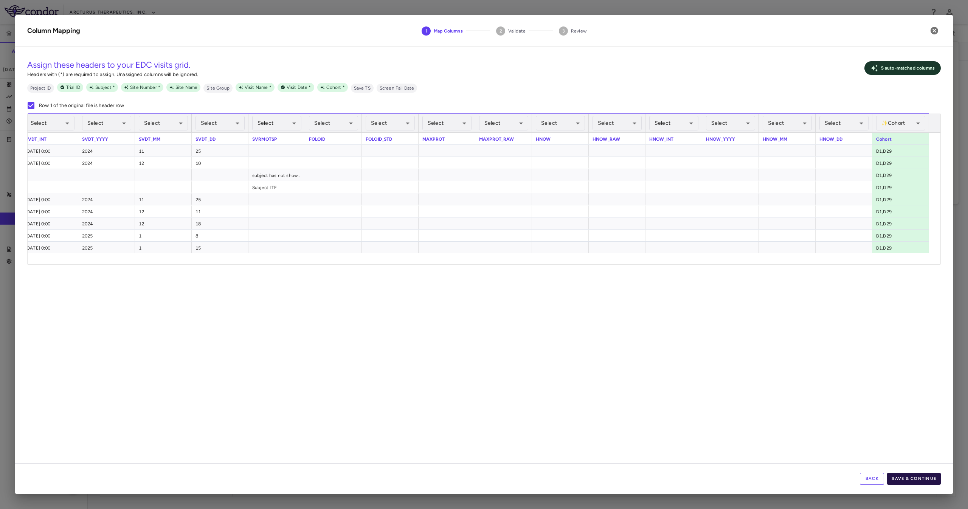
click at [912, 474] on button "Save & Continue" at bounding box center [914, 478] width 54 height 12
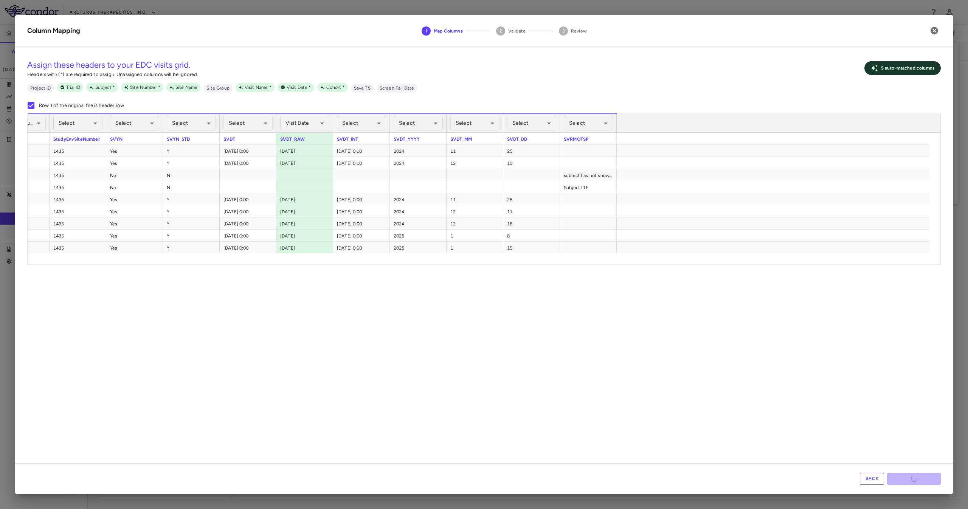
scroll to position [0, 262]
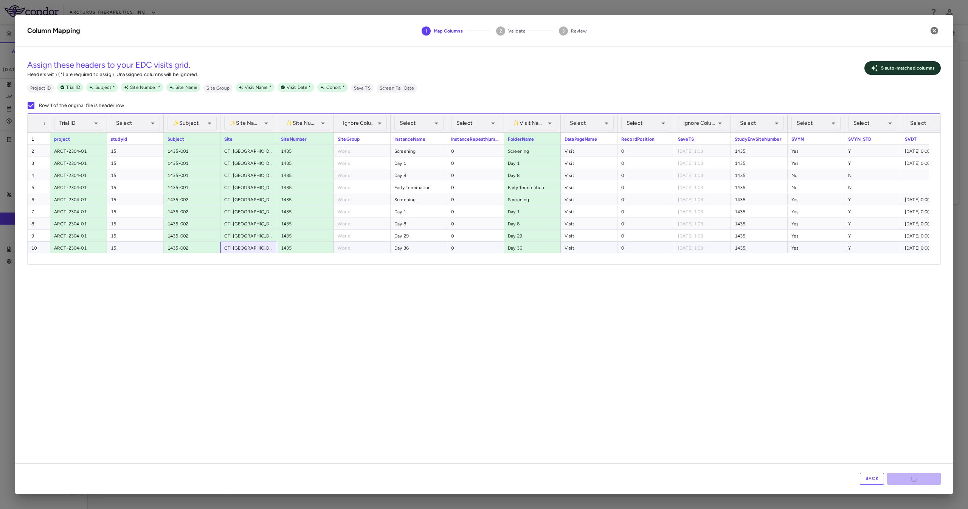
click at [245, 242] on div "CTI [GEOGRAPHIC_DATA]" at bounding box center [248, 248] width 57 height 12
click at [321, 229] on div "1435" at bounding box center [305, 235] width 57 height 12
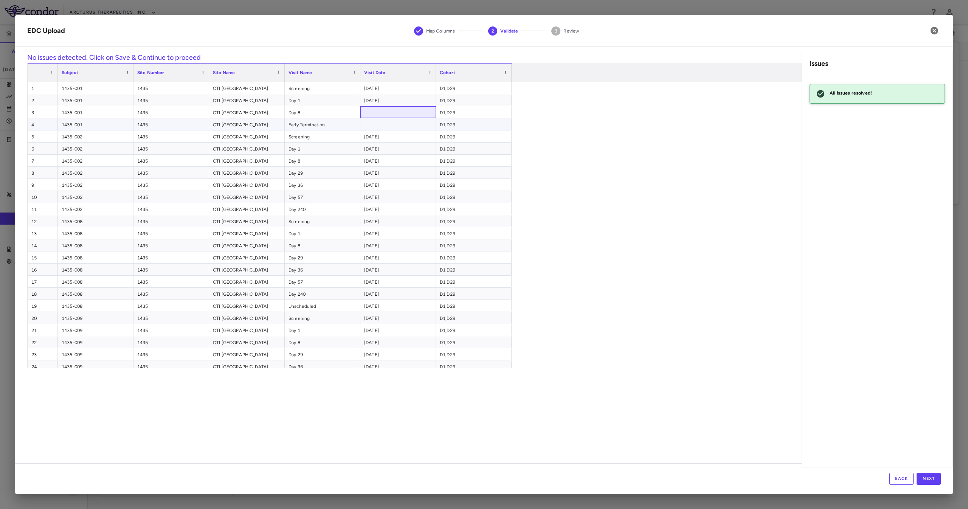
drag, startPoint x: 396, startPoint y: 115, endPoint x: 407, endPoint y: 125, distance: 14.4
click at [407, 125] on div at bounding box center [398, 124] width 76 height 12
click at [391, 113] on div at bounding box center [398, 112] width 76 height 12
click at [407, 124] on div at bounding box center [398, 124] width 76 height 12
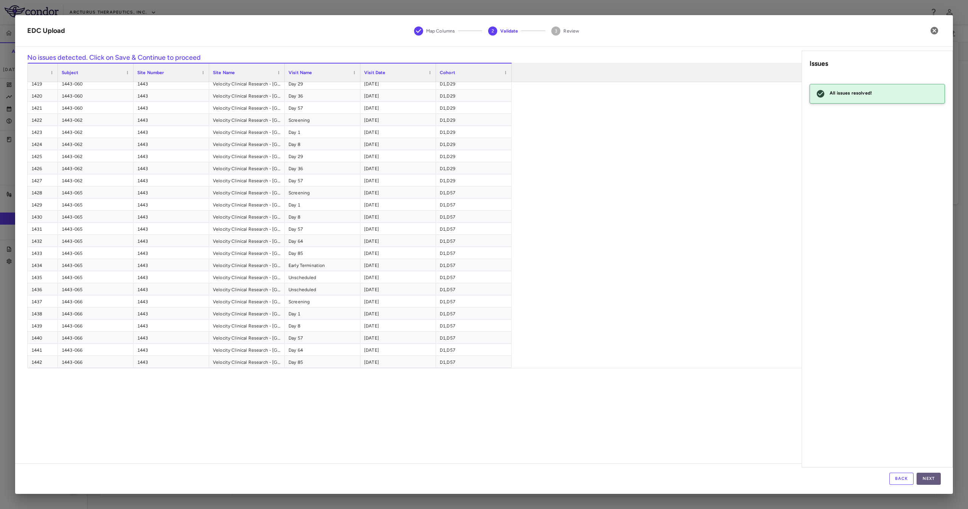
click at [928, 479] on button "Next" at bounding box center [928, 478] width 24 height 12
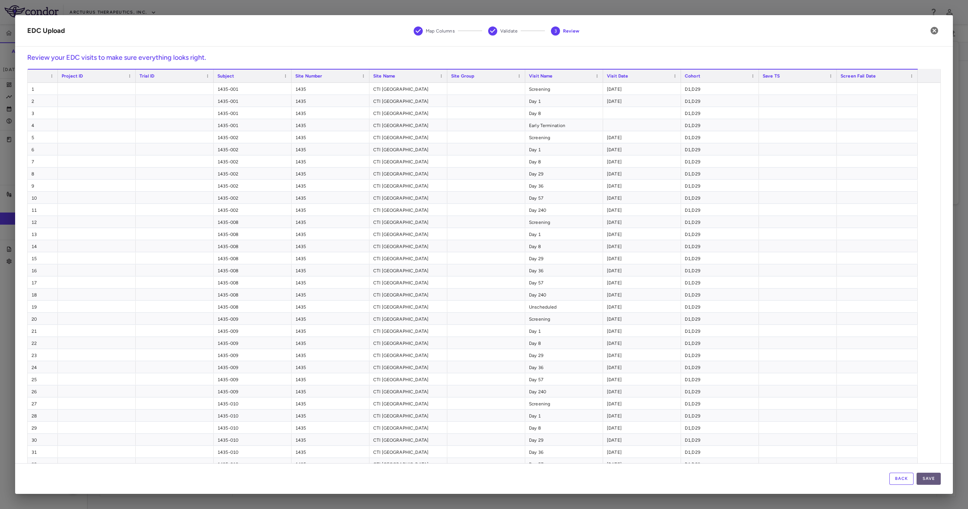
click at [923, 478] on button "Save" at bounding box center [928, 478] width 24 height 12
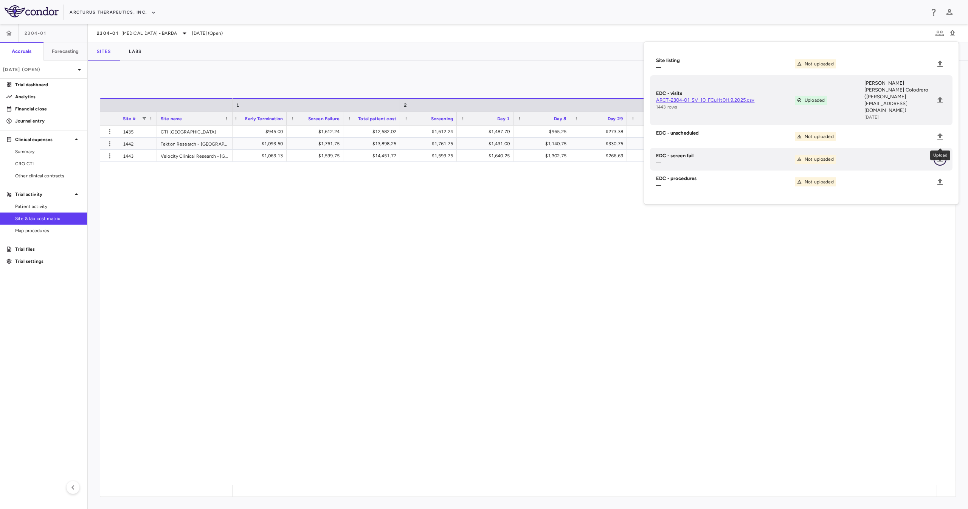
click at [943, 155] on icon "Upload" at bounding box center [939, 159] width 9 height 9
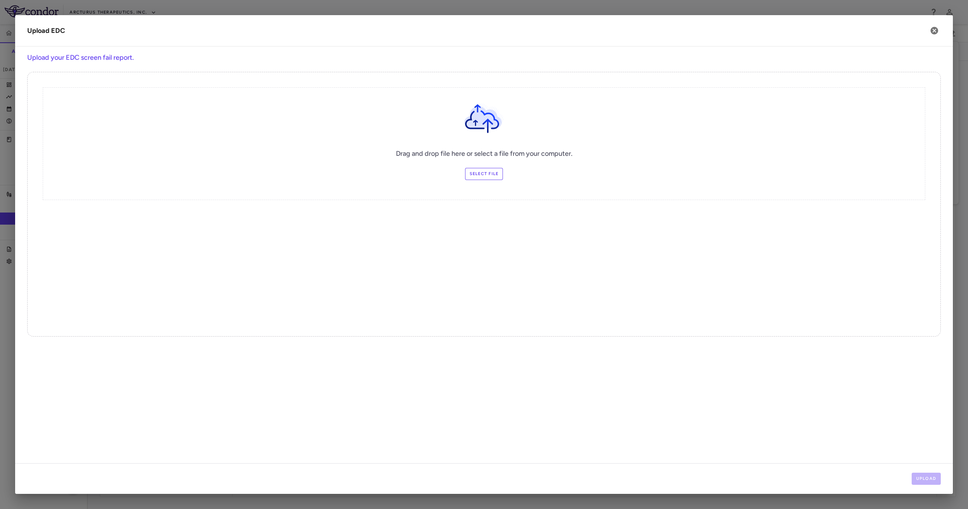
click at [487, 174] on label "Select file" at bounding box center [484, 174] width 38 height 12
click at [0, 0] on input "Select file" at bounding box center [0, 0] width 0 height 0
click at [925, 479] on button "Upload" at bounding box center [925, 478] width 29 height 12
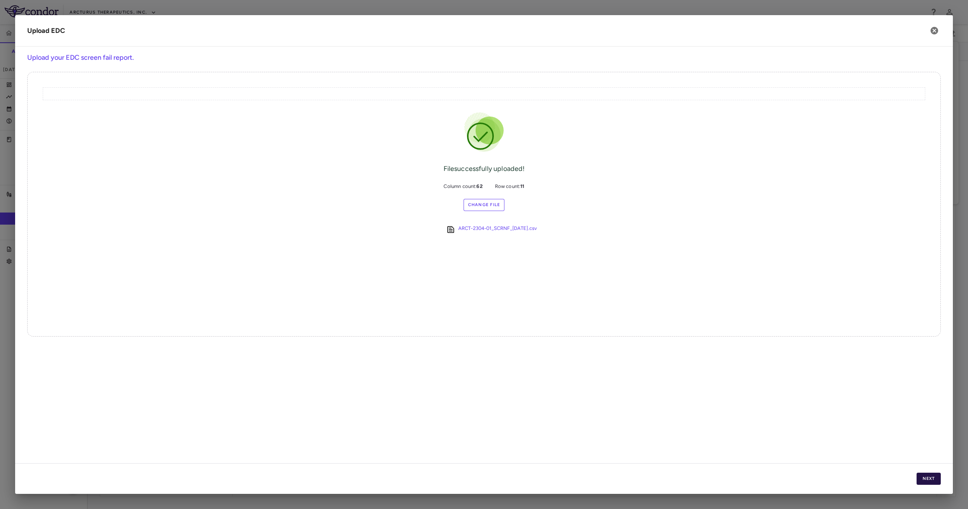
click at [925, 479] on button "Next" at bounding box center [928, 478] width 24 height 12
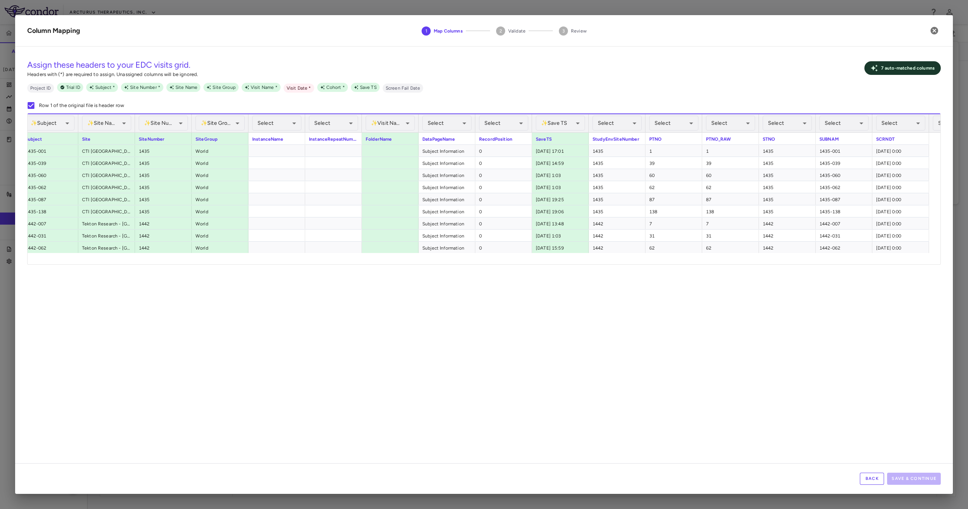
click at [386, 115] on div "**********" at bounding box center [389, 123] width 49 height 18
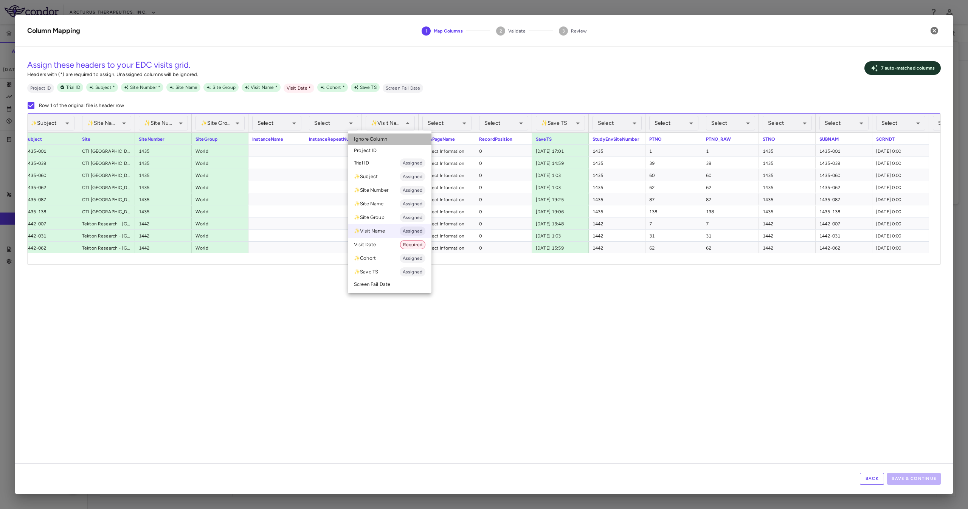
click at [395, 139] on li "Ignore Column" at bounding box center [390, 138] width 84 height 11
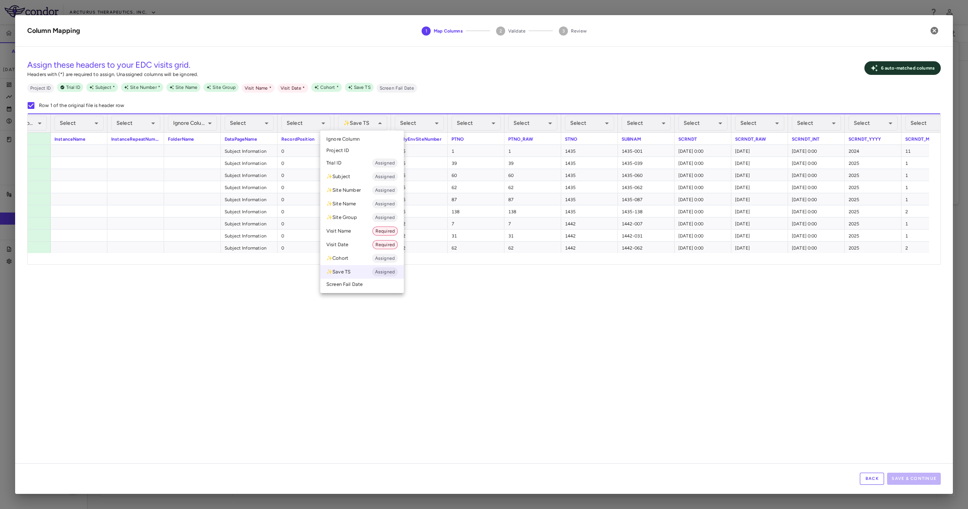
click at [353, 142] on li "Ignore Column" at bounding box center [362, 138] width 84 height 11
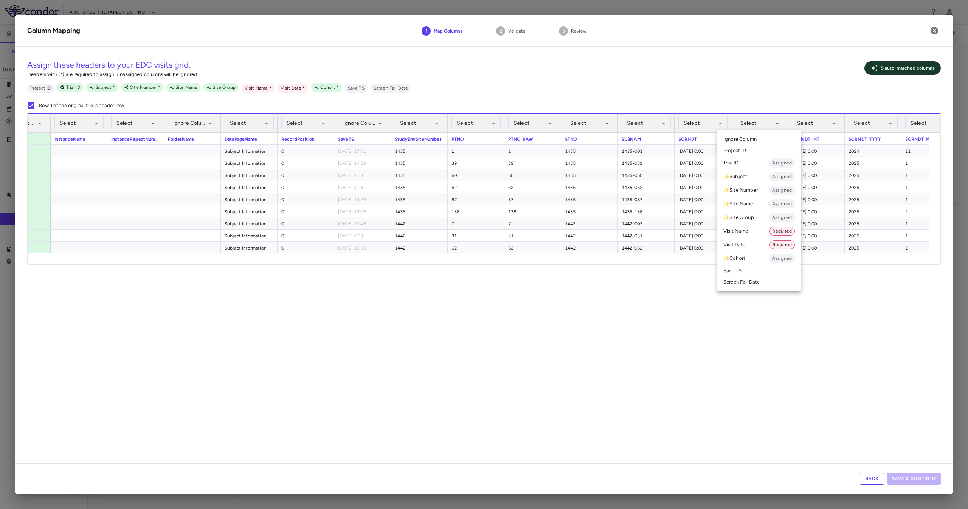
click at [761, 246] on li "Visit Date Required" at bounding box center [759, 245] width 84 height 14
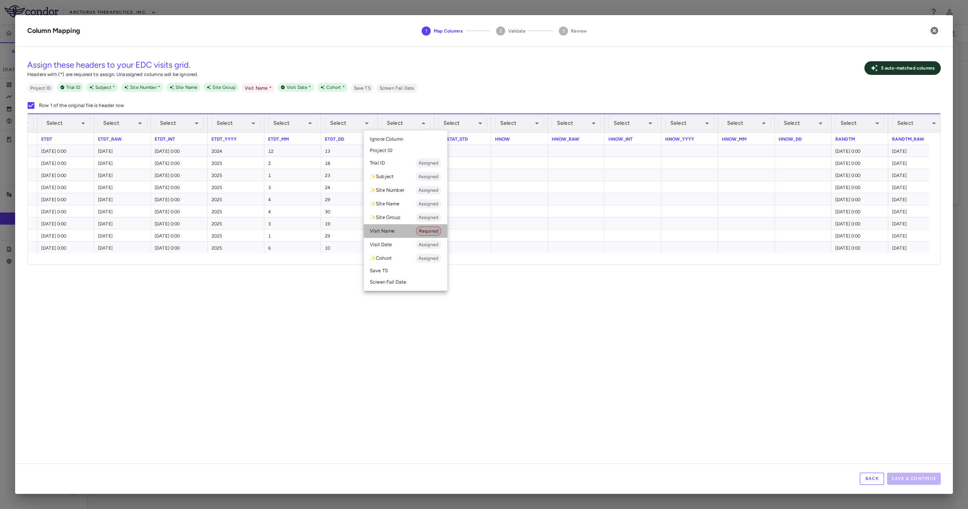
click at [407, 230] on li "Visit Name Required" at bounding box center [406, 231] width 84 height 14
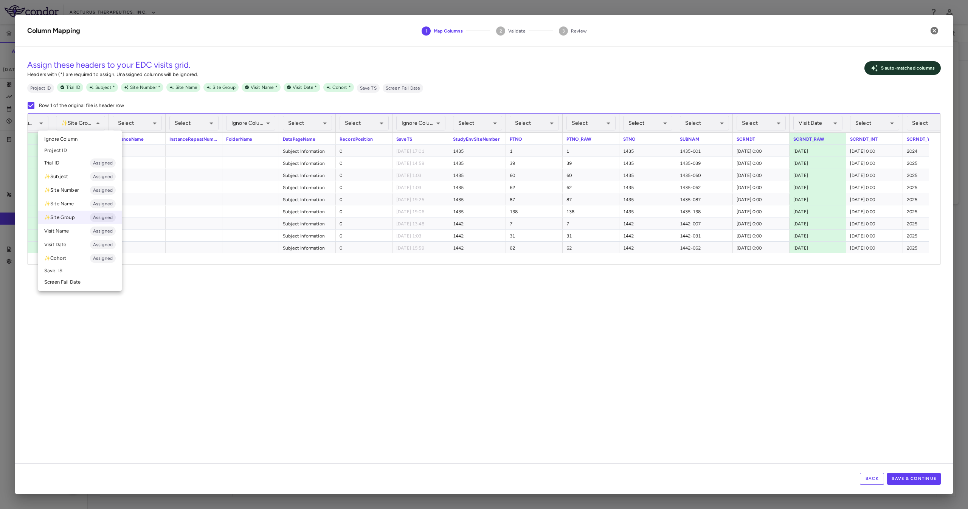
click at [86, 134] on li "Ignore Column" at bounding box center [80, 138] width 84 height 11
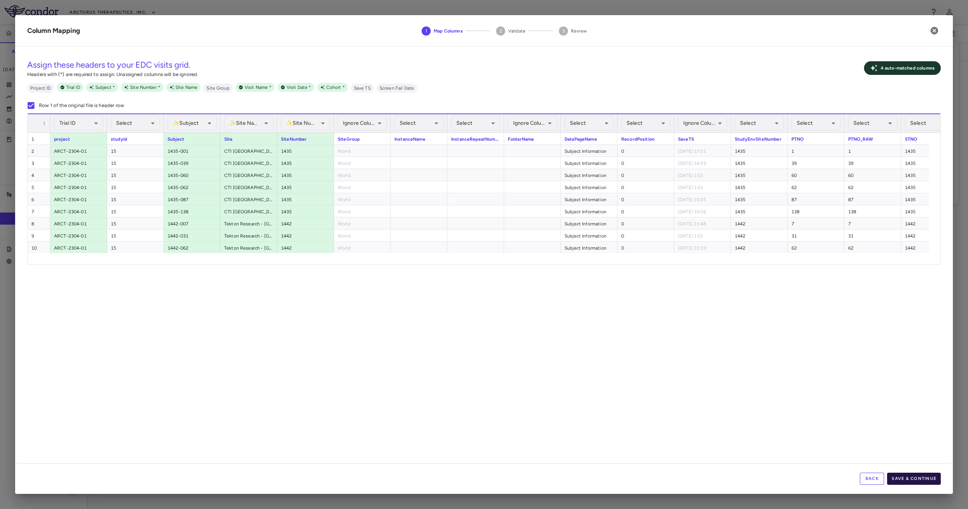
click at [927, 473] on button "Save & Continue" at bounding box center [914, 478] width 54 height 12
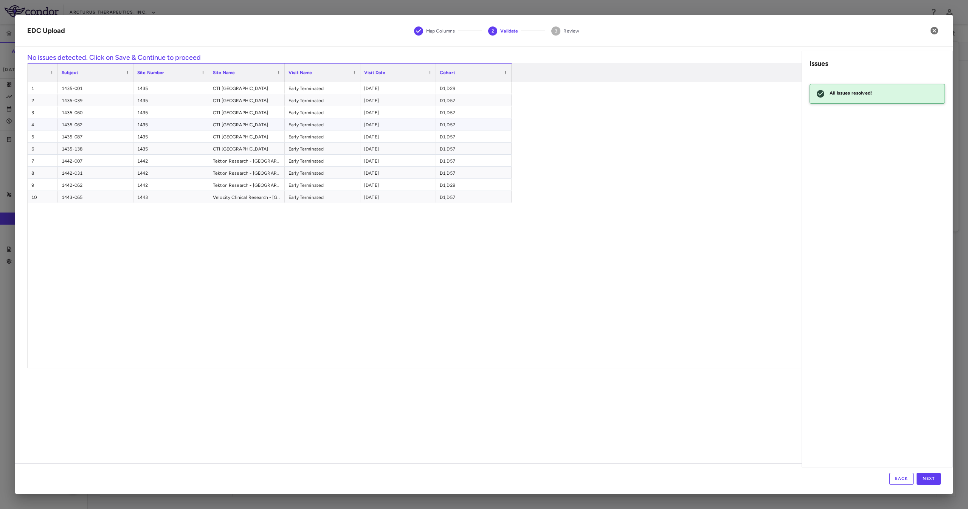
click at [489, 122] on div "D1,D57" at bounding box center [474, 124] width 76 height 12
click at [357, 142] on div "5 1435-087 1435 CTI Clinical Research Center Early Terminated [DATE] D1,D57" at bounding box center [270, 136] width 484 height 12
drag, startPoint x: 395, startPoint y: 170, endPoint x: 425, endPoint y: 138, distance: 44.1
click at [393, 170] on div "[DATE]" at bounding box center [398, 173] width 76 height 12
click at [241, 191] on div "Velocity Clinical Research - [GEOGRAPHIC_DATA]" at bounding box center [247, 197] width 76 height 12
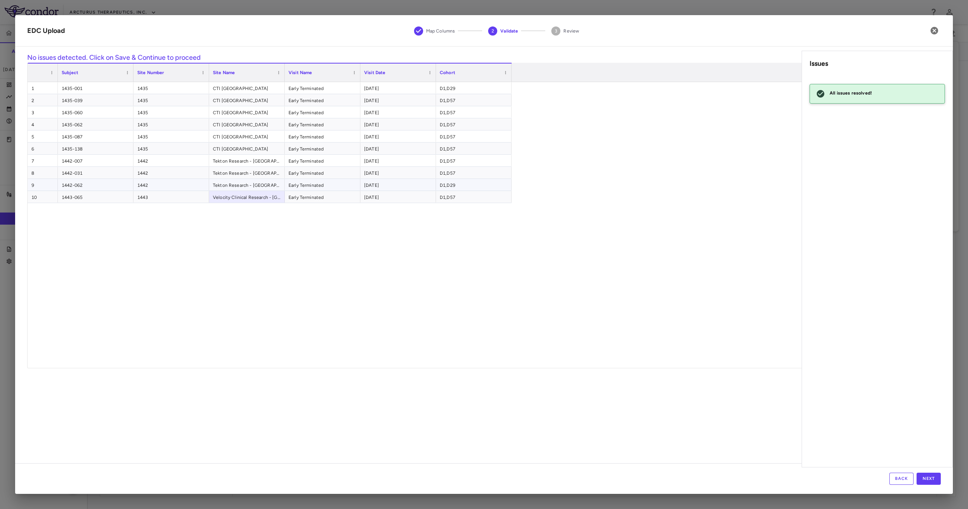
click at [326, 186] on div "Early Terminated" at bounding box center [323, 185] width 76 height 12
click at [324, 163] on div "Early Terminated" at bounding box center [323, 161] width 76 height 12
click at [324, 132] on div "Early Terminated" at bounding box center [323, 136] width 76 height 12
click at [137, 159] on div "1442" at bounding box center [171, 161] width 76 height 12
click at [931, 480] on button "Next" at bounding box center [928, 478] width 24 height 12
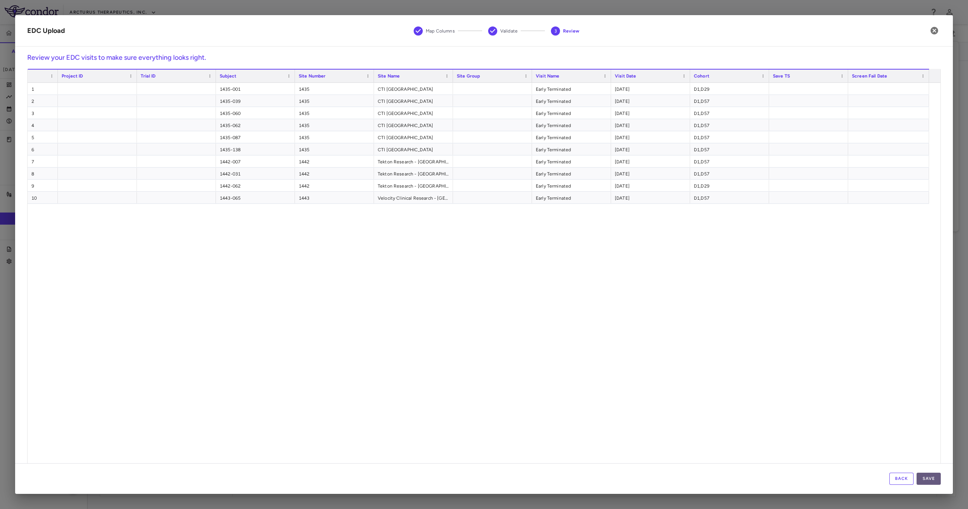
click at [931, 480] on button "Save" at bounding box center [928, 478] width 24 height 12
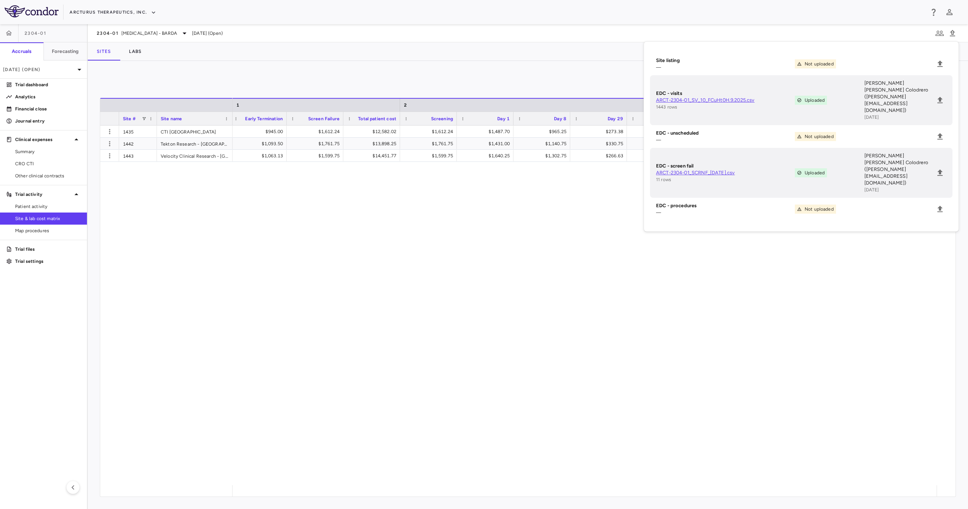
click at [285, 262] on div "$1,134.00 $945.00 $1,612.24 $12,582.02 $1,612.24 $1,487.70 $965.25 $273.38 $1,2…" at bounding box center [584, 304] width 704 height 359
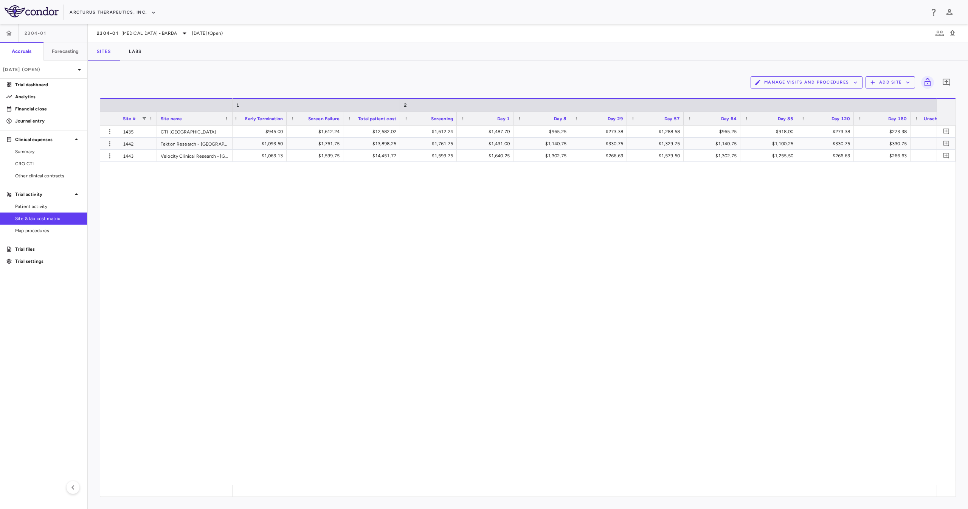
click at [814, 86] on button "Manage Visits and Procedures" at bounding box center [806, 82] width 112 height 12
click at [792, 95] on li "Visit Schedules" at bounding box center [798, 96] width 81 height 11
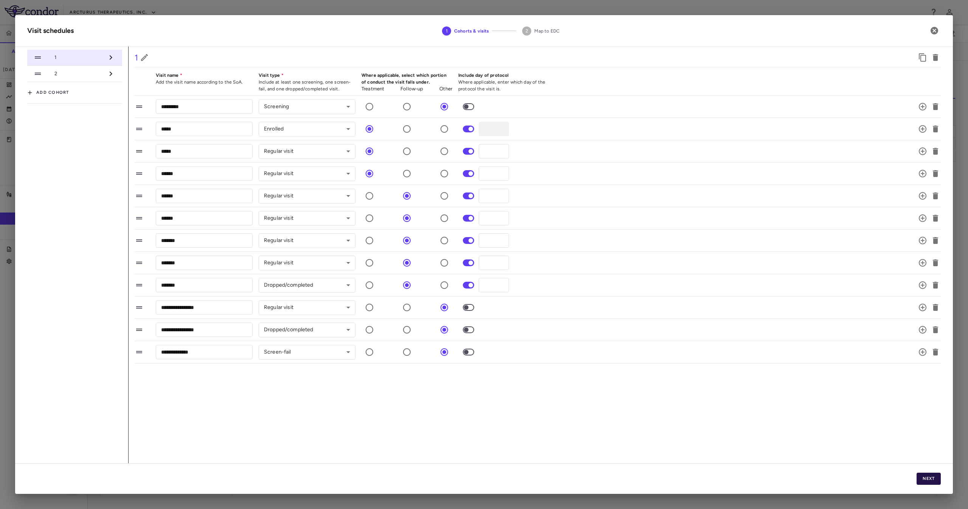
click at [940, 478] on div "Next" at bounding box center [483, 478] width 937 height 31
click at [921, 478] on button "Next" at bounding box center [928, 478] width 24 height 12
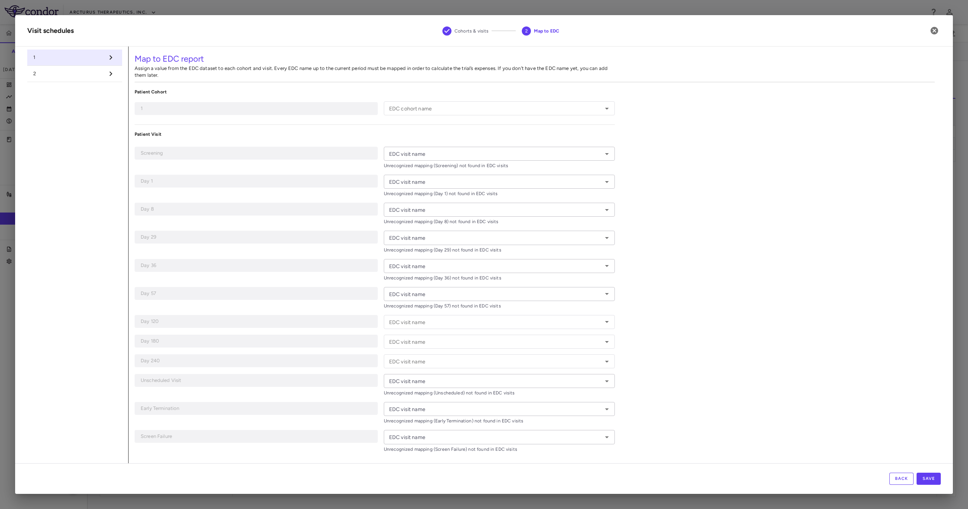
type input "******"
type input "*********"
type input "*****"
type input "******"
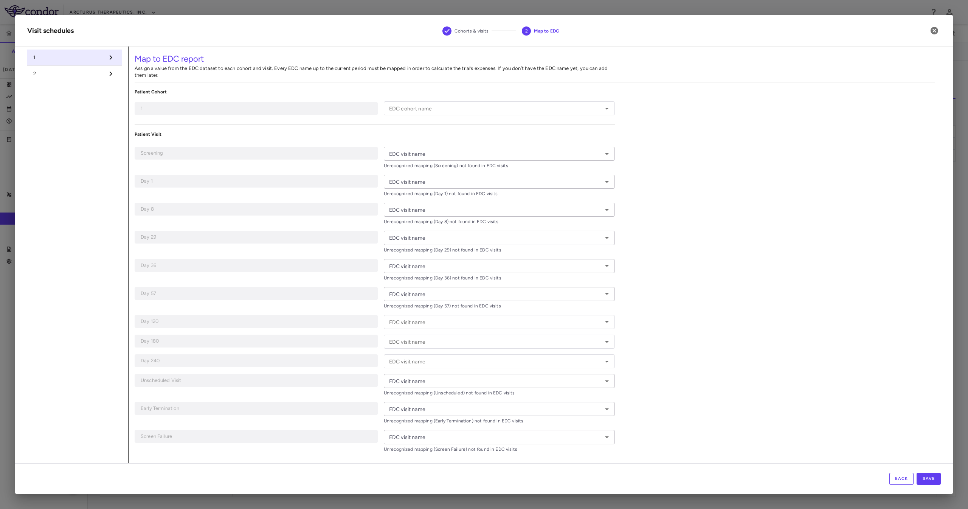
type input "******"
type input "*******"
type input "**********"
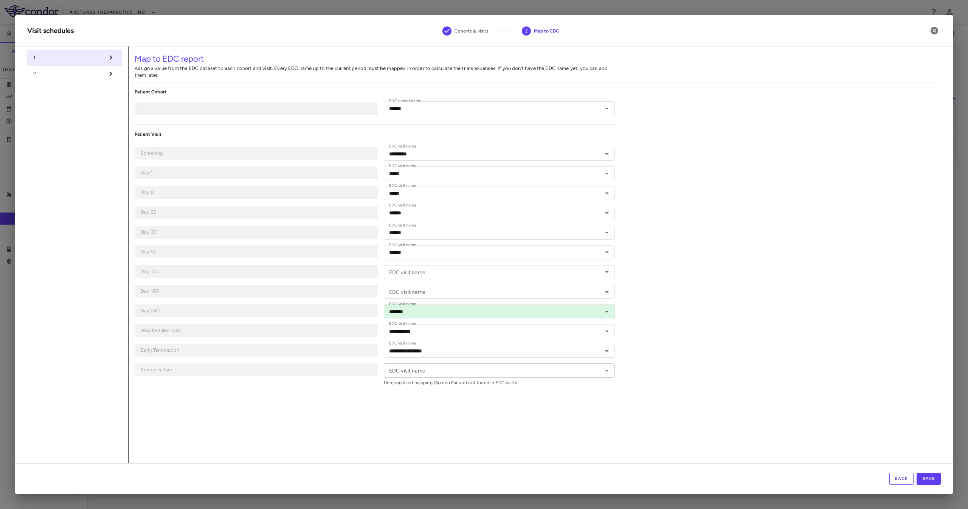
click at [439, 369] on input "EDC visit name" at bounding box center [493, 369] width 214 height 9
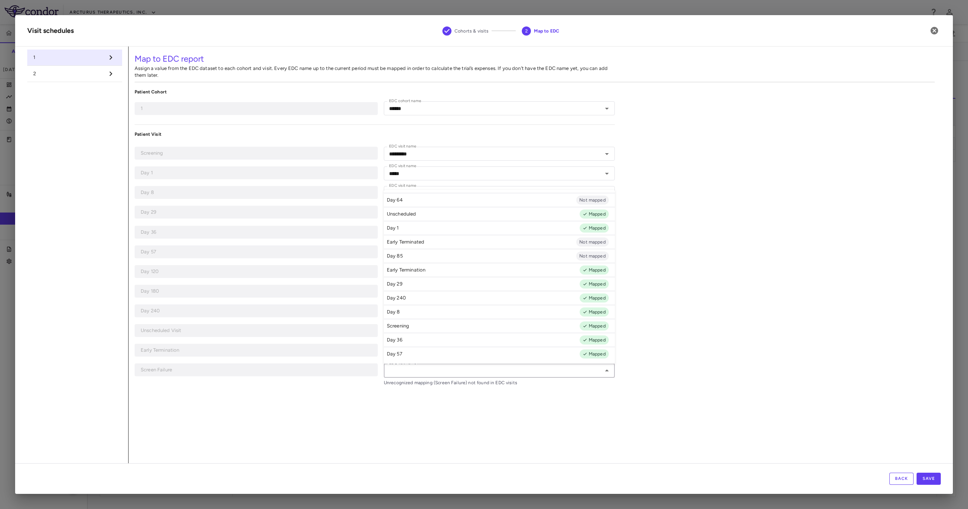
click at [499, 243] on li "Early Terminated Not mapped" at bounding box center [499, 242] width 231 height 14
type input "**********"
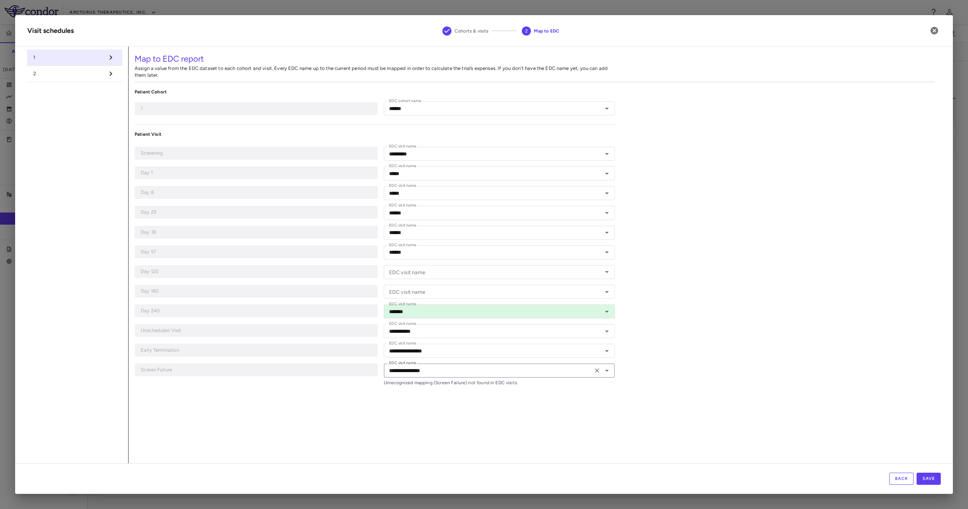
click at [769, 344] on div "**********" at bounding box center [535, 254] width 812 height 417
click at [73, 68] on li "2" at bounding box center [74, 74] width 95 height 16
type input "******"
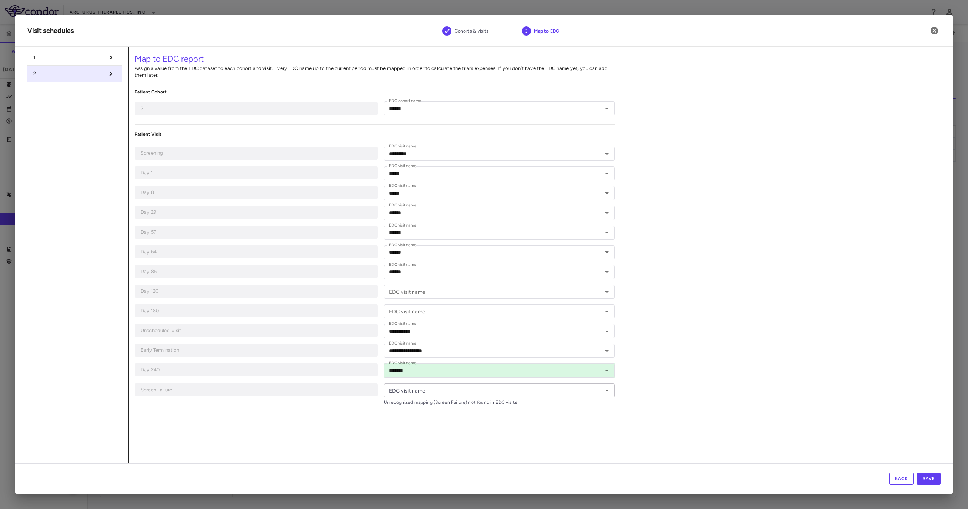
click at [485, 395] on div "EDC visit name" at bounding box center [499, 390] width 231 height 14
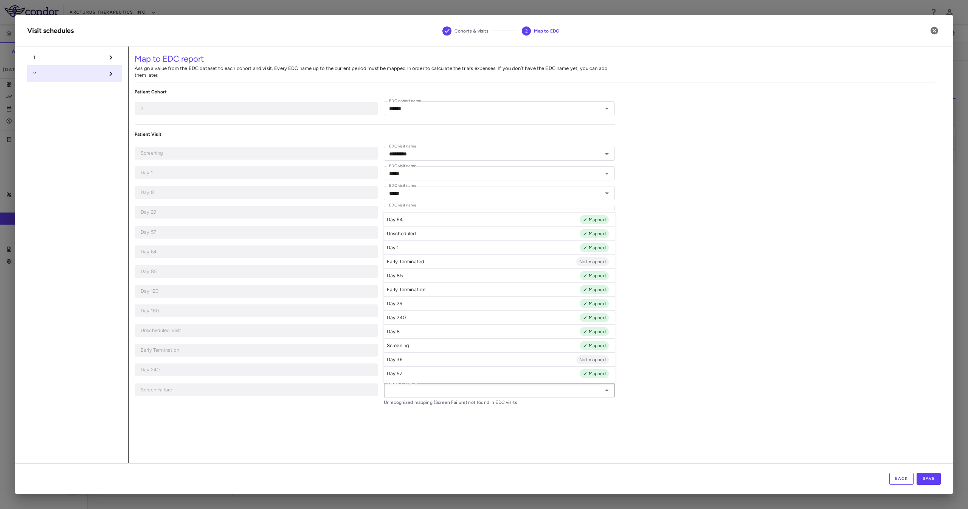
click at [476, 262] on li "Early Terminated Not mapped" at bounding box center [499, 261] width 231 height 14
type input "**********"
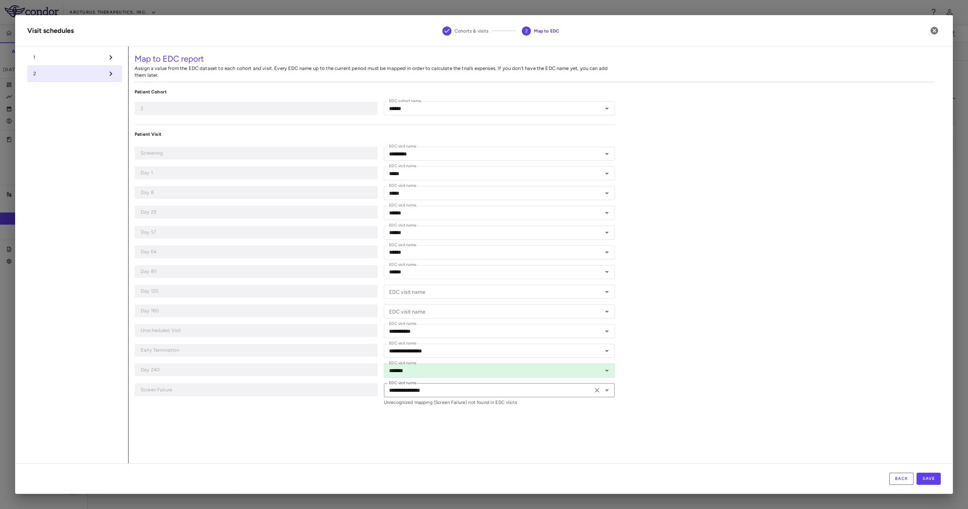
click at [73, 60] on span "1" at bounding box center [68, 57] width 71 height 7
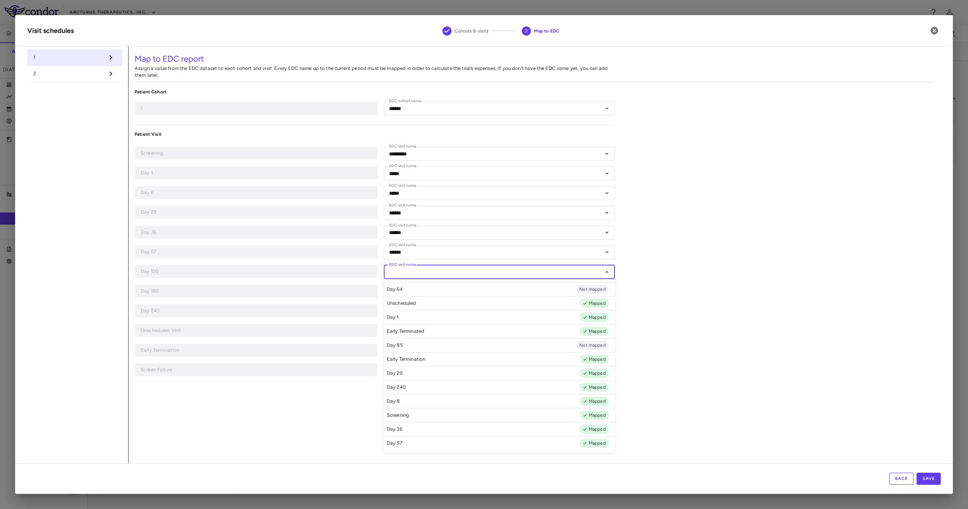
click at [427, 269] on input "EDC visit name" at bounding box center [493, 271] width 214 height 9
click at [783, 281] on div "**********" at bounding box center [535, 254] width 812 height 417
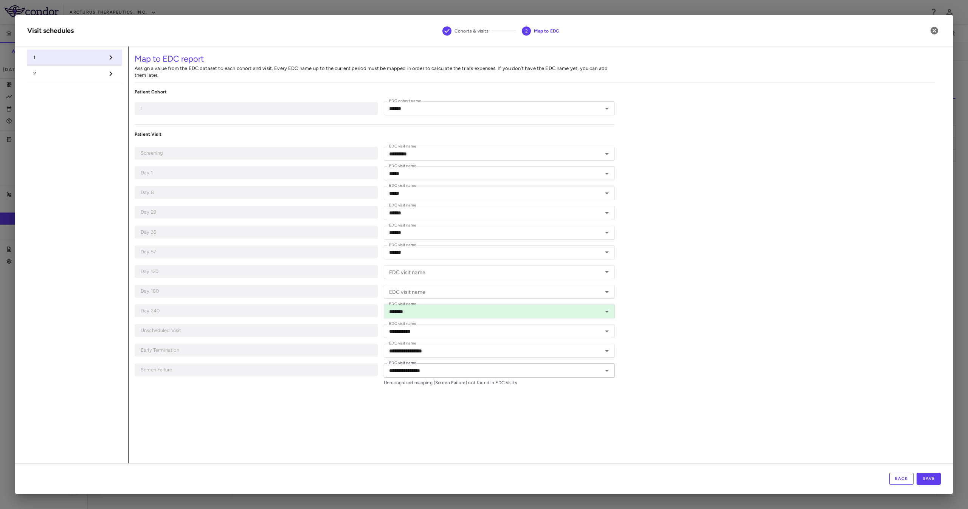
click at [87, 78] on li "2" at bounding box center [74, 74] width 95 height 16
type input "******"
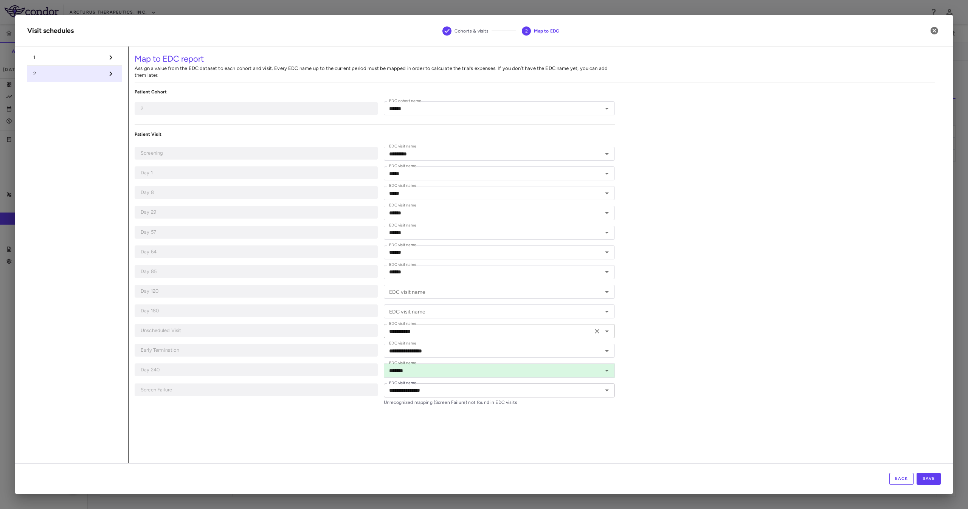
click at [443, 326] on div "**********" at bounding box center [499, 331] width 231 height 14
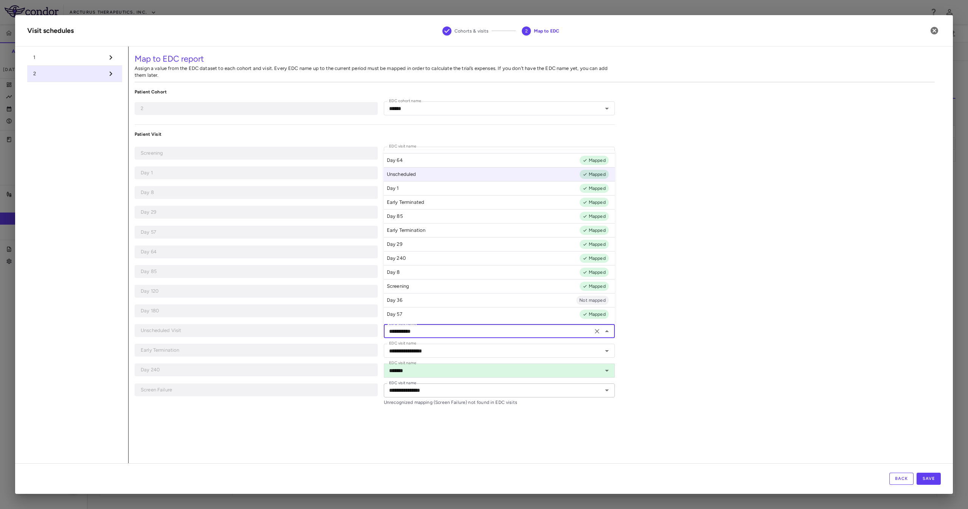
click at [704, 329] on div "**********" at bounding box center [535, 254] width 812 height 417
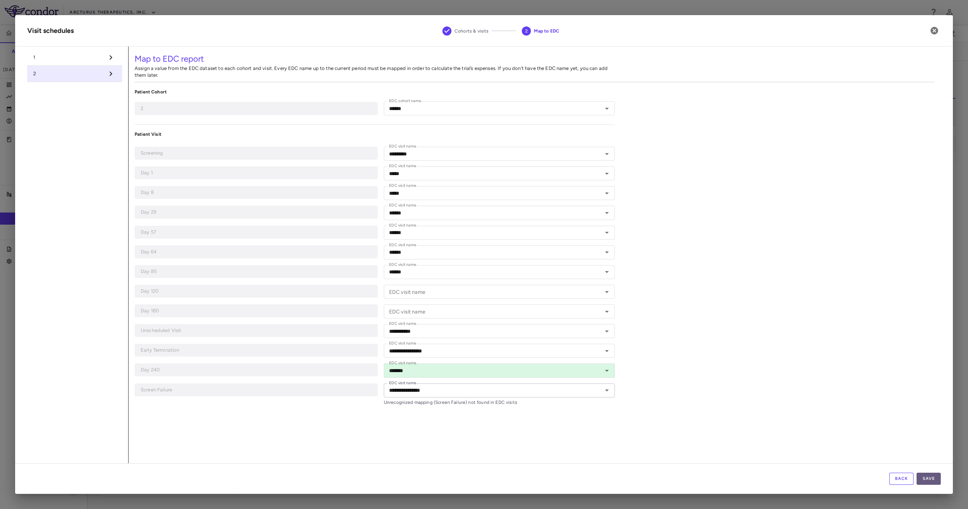
click at [931, 474] on button "Save" at bounding box center [928, 478] width 24 height 12
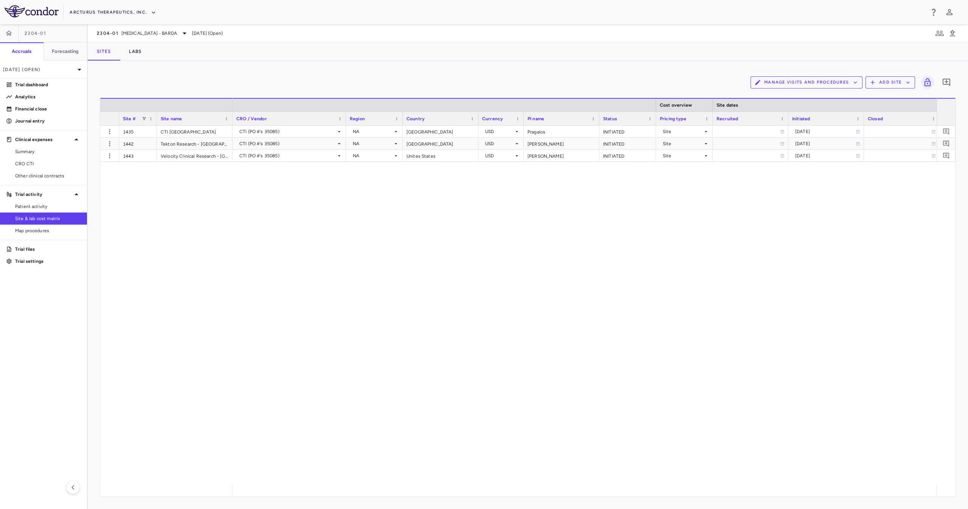
click at [368, 289] on div "CTI (PO #'s 35085) NA [GEOGRAPHIC_DATA] USD [GEOGRAPHIC_DATA] INITIATED Site [D…" at bounding box center [584, 304] width 704 height 359
click at [27, 84] on p "Trial dashboard" at bounding box center [48, 84] width 66 height 7
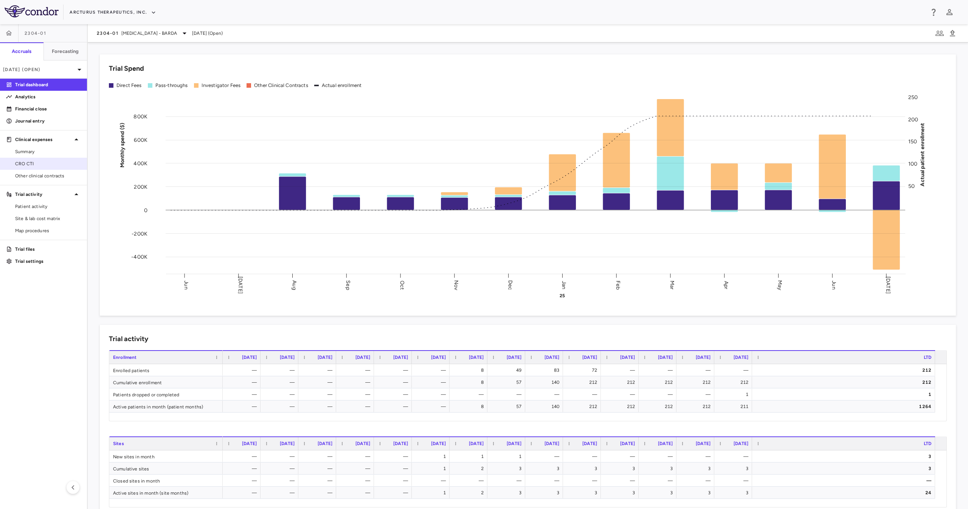
click at [39, 158] on link "CRO CTI" at bounding box center [43, 163] width 87 height 11
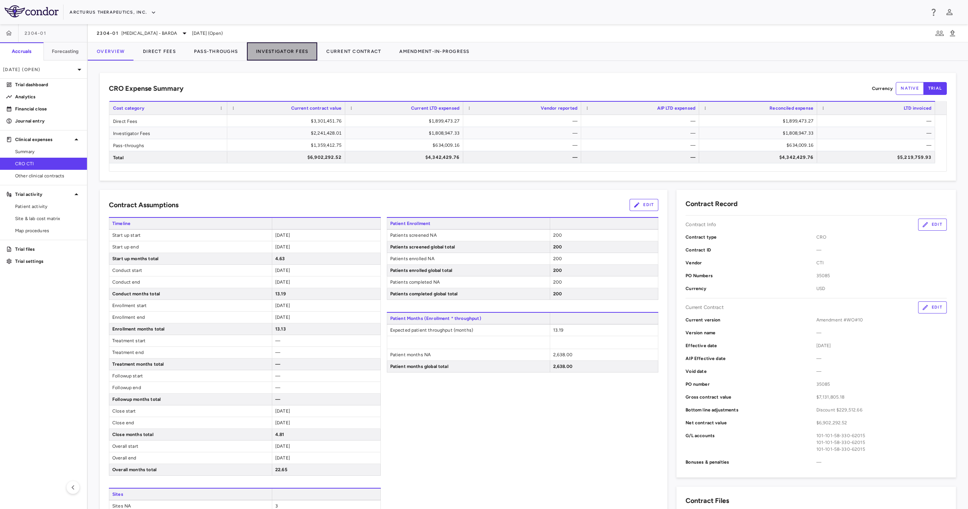
click at [308, 53] on button "Investigator Fees" at bounding box center [282, 51] width 70 height 18
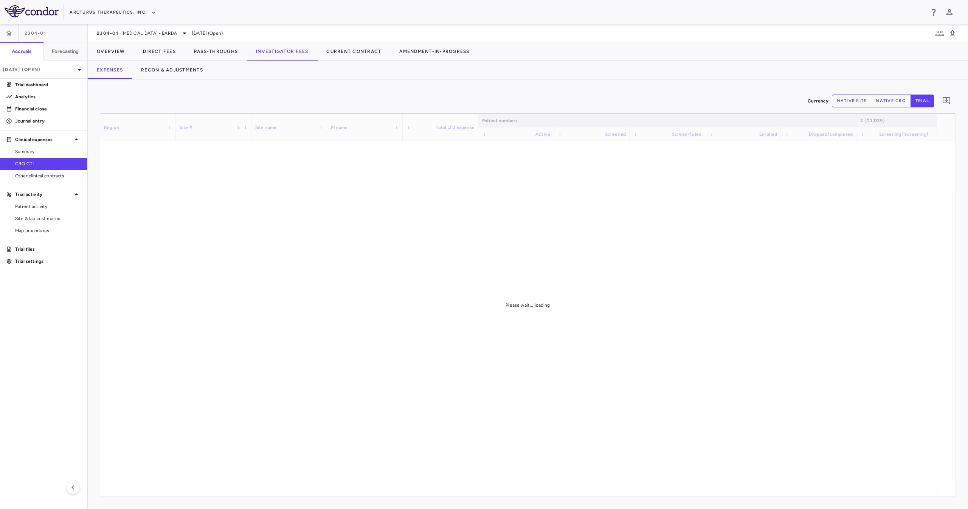
click at [336, 8] on div "Arcturus Therapeutics, Inc." at bounding box center [497, 12] width 854 height 12
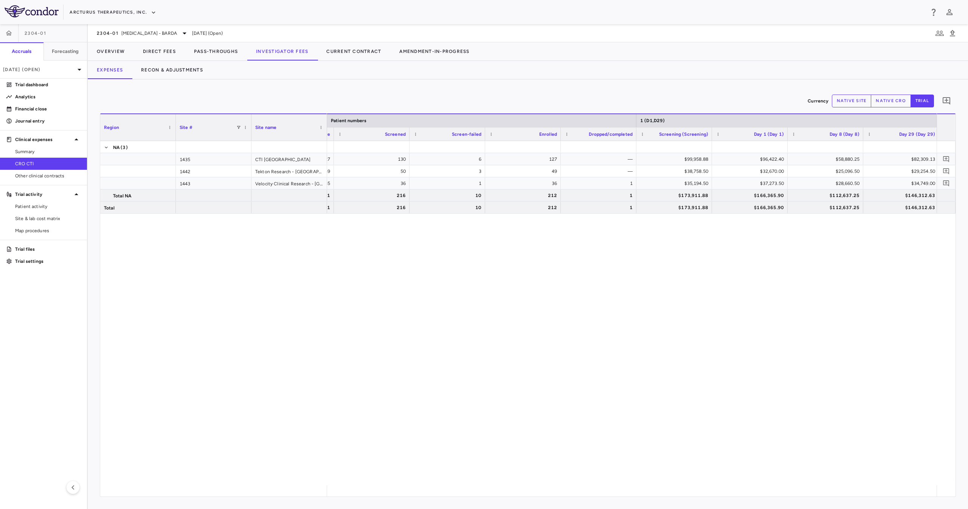
scroll to position [0, 267]
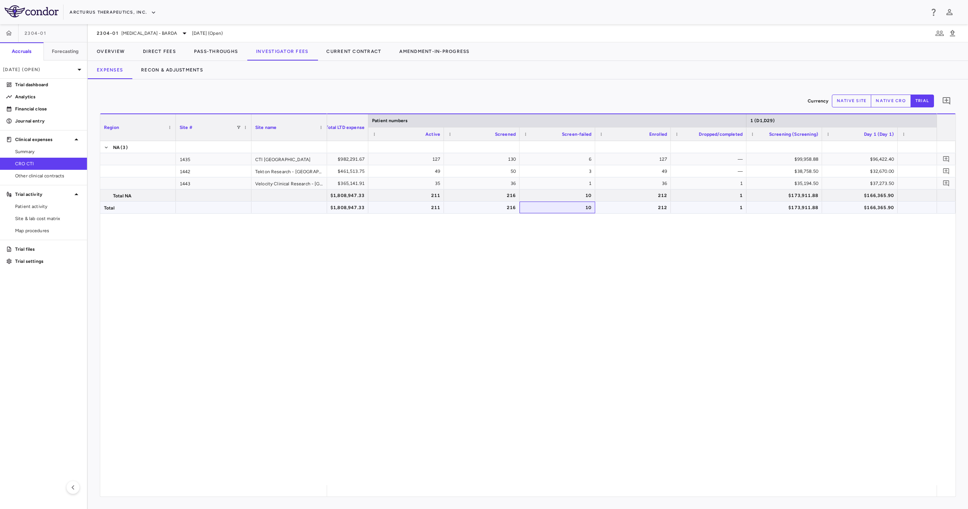
click at [571, 205] on div "10" at bounding box center [558, 207] width 65 height 12
click at [482, 212] on div "216" at bounding box center [483, 207] width 65 height 12
click at [661, 203] on div "212" at bounding box center [634, 207] width 65 height 12
click at [728, 212] on div "1" at bounding box center [709, 207] width 65 height 12
click at [516, 196] on div "216" at bounding box center [482, 195] width 76 height 12
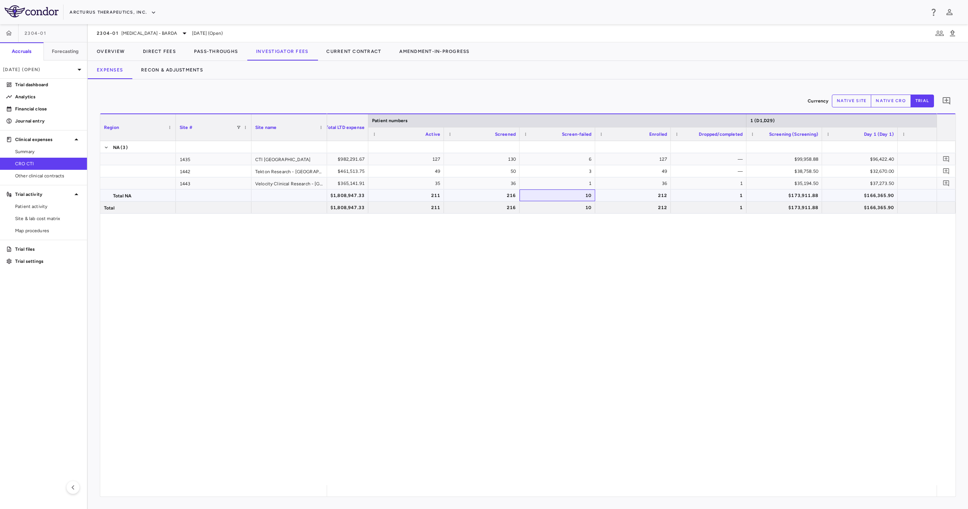
click at [538, 197] on div "10" at bounding box center [558, 195] width 65 height 12
click at [545, 204] on div "10" at bounding box center [558, 207] width 65 height 12
click at [477, 210] on div "216" at bounding box center [483, 207] width 65 height 12
click at [437, 207] on div "211" at bounding box center [407, 207] width 65 height 12
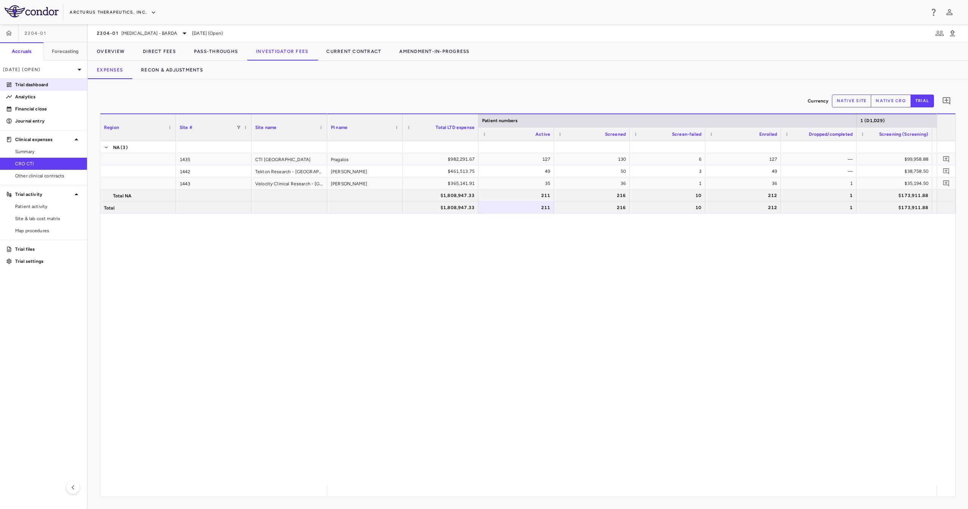
click at [58, 81] on link "Trial dashboard" at bounding box center [43, 84] width 87 height 11
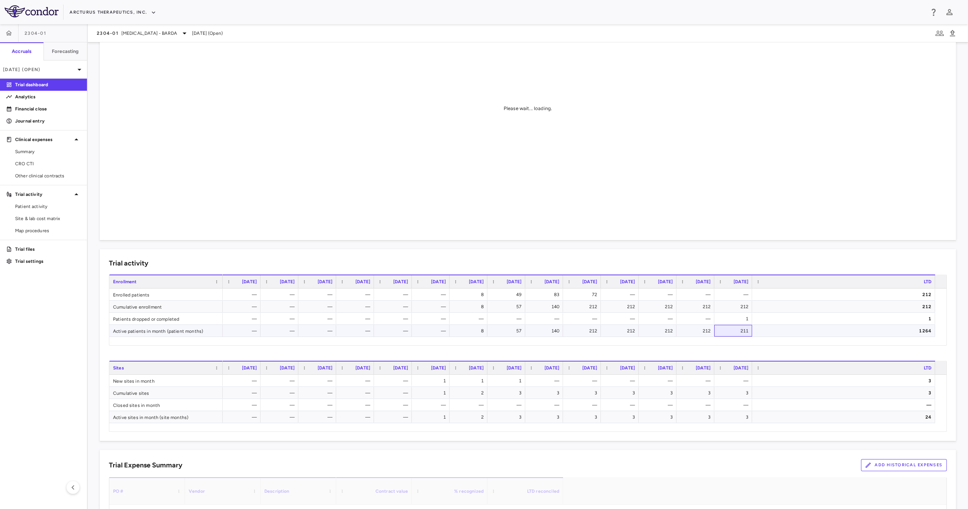
click at [750, 331] on div "211" at bounding box center [733, 331] width 38 height 12
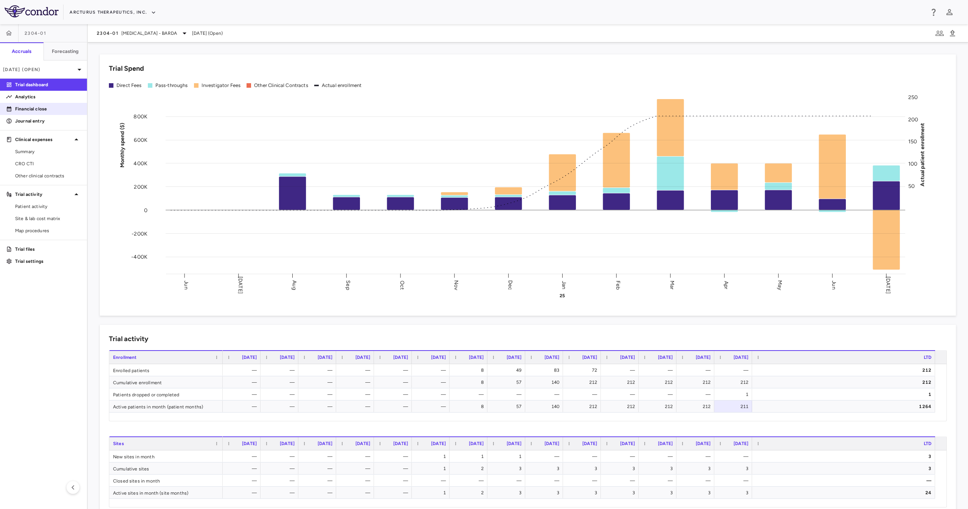
click at [51, 109] on p "Financial close" at bounding box center [48, 108] width 66 height 7
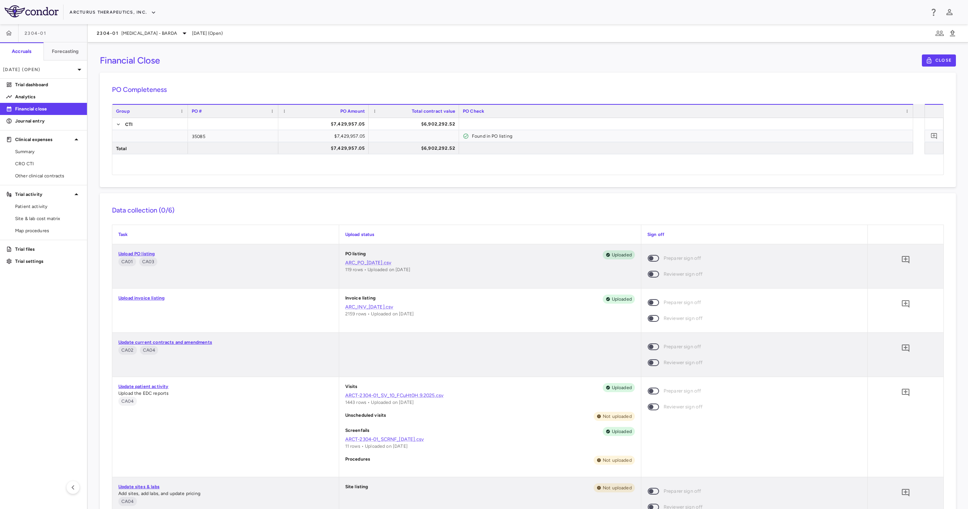
drag, startPoint x: 511, startPoint y: 302, endPoint x: 513, endPoint y: 317, distance: 14.5
click at [512, 304] on div "Invoice listing Uploaded ARC_INV_[DATE].csv 2159 rows • Uploaded on [DATE]" at bounding box center [490, 305] width 290 height 23
drag, startPoint x: 496, startPoint y: 355, endPoint x: 492, endPoint y: 352, distance: 4.7
click at [495, 355] on div at bounding box center [490, 355] width 302 height 44
click at [60, 89] on link "Trial dashboard" at bounding box center [43, 84] width 87 height 11
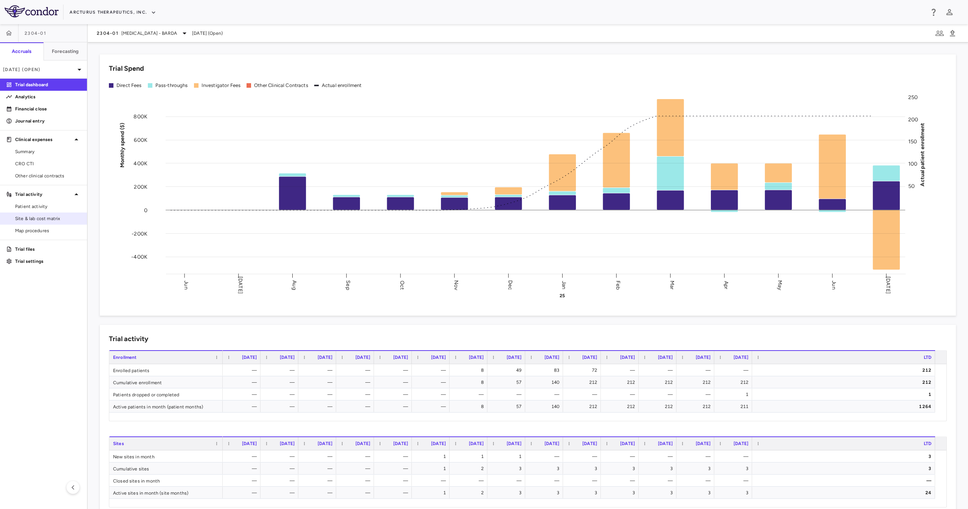
click at [63, 221] on span "Site & lab cost matrix" at bounding box center [48, 218] width 66 height 7
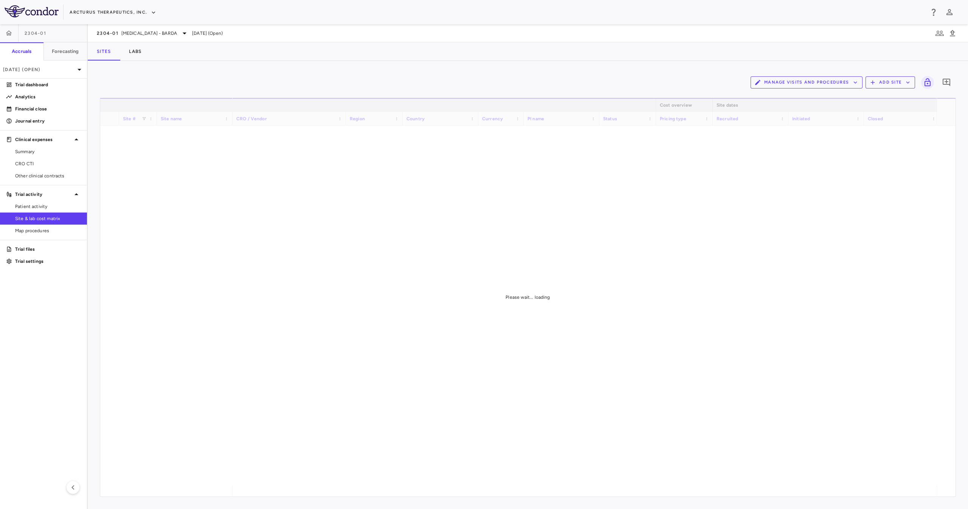
click at [160, 81] on div "Manage Visits and Procedures Add Site 0" at bounding box center [528, 82] width 856 height 19
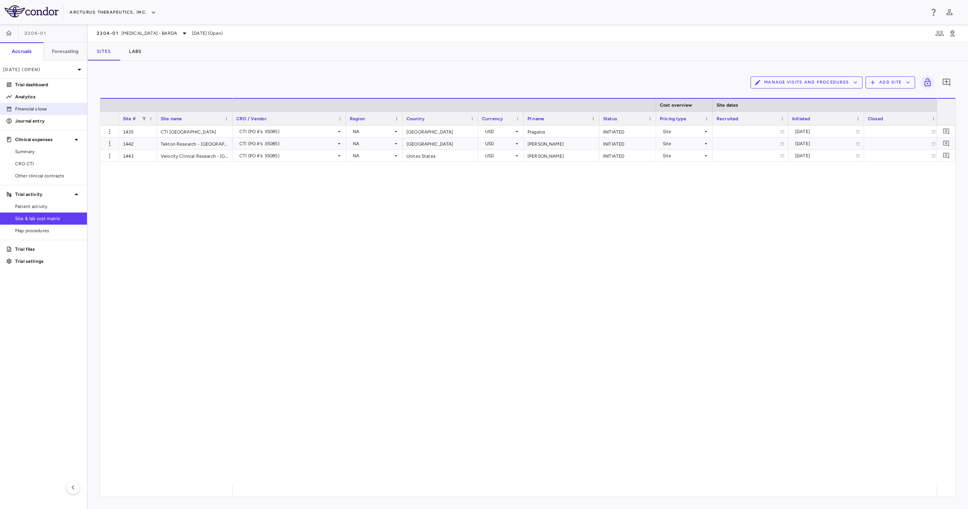
click at [73, 103] on link "Financial close" at bounding box center [43, 108] width 87 height 11
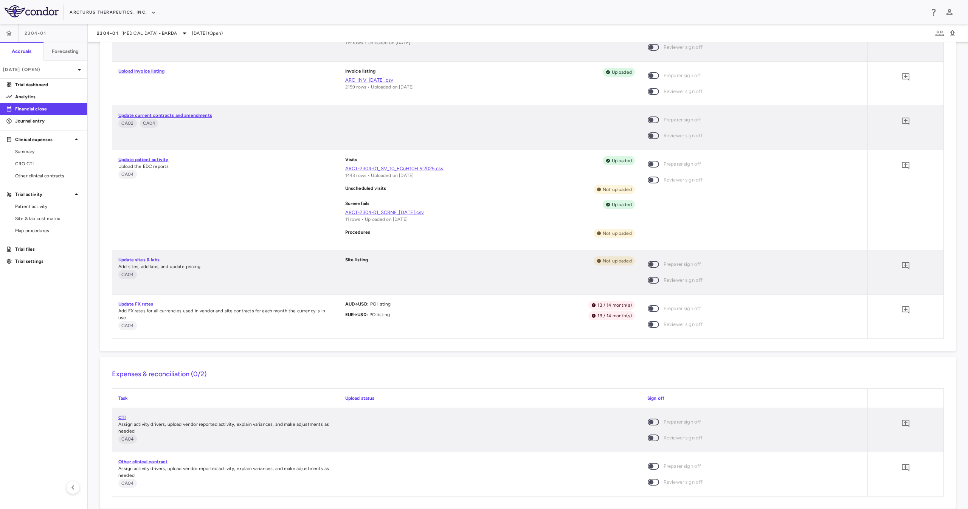
click at [147, 303] on link "Update FX rates" at bounding box center [135, 303] width 35 height 5
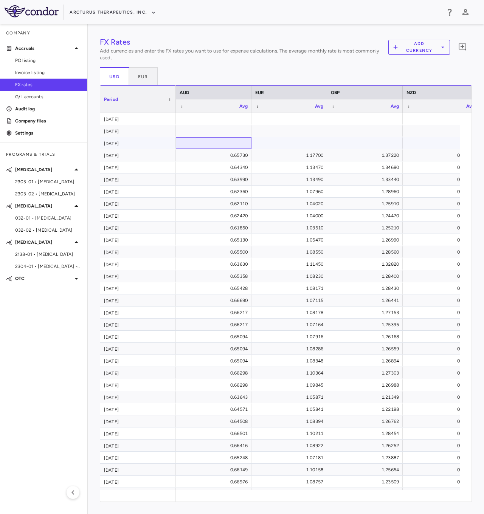
click at [218, 142] on div at bounding box center [214, 143] width 68 height 11
click at [230, 138] on input "number" at bounding box center [218, 144] width 63 height 12
paste input "******"
type input "******"
click at [222, 129] on div at bounding box center [214, 130] width 68 height 11
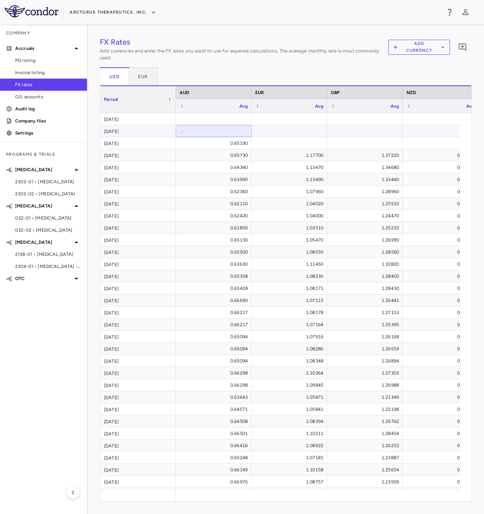
type input "******"
click at [224, 127] on div "0.65000" at bounding box center [215, 131] width 65 height 12
click at [214, 120] on div at bounding box center [214, 118] width 68 height 11
click at [214, 120] on input "number" at bounding box center [218, 119] width 63 height 12
type input "******"
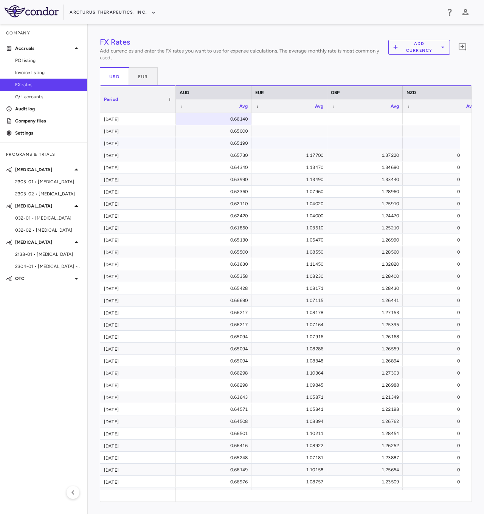
click at [300, 146] on div at bounding box center [289, 143] width 68 height 11
type input "******"
click at [285, 126] on div at bounding box center [289, 130] width 68 height 11
type input "*****"
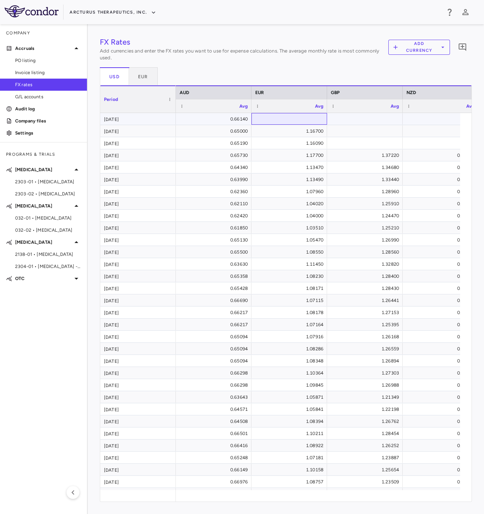
click at [288, 119] on div at bounding box center [289, 118] width 68 height 11
type input "******"
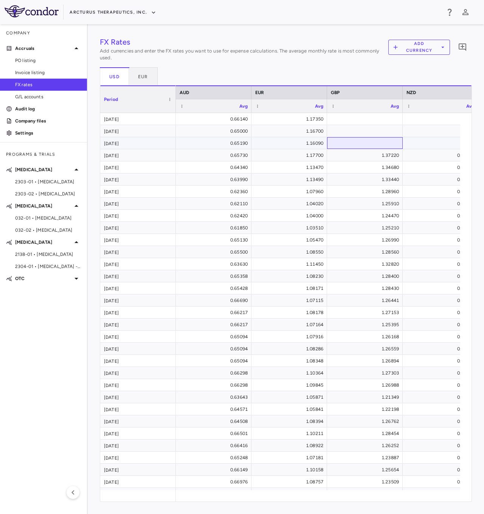
click at [376, 146] on div at bounding box center [365, 143] width 68 height 11
type input "******"
click at [367, 129] on div at bounding box center [365, 130] width 68 height 11
type input "******"
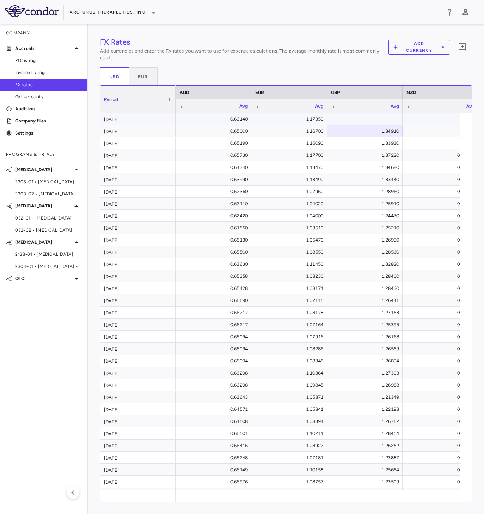
click at [341, 118] on div at bounding box center [365, 118] width 68 height 11
type input "******"
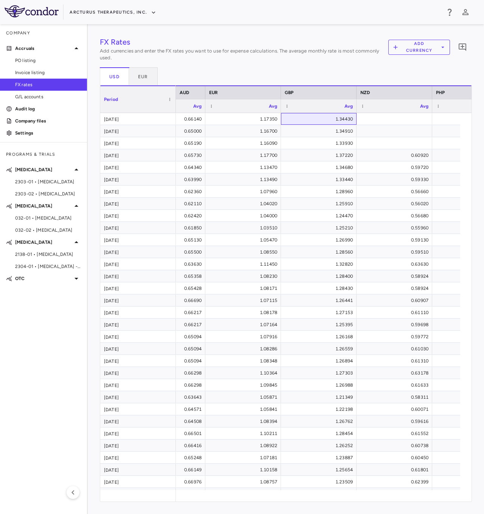
scroll to position [0, 90]
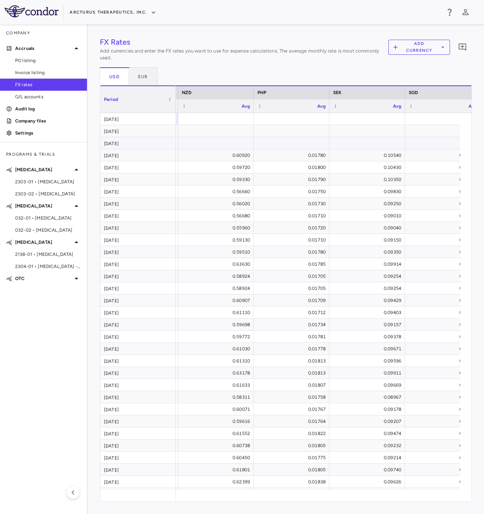
click at [228, 144] on div at bounding box center [216, 143] width 68 height 11
type input "******"
click at [232, 127] on div at bounding box center [216, 130] width 68 height 11
type input "******"
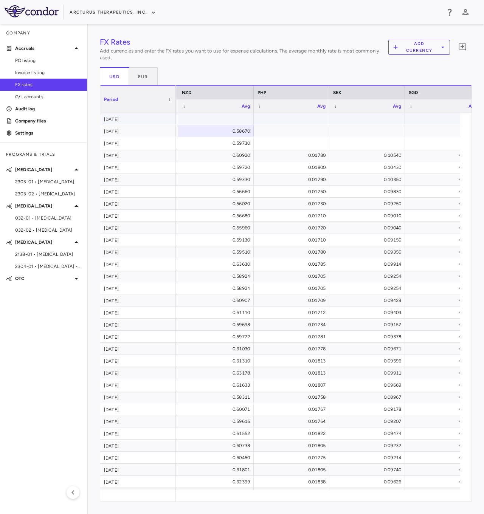
click at [207, 123] on div at bounding box center [216, 118] width 68 height 11
type input "******"
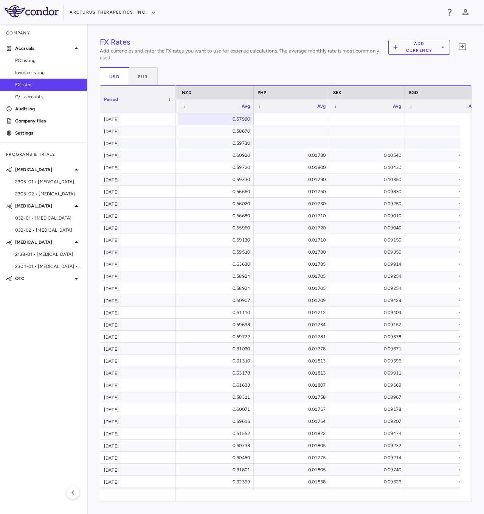
click at [307, 142] on div at bounding box center [291, 143] width 68 height 11
type input "******"
click at [288, 130] on div at bounding box center [291, 130] width 68 height 11
type input "******"
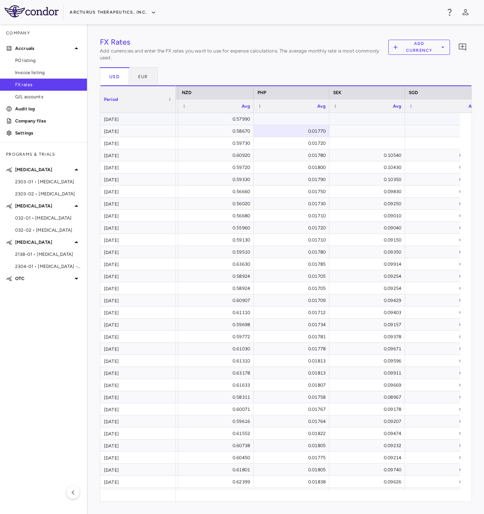
click at [277, 120] on div at bounding box center [291, 118] width 68 height 11
type input "******"
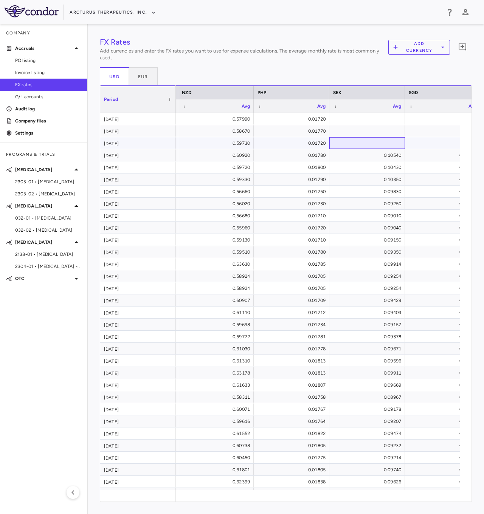
click at [361, 140] on div at bounding box center [367, 143] width 68 height 11
type input "******"
click at [356, 134] on div at bounding box center [367, 130] width 68 height 11
type input "******"
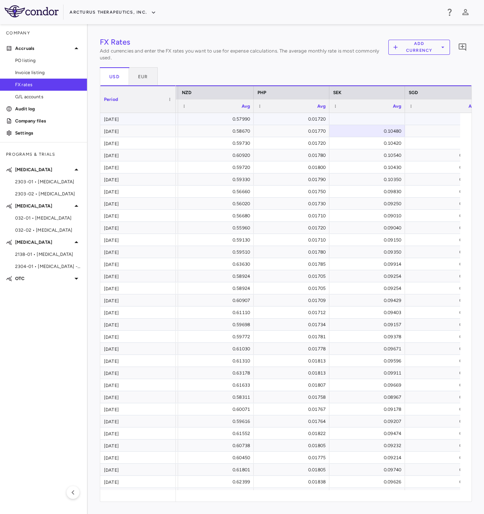
click at [370, 122] on div at bounding box center [367, 118] width 68 height 11
type input "******"
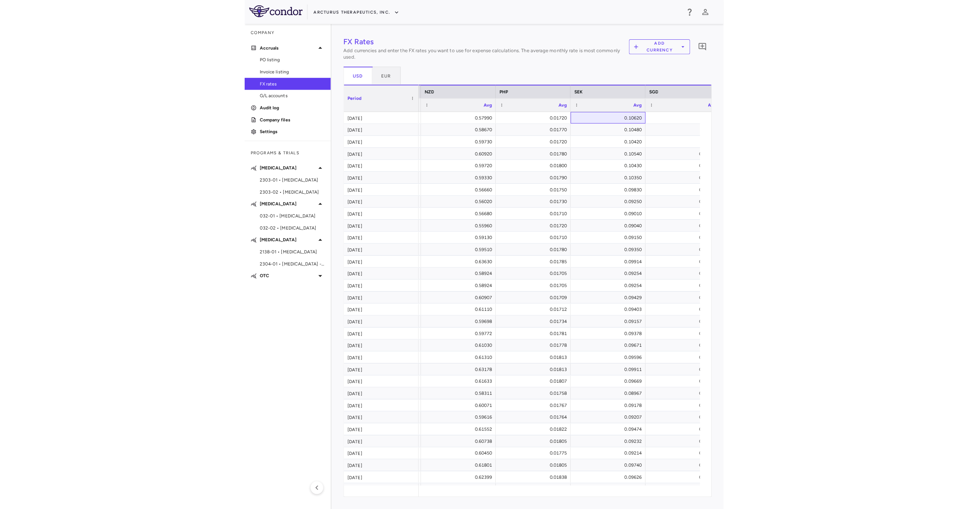
scroll to position [0, 245]
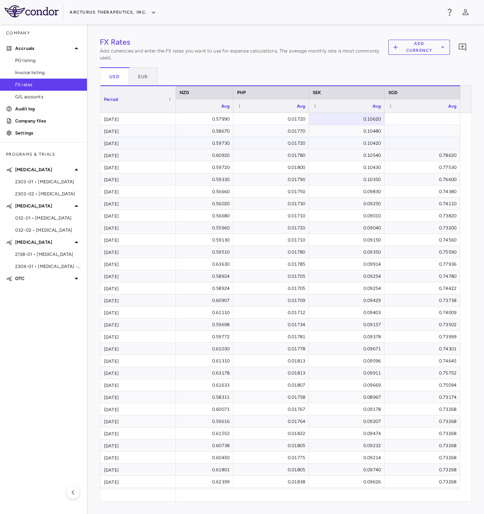
click at [411, 144] on div at bounding box center [422, 143] width 68 height 11
type input "******"
click at [428, 131] on div at bounding box center [422, 130] width 68 height 11
type input "******"
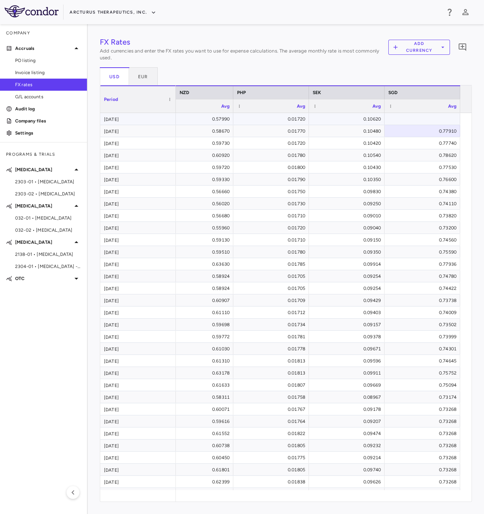
click at [412, 120] on div at bounding box center [422, 118] width 68 height 11
type input "******"
click at [76, 266] on span "2304-01 • [MEDICAL_DATA] - BARDA" at bounding box center [48, 266] width 66 height 7
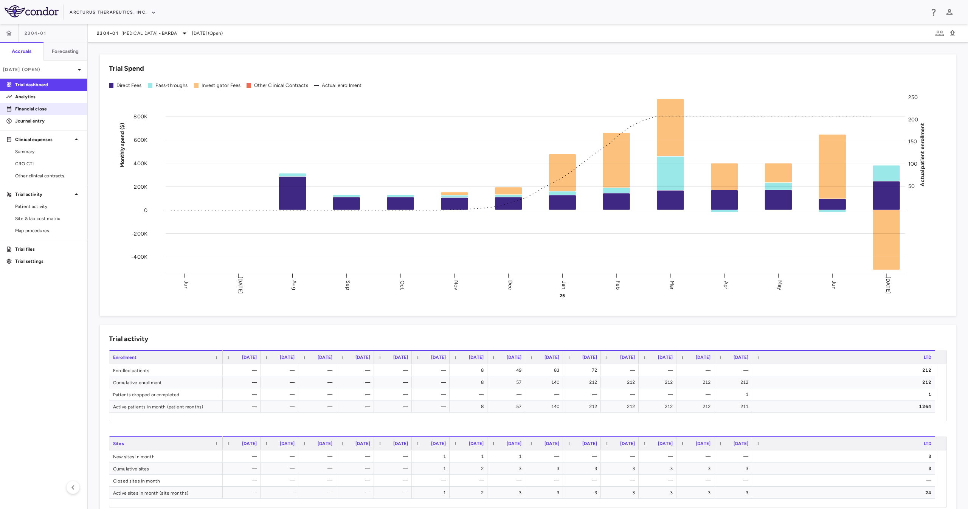
click at [51, 106] on p "Financial close" at bounding box center [48, 108] width 66 height 7
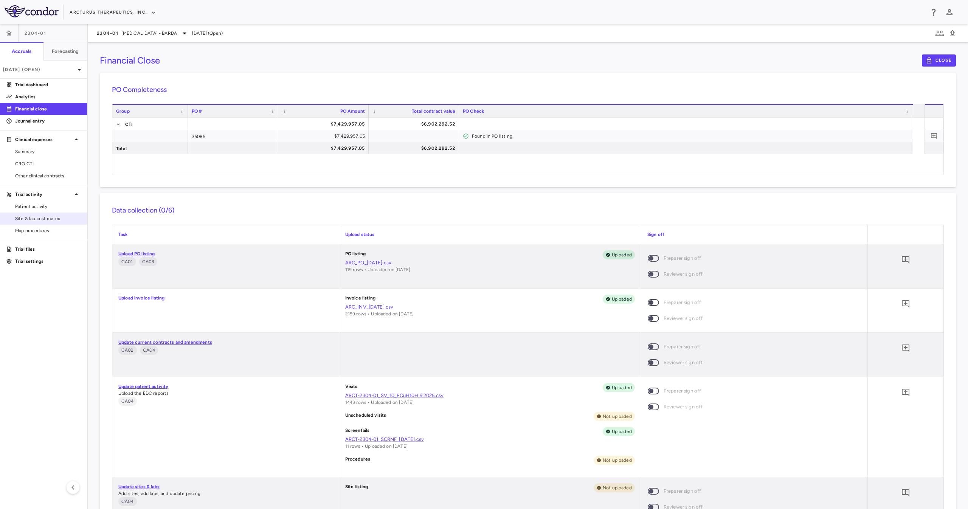
click at [51, 221] on span "Site & lab cost matrix" at bounding box center [48, 218] width 66 height 7
